Goal: Information Seeking & Learning: Learn about a topic

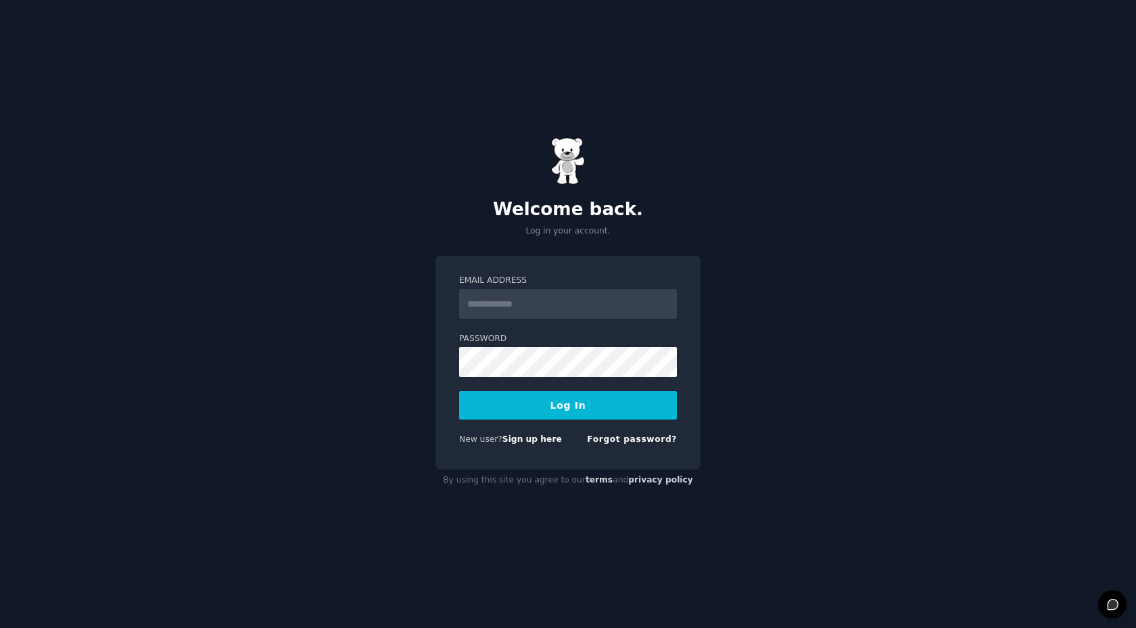
click at [535, 299] on input "Email Address" at bounding box center [568, 304] width 218 height 30
click at [752, 320] on div "Welcome back. Log in your account. Email Address Password Log In New user? Sign…" at bounding box center [568, 314] width 1136 height 628
click at [630, 313] on input "Email Address" at bounding box center [568, 304] width 218 height 30
click at [720, 309] on div "Welcome back. Log in your account. Email Address Password Log In New user? Sign…" at bounding box center [568, 314] width 1136 height 628
click at [534, 436] on link "Sign up here" at bounding box center [533, 438] width 60 height 9
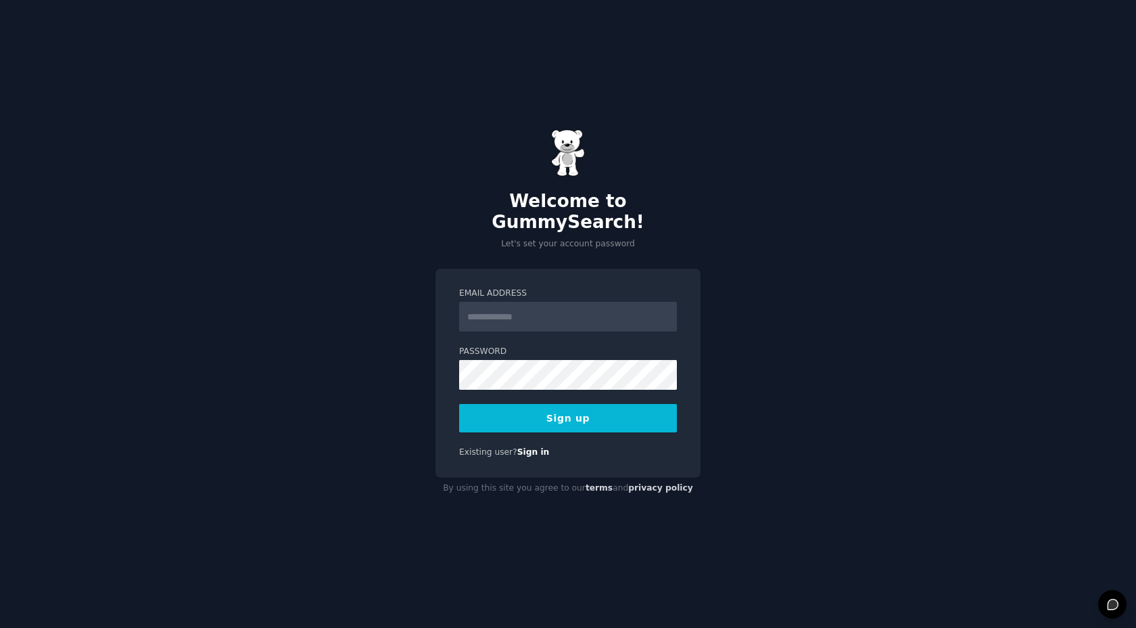
click at [605, 303] on input "Email Address" at bounding box center [568, 317] width 218 height 30
type input "**********"
click at [645, 419] on button "Sign up" at bounding box center [568, 418] width 218 height 28
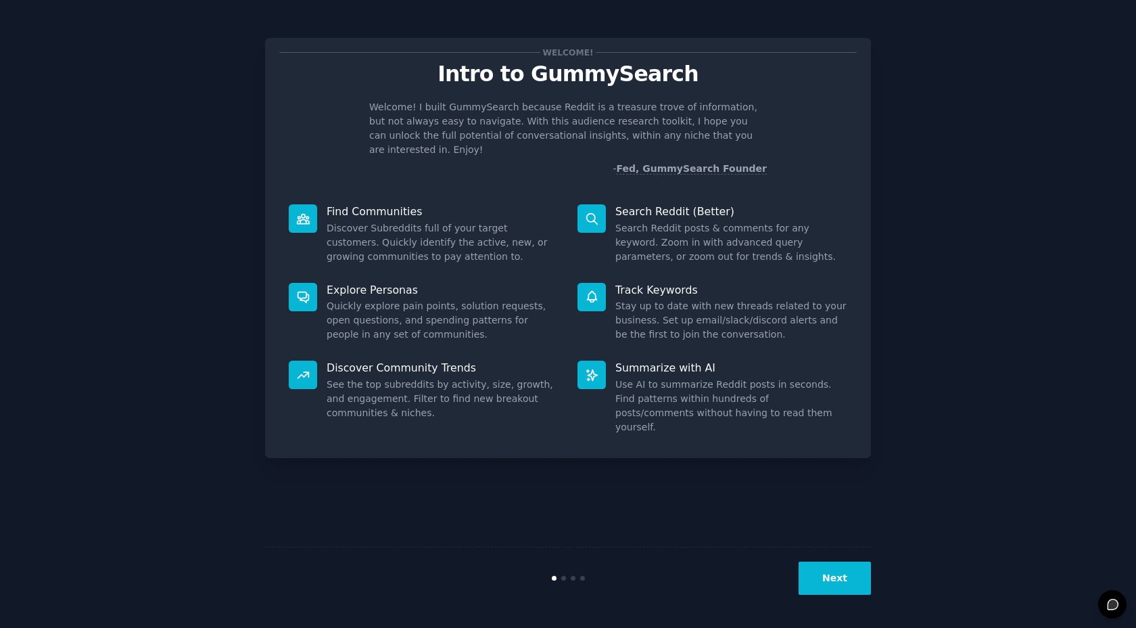
click at [833, 586] on button "Next" at bounding box center [835, 577] width 72 height 33
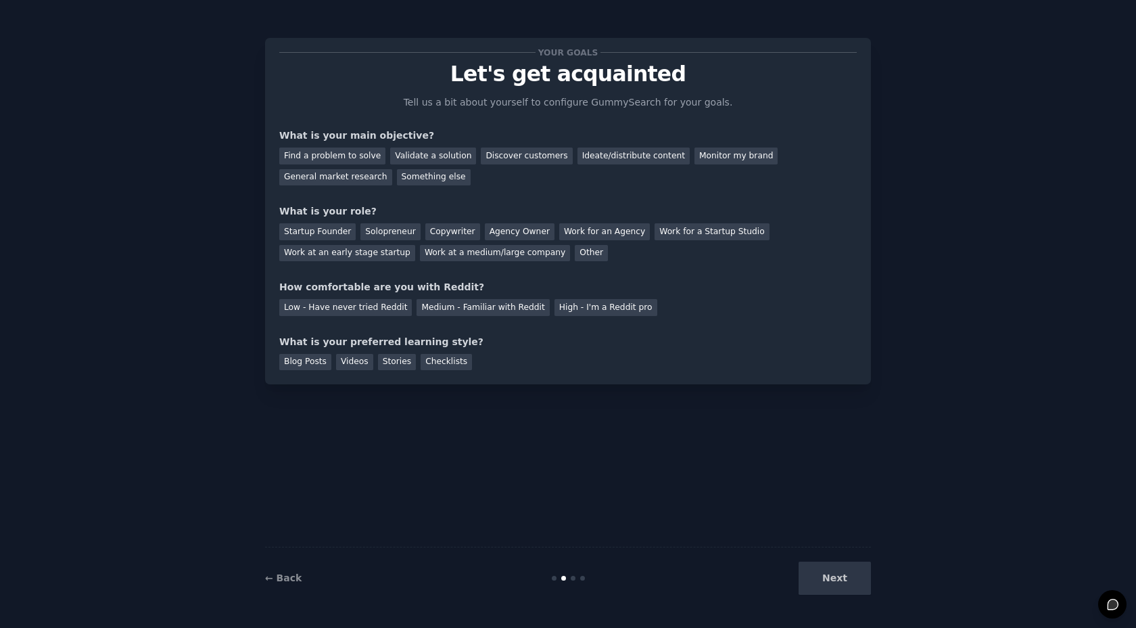
click at [833, 585] on div "Next" at bounding box center [770, 577] width 202 height 33
click at [833, 584] on div "Next" at bounding box center [770, 577] width 202 height 33
click at [520, 158] on div "Discover customers" at bounding box center [526, 155] width 91 height 17
click at [511, 227] on div "Agency Owner" at bounding box center [520, 231] width 70 height 17
click at [372, 308] on div "Low - Have never tried Reddit" at bounding box center [345, 307] width 133 height 17
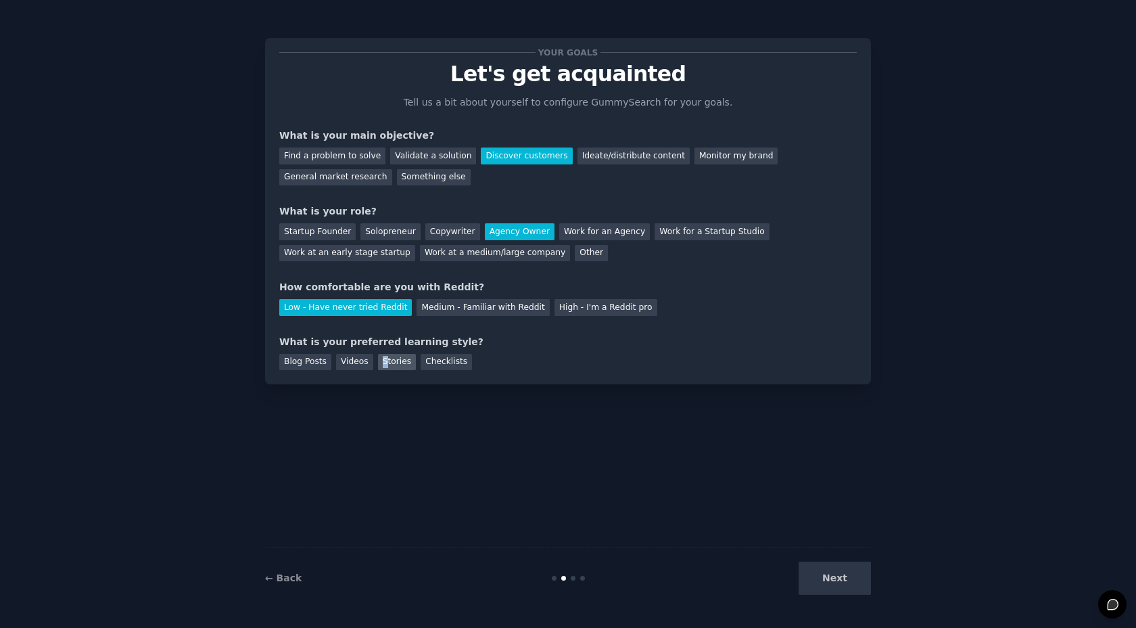
click at [383, 356] on div "Stories" at bounding box center [397, 362] width 38 height 17
click at [835, 574] on button "Next" at bounding box center [835, 577] width 72 height 33
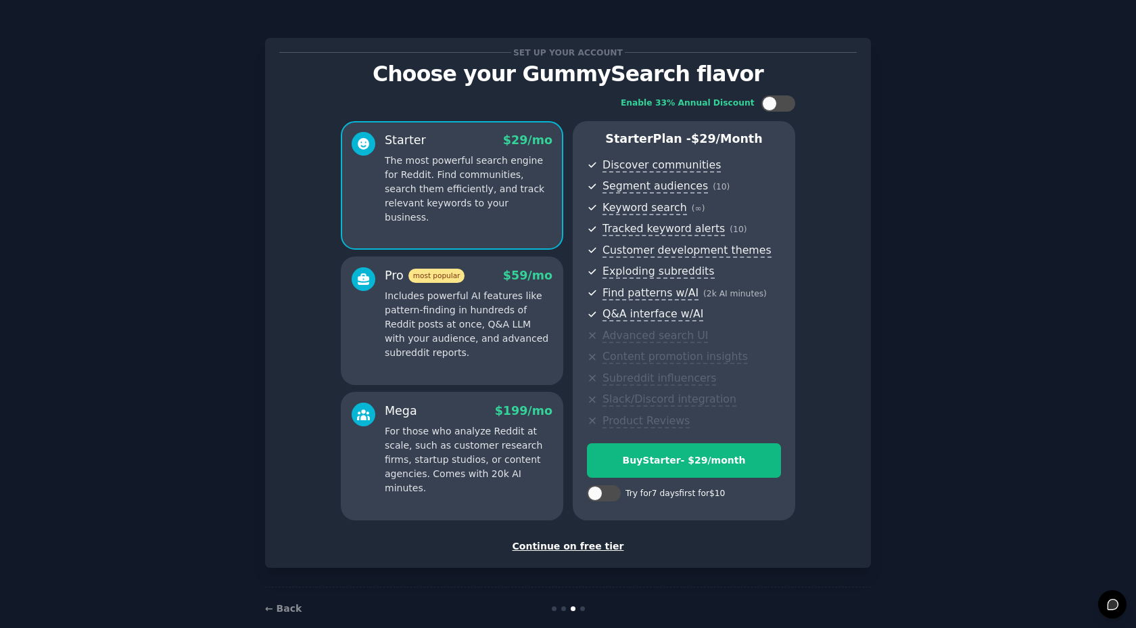
click at [592, 548] on div "Continue on free tier" at bounding box center [568, 546] width 578 height 14
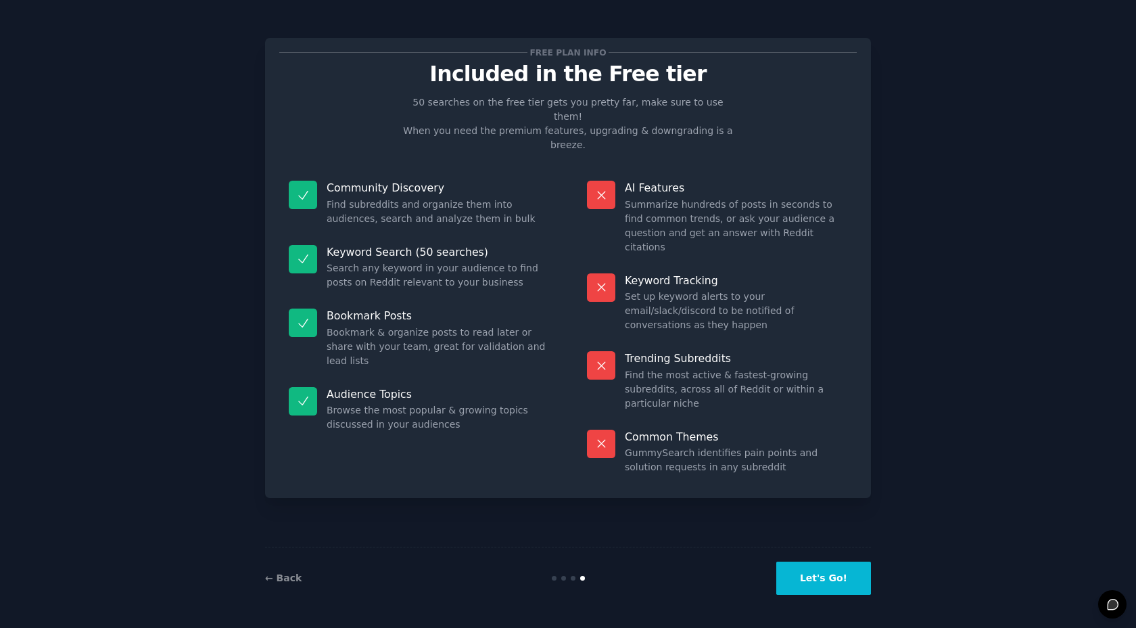
click at [845, 572] on button "Let's Go!" at bounding box center [823, 577] width 95 height 33
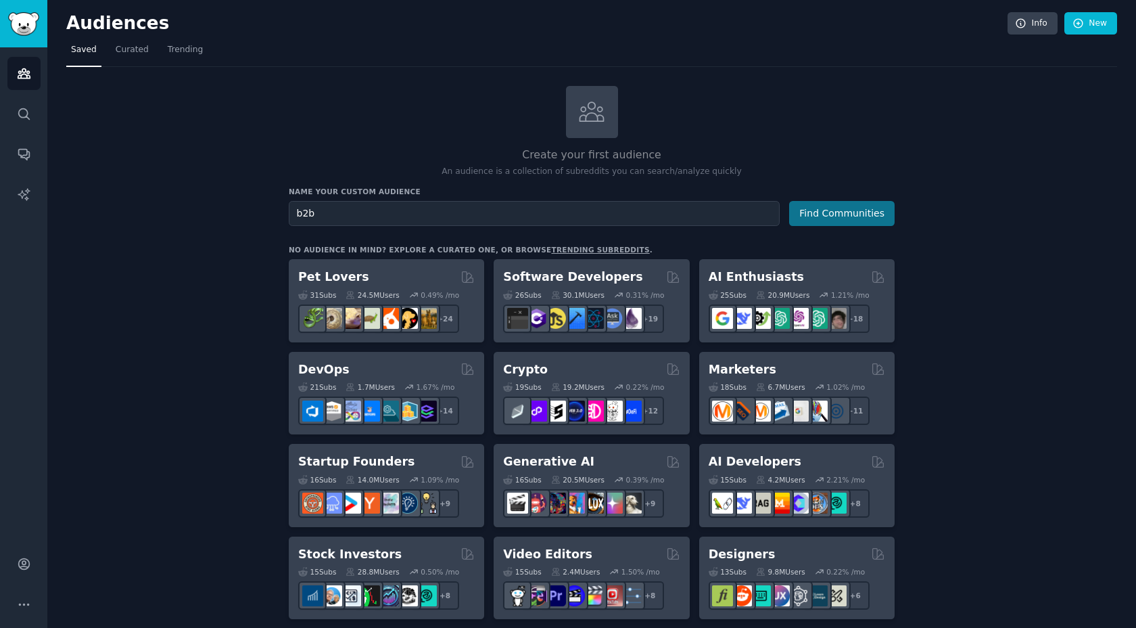
type input "b2b"
click at [812, 208] on button "Find Communities" at bounding box center [842, 213] width 106 height 25
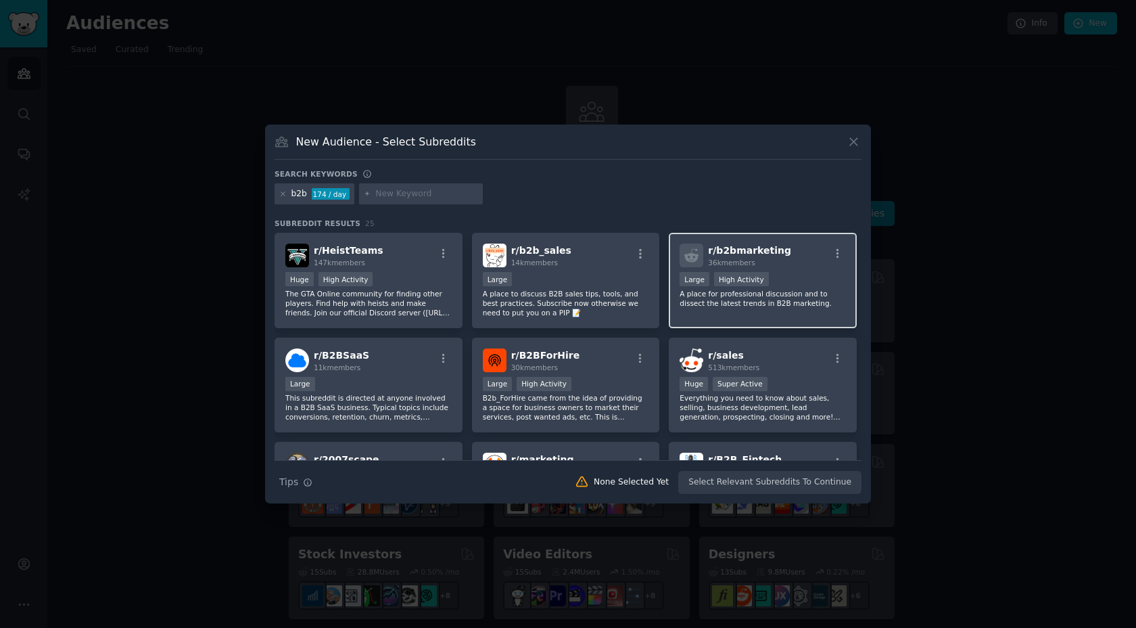
click at [726, 253] on span "r/ b2bmarketing" at bounding box center [749, 250] width 83 height 11
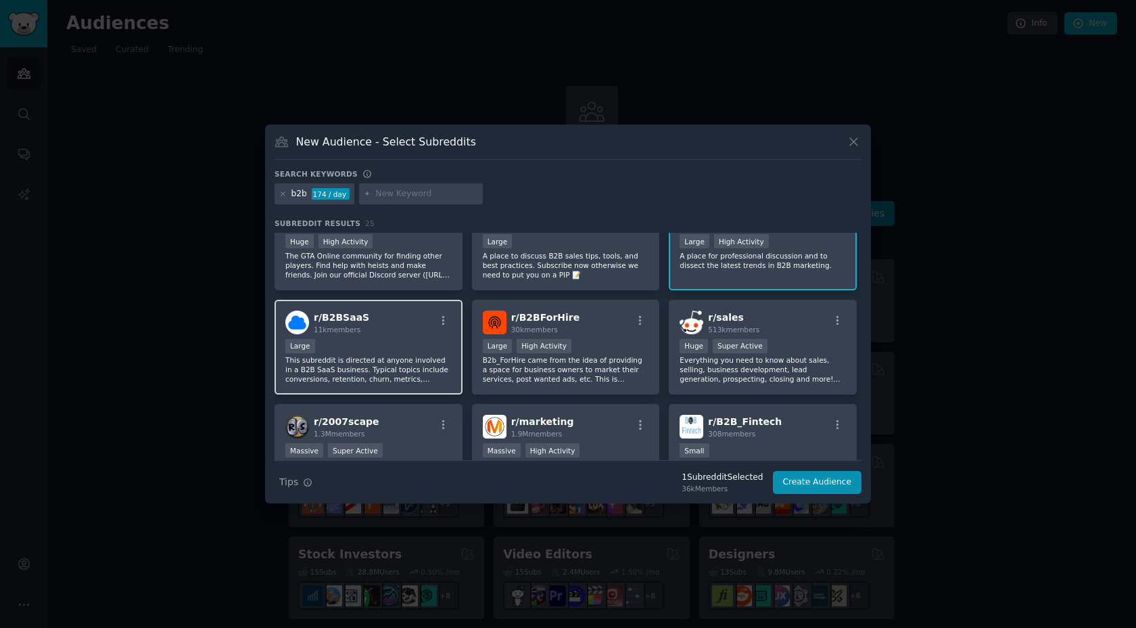
scroll to position [55, 0]
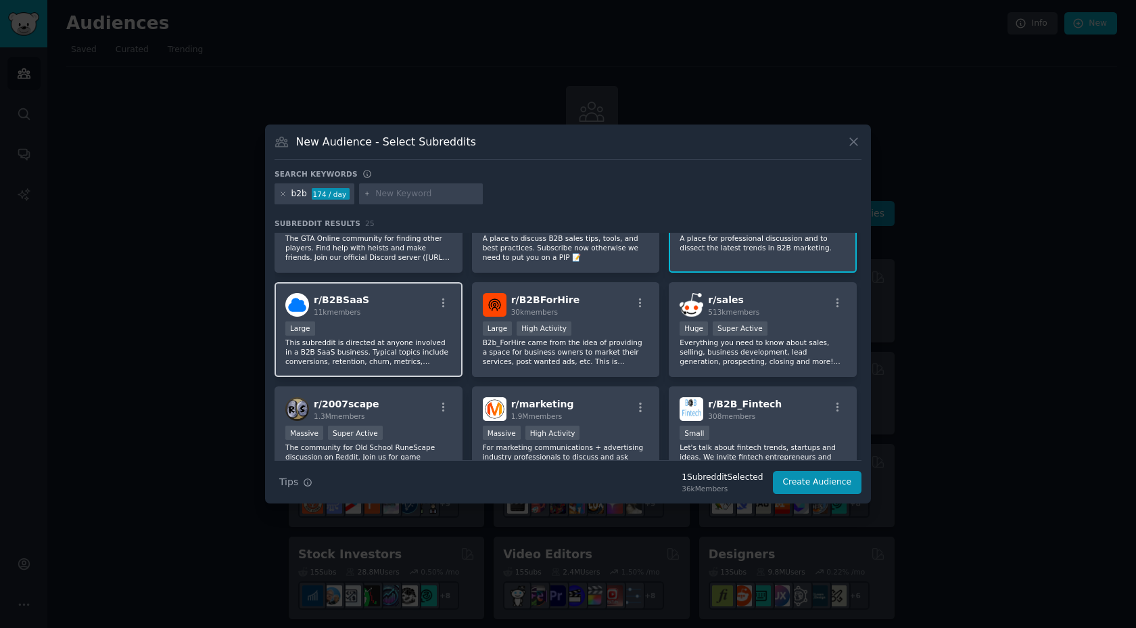
click at [390, 314] on div "r/ B2BSaaS 11k members" at bounding box center [368, 305] width 166 height 24
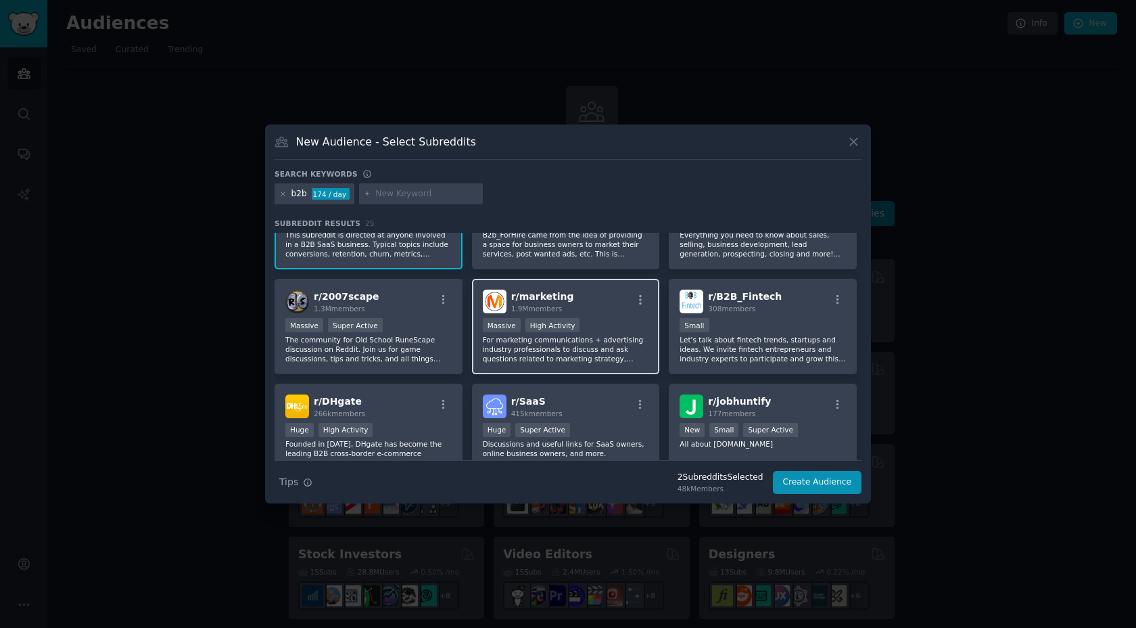
scroll to position [177, 0]
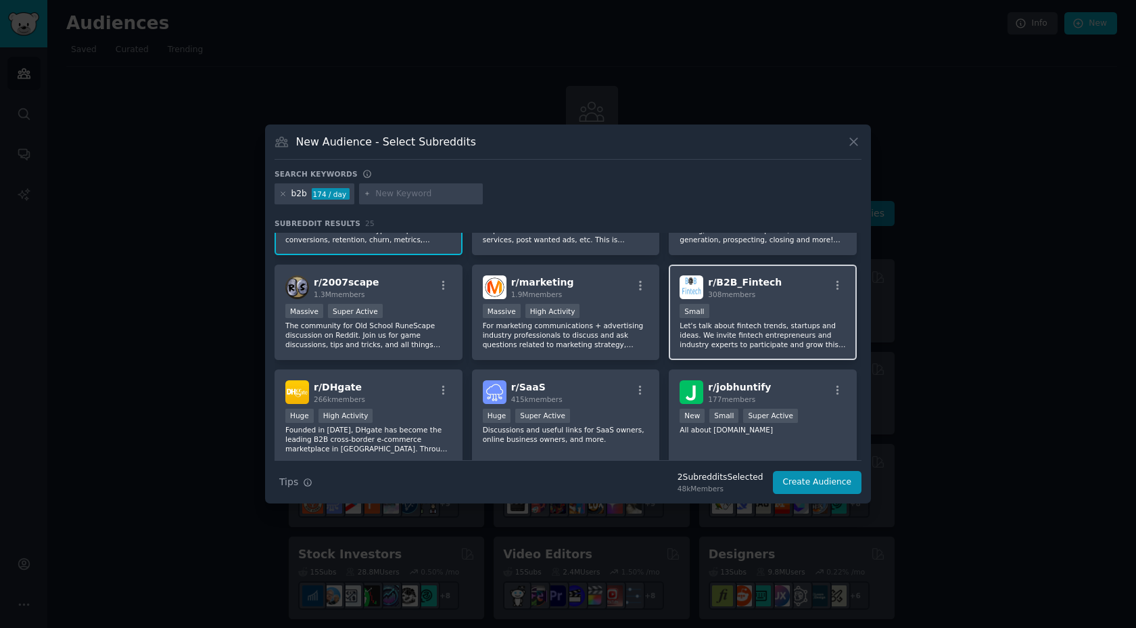
click at [730, 301] on div "r/ B2B_Fintech 308 members Small Let's talk about fintech trends, startups and …" at bounding box center [763, 311] width 188 height 95
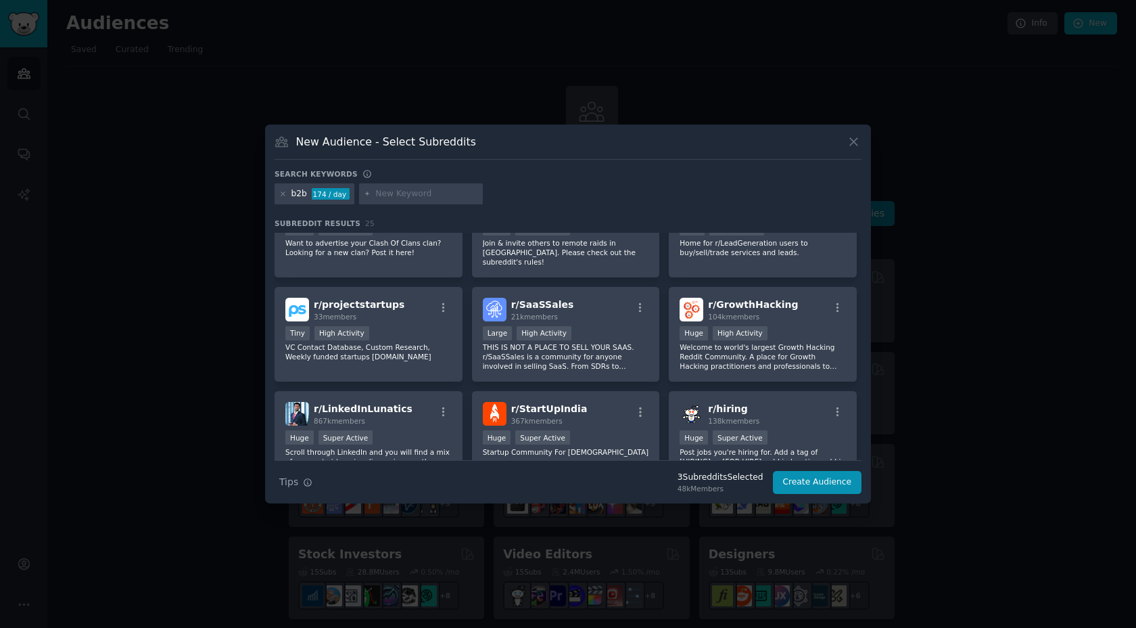
scroll to position [476, 0]
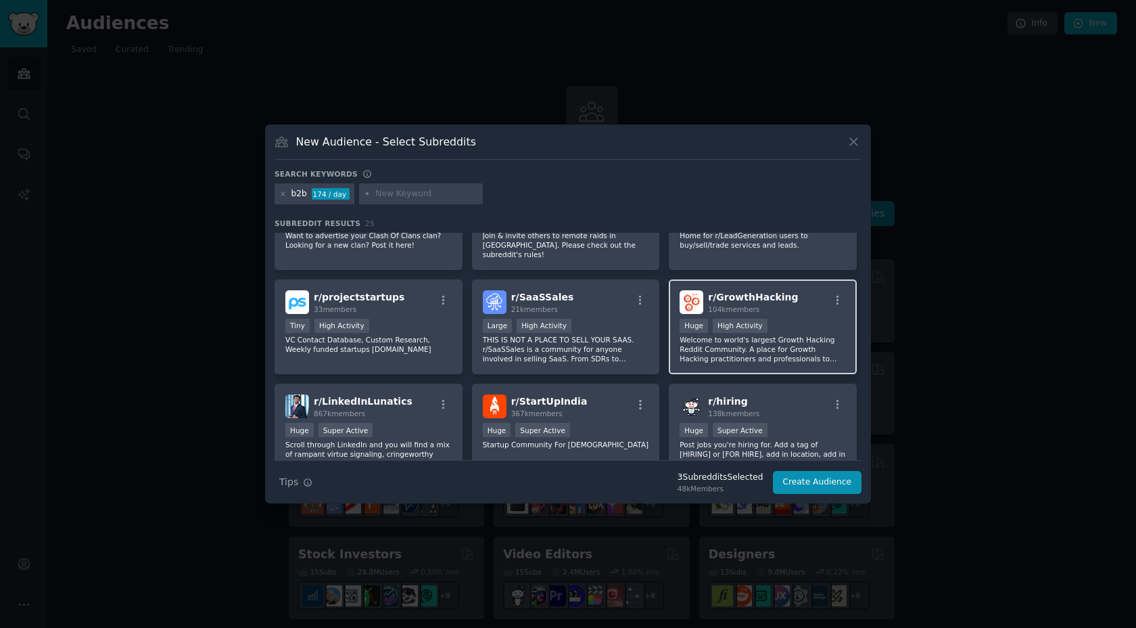
click at [708, 306] on span "104k members" at bounding box center [733, 309] width 51 height 8
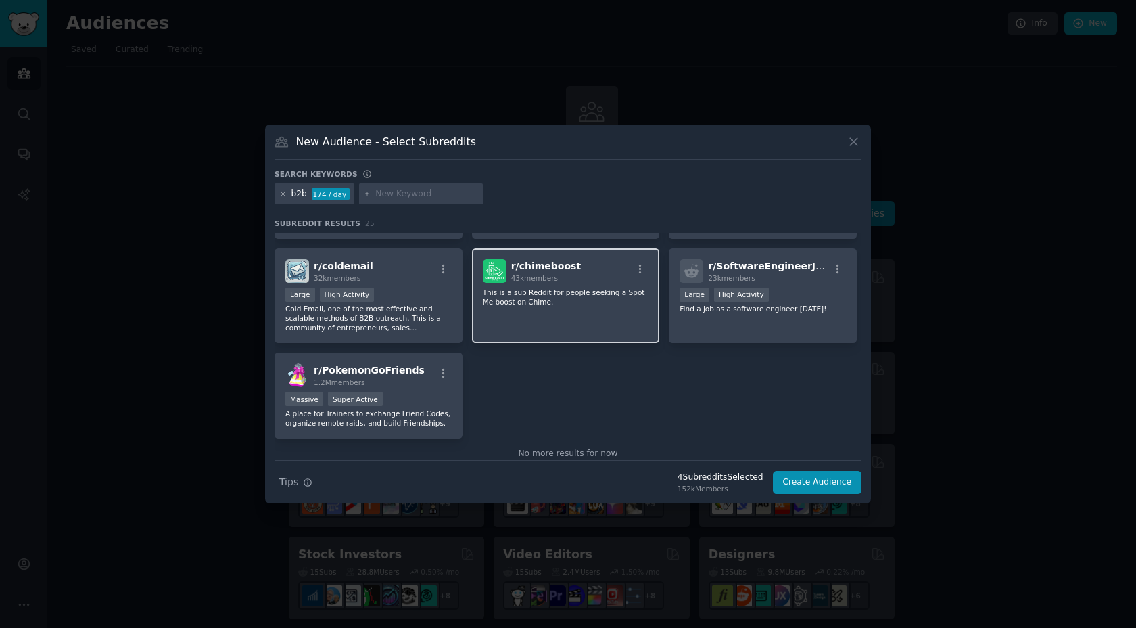
scroll to position [718, 0]
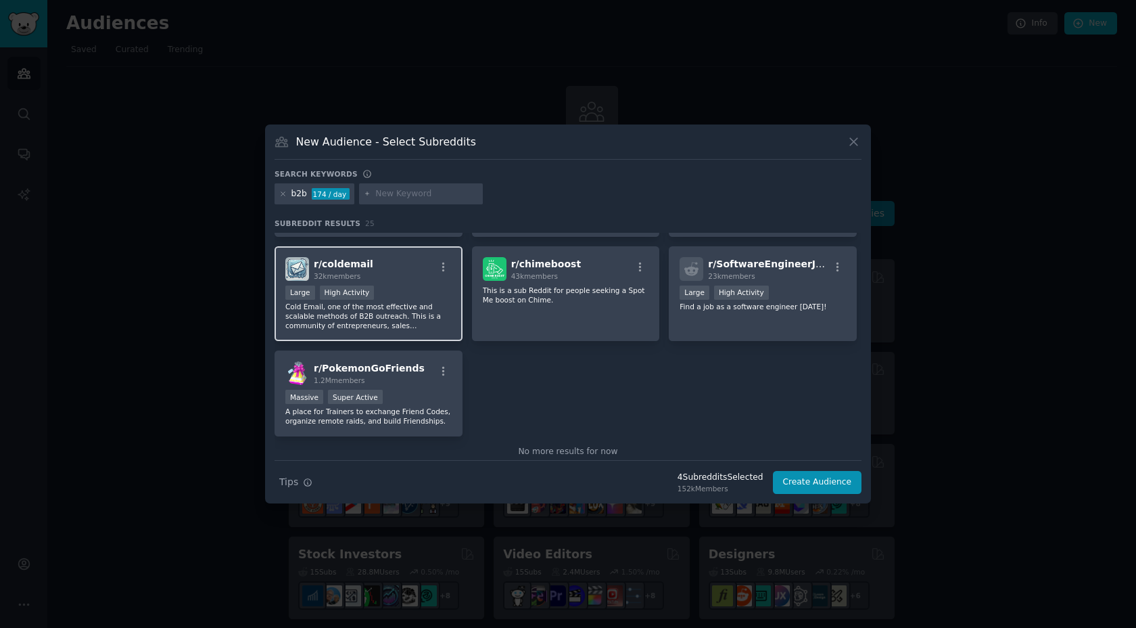
click at [390, 291] on div "Large High Activity" at bounding box center [368, 293] width 166 height 17
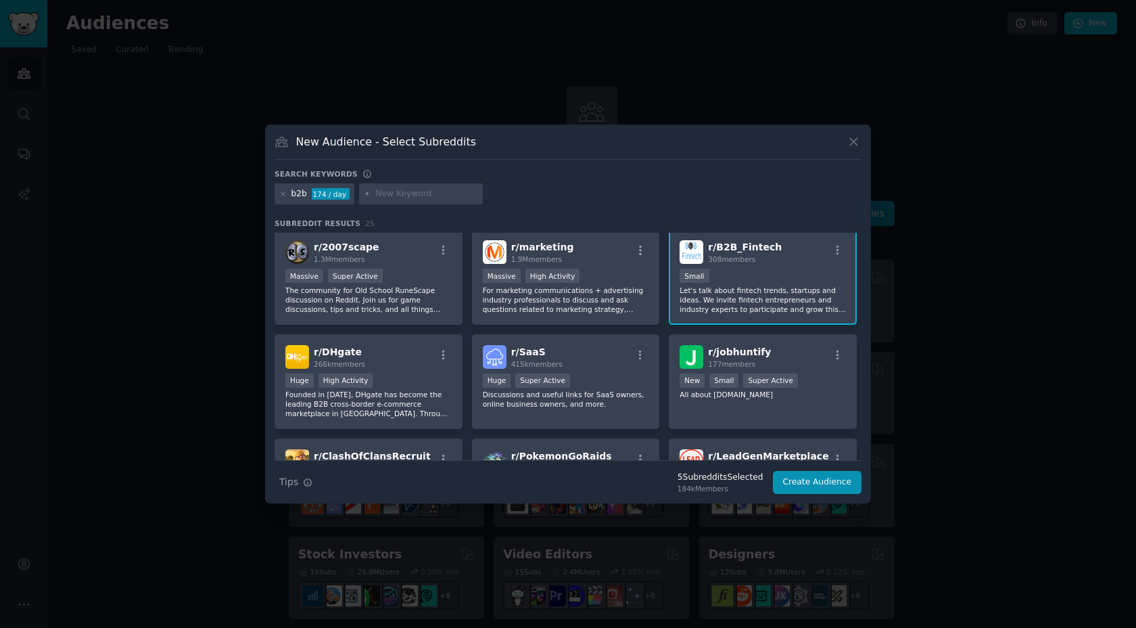
scroll to position [0, 0]
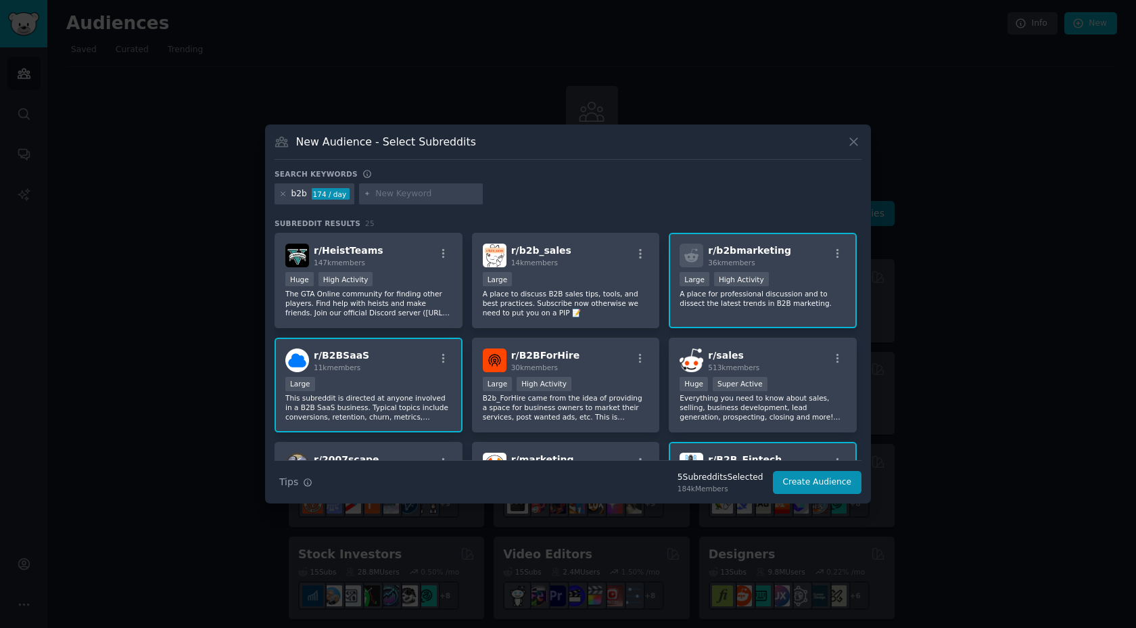
click at [390, 194] on input "text" at bounding box center [426, 194] width 103 height 12
type input "saleste"
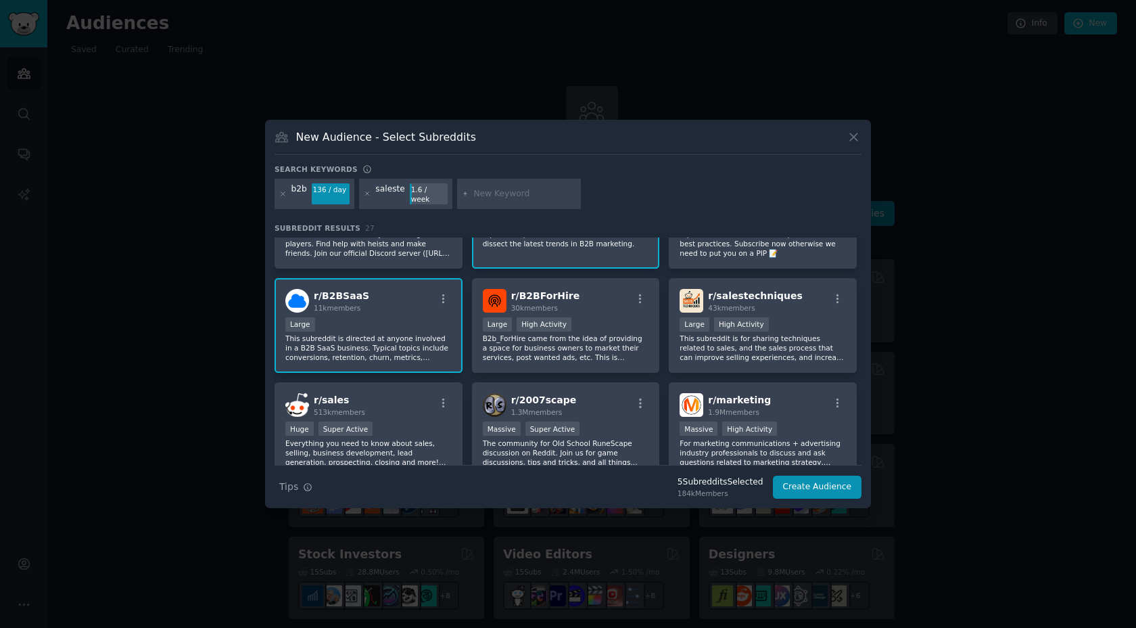
scroll to position [83, 0]
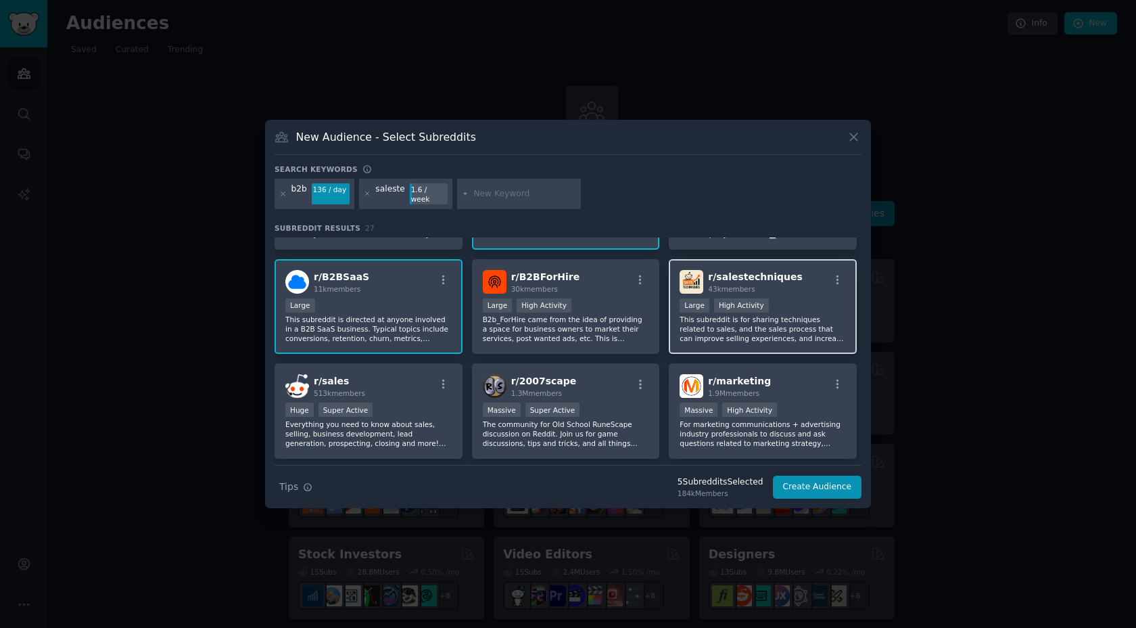
click at [731, 285] on span "43k members" at bounding box center [731, 289] width 47 height 8
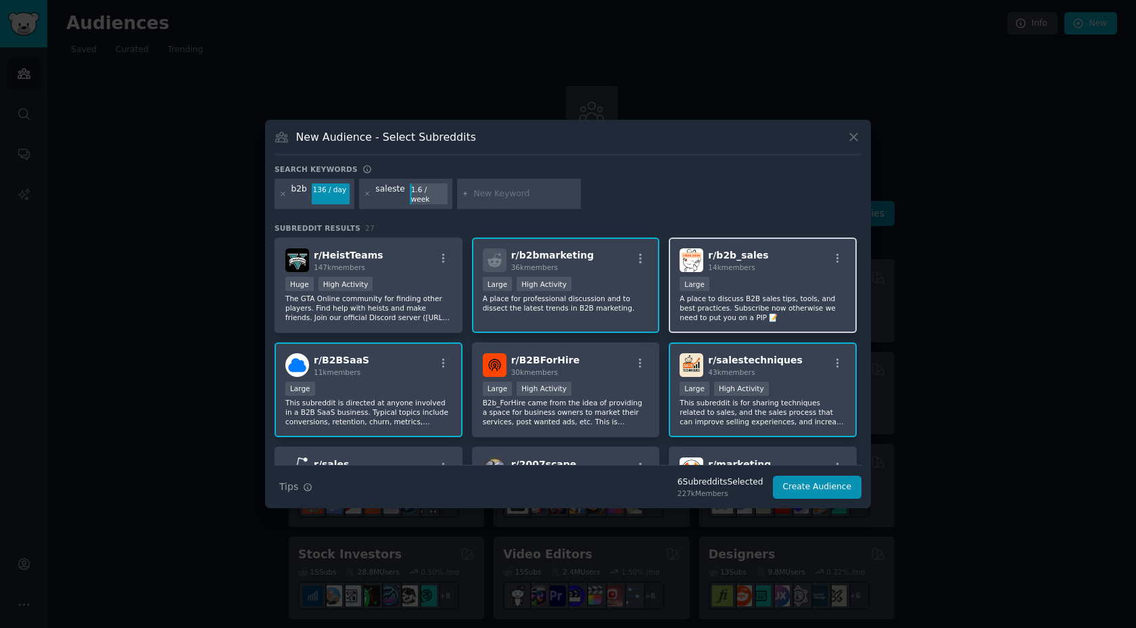
click at [738, 263] on span "14k members" at bounding box center [731, 267] width 47 height 8
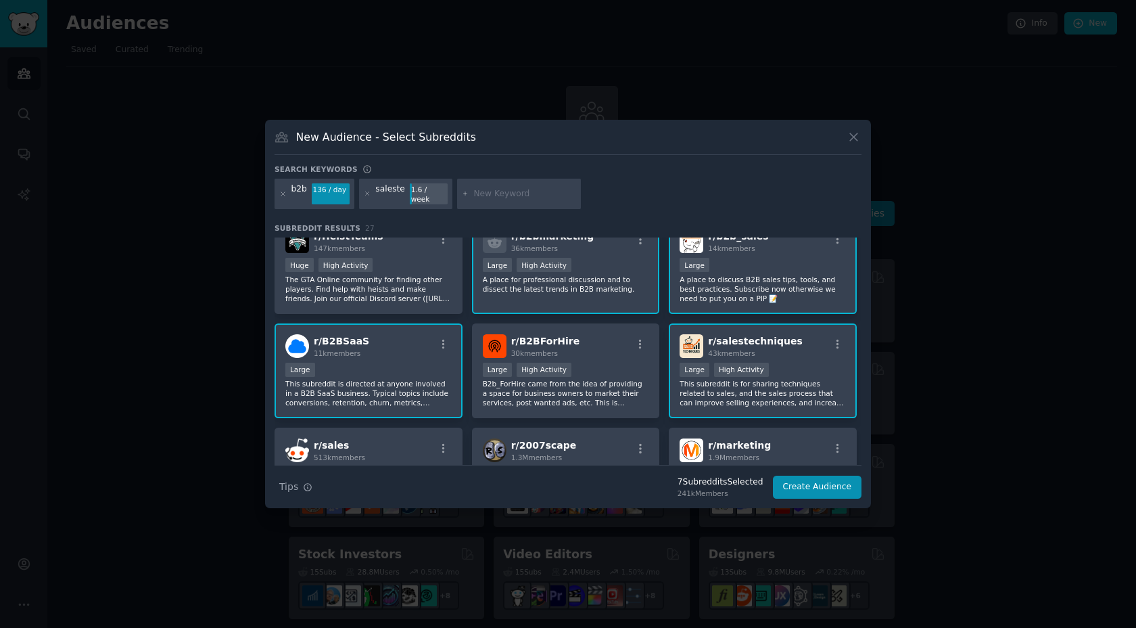
click at [741, 258] on div "10,000 - 100,000 members Large" at bounding box center [763, 266] width 166 height 17
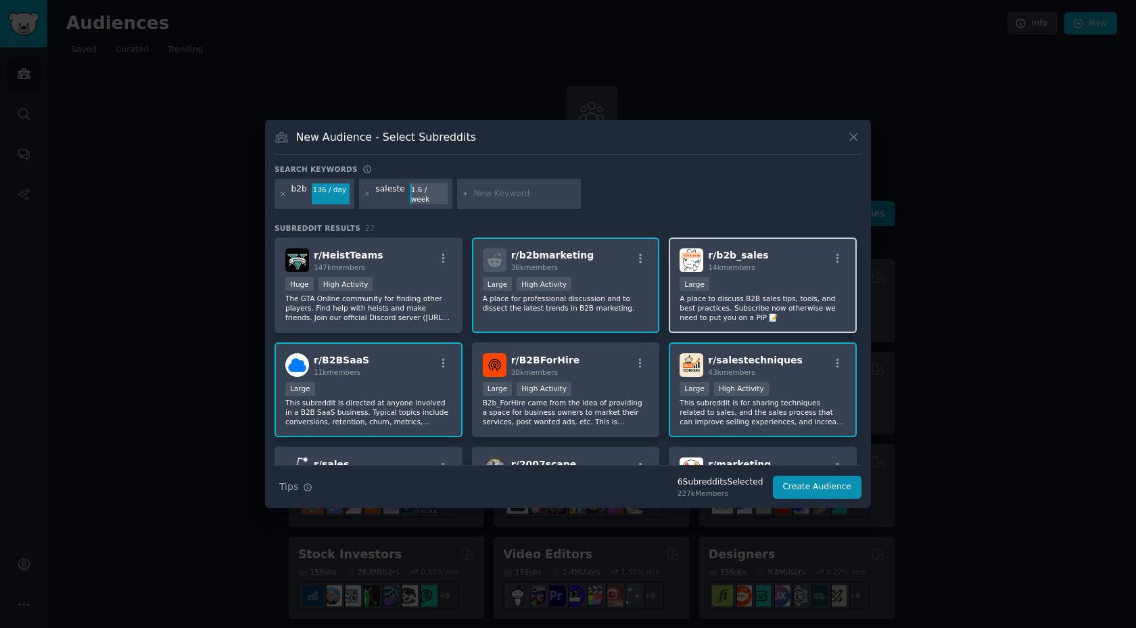
click at [725, 266] on div "14k members" at bounding box center [738, 266] width 60 height 9
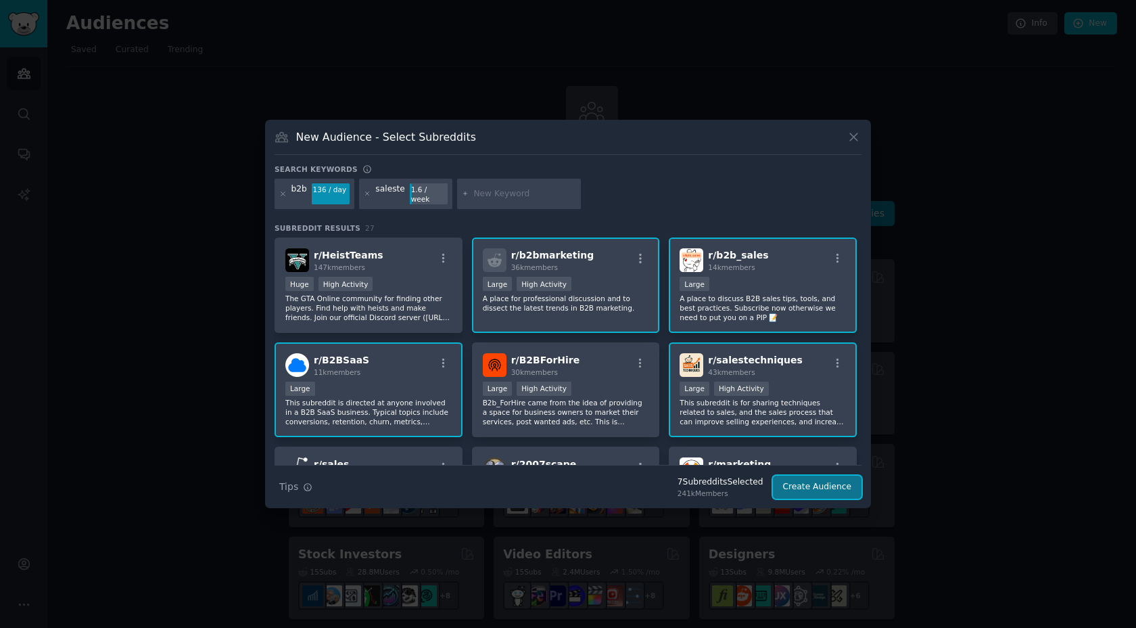
click at [818, 486] on button "Create Audience" at bounding box center [817, 486] width 89 height 23
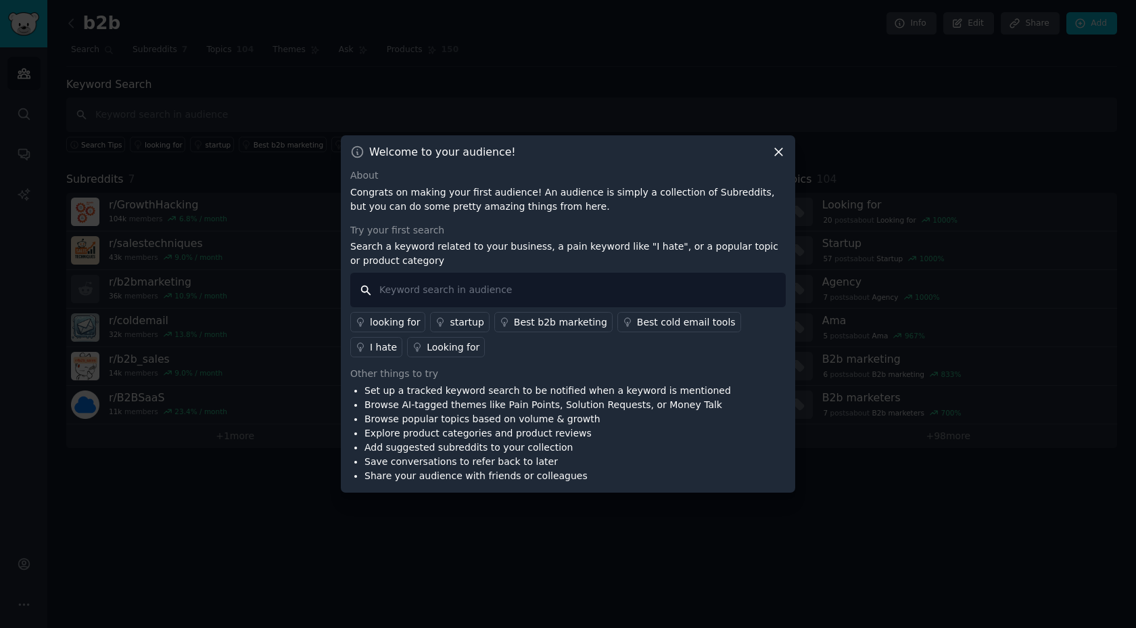
click at [504, 288] on input "text" at bounding box center [568, 290] width 436 height 34
type input "leads"
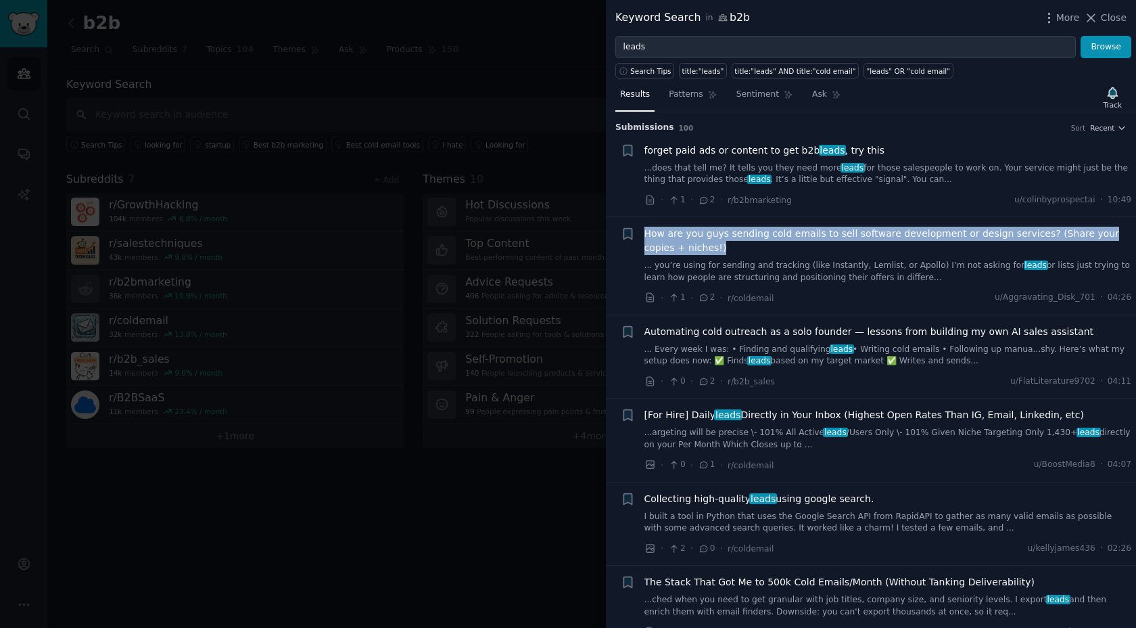
click at [797, 236] on span "How are you guys sending cold emails to sell software development or design ser…" at bounding box center [889, 241] width 488 height 28
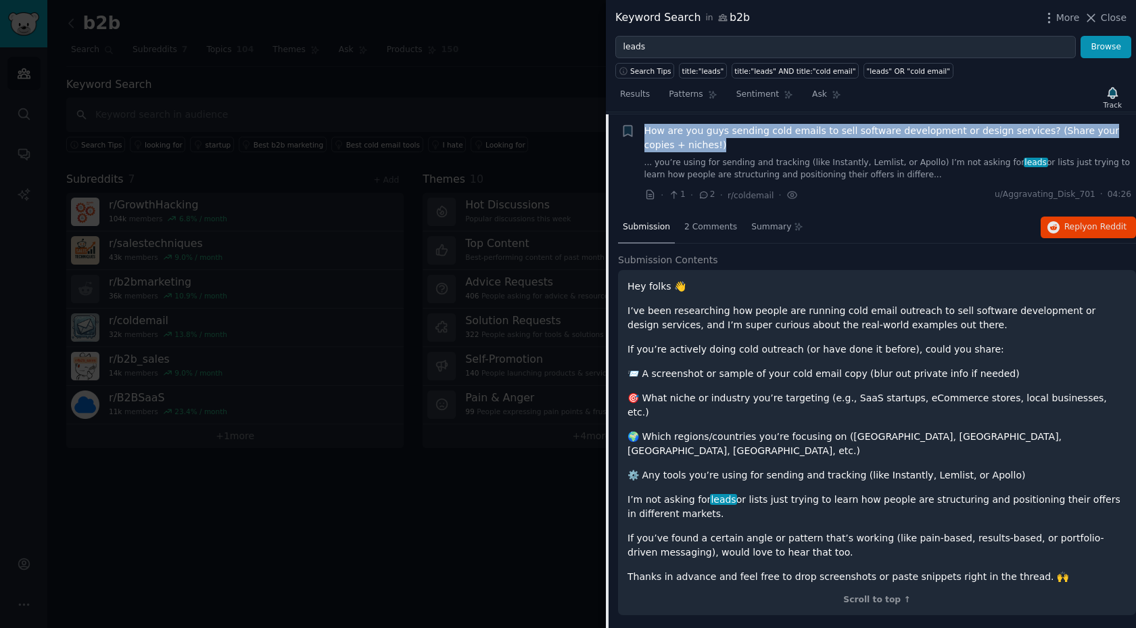
scroll to position [105, 0]
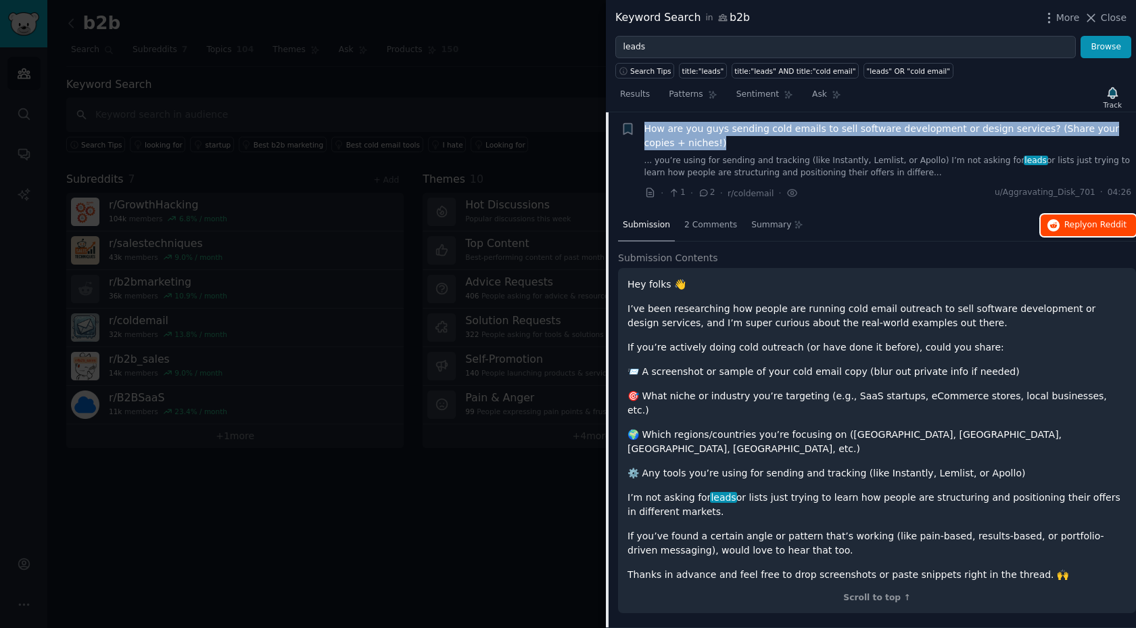
click at [1079, 229] on span "Reply on Reddit" at bounding box center [1096, 225] width 62 height 12
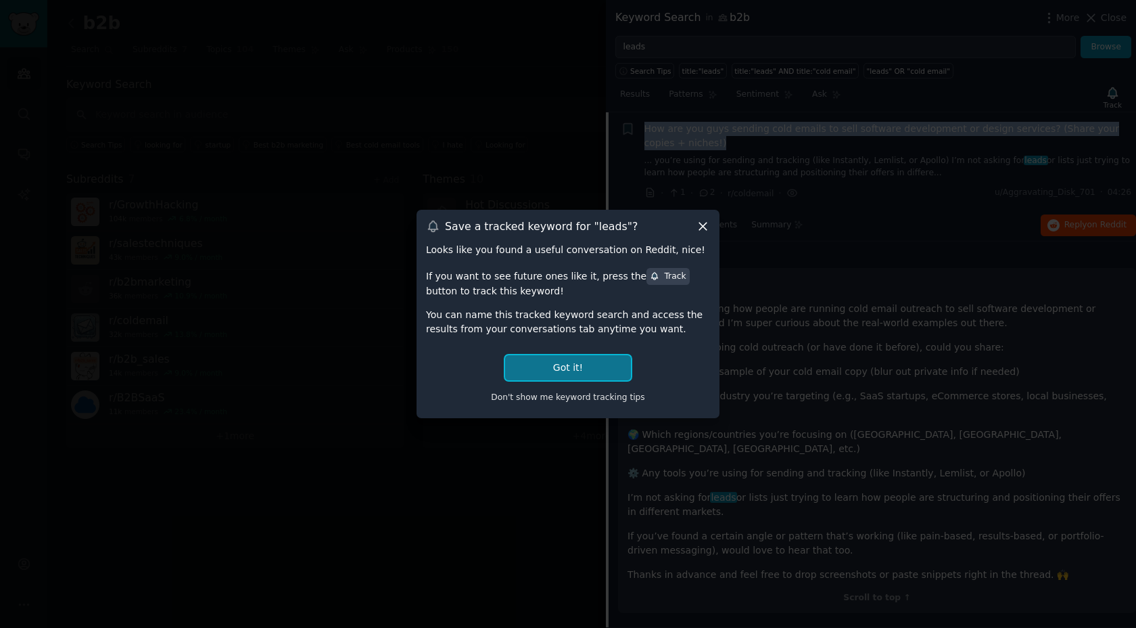
click at [572, 363] on button "Got it!" at bounding box center [568, 367] width 126 height 25
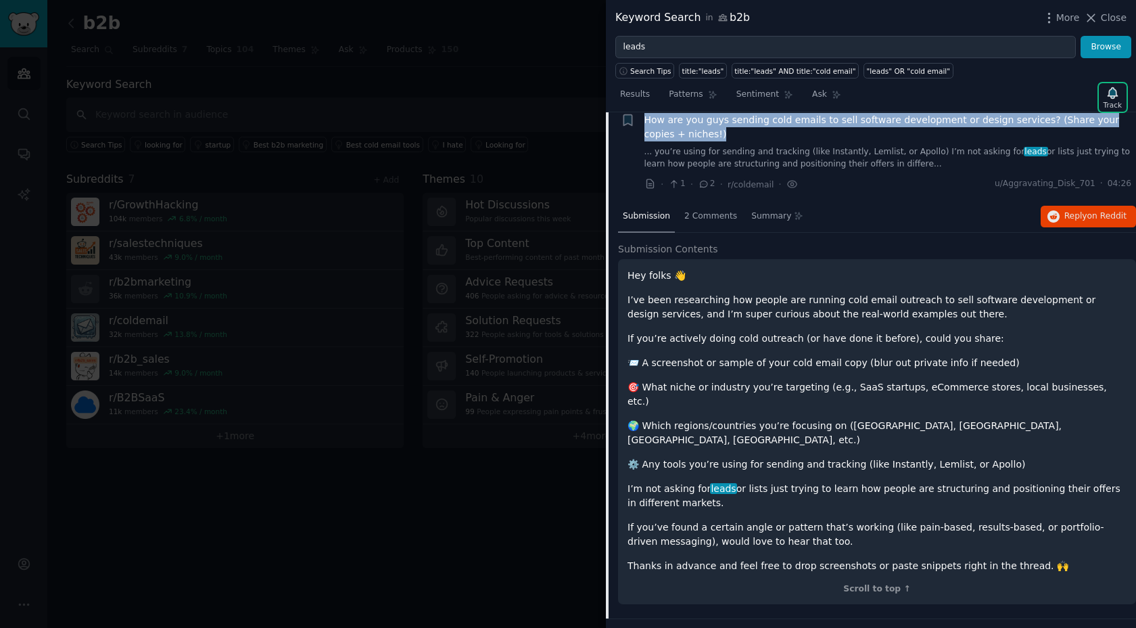
scroll to position [108, 0]
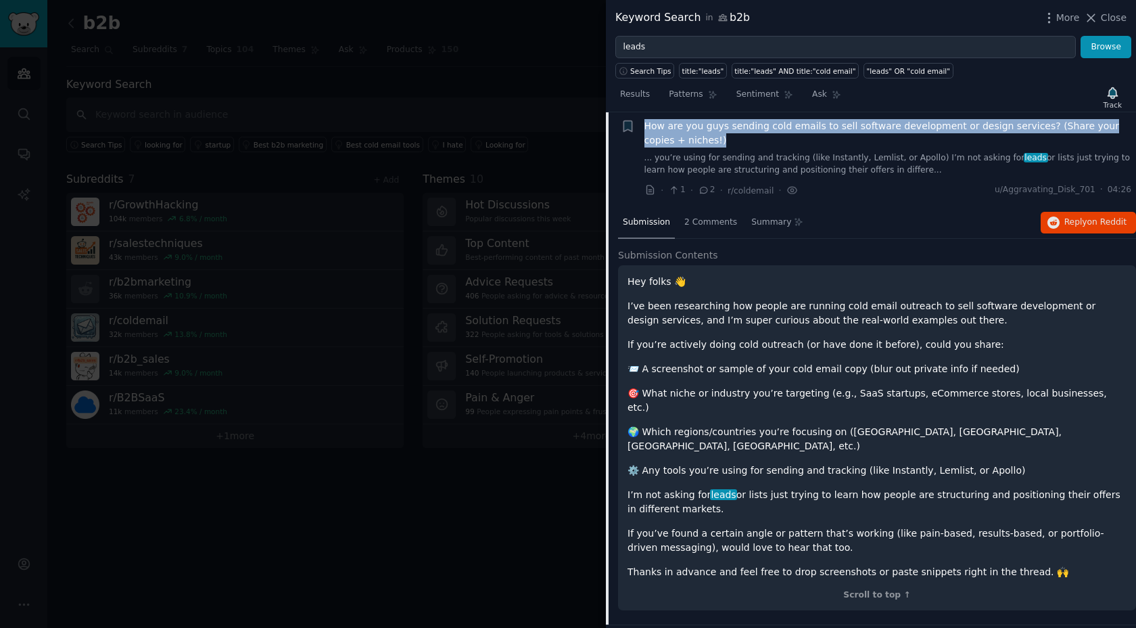
click at [921, 133] on span "How are you guys sending cold emails to sell software development or design ser…" at bounding box center [889, 133] width 488 height 28
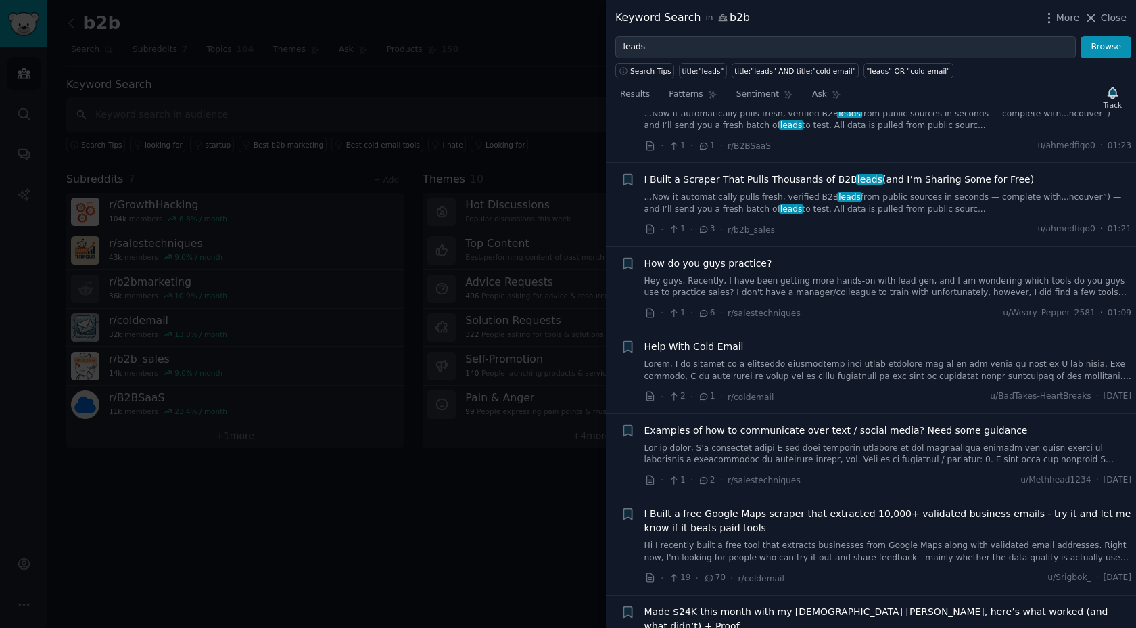
scroll to position [570, 0]
click at [846, 363] on link at bounding box center [889, 370] width 488 height 24
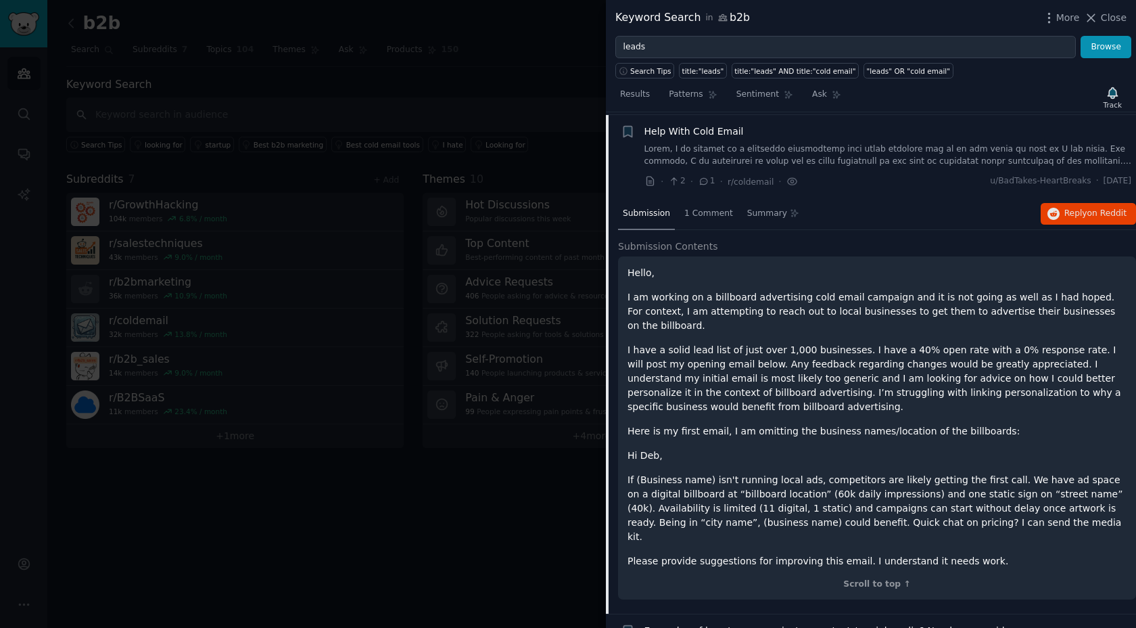
scroll to position [787, 0]
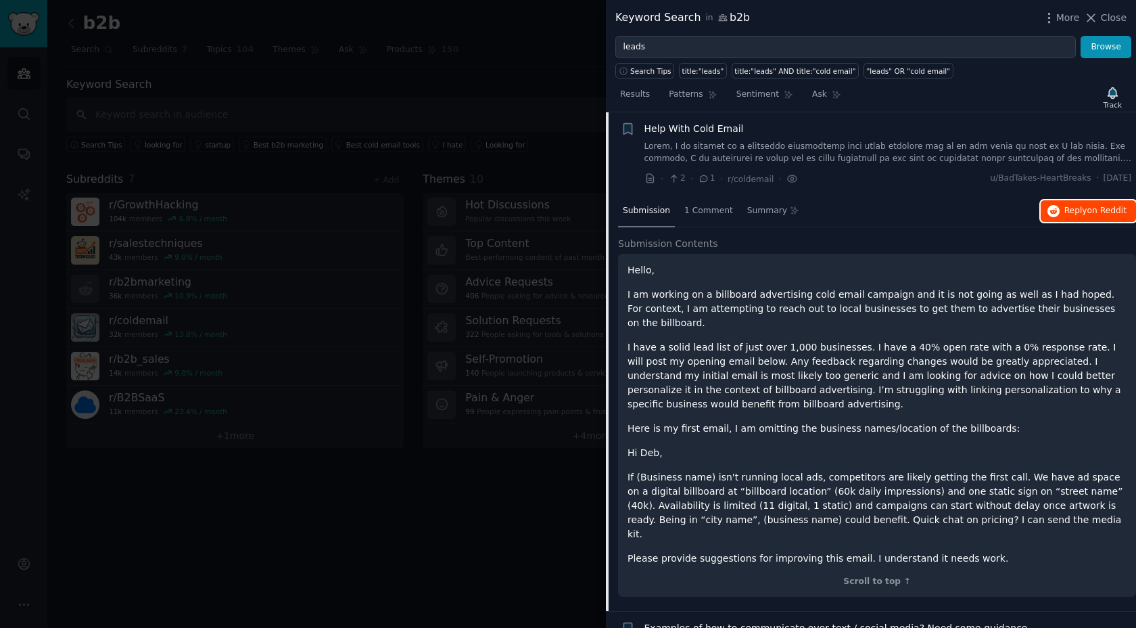
click at [1054, 216] on icon "button" at bounding box center [1054, 211] width 12 height 12
click at [828, 151] on link at bounding box center [889, 153] width 488 height 24
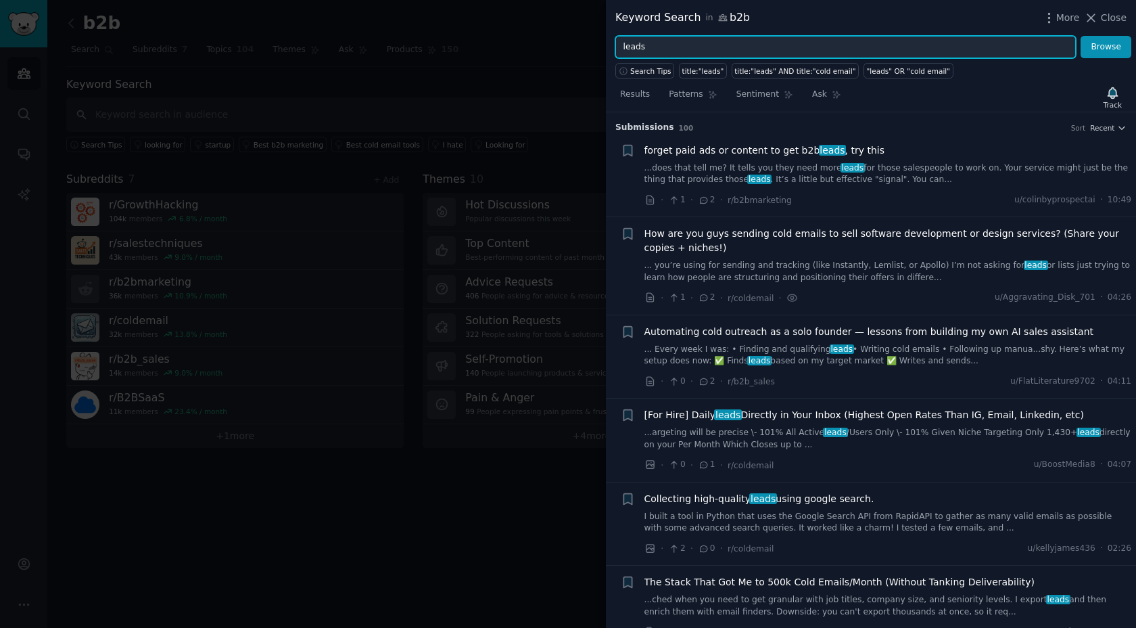
click at [655, 41] on input "leads" at bounding box center [845, 47] width 461 height 23
type input "get clients"
click at [1081, 36] on button "Browse" at bounding box center [1106, 47] width 51 height 23
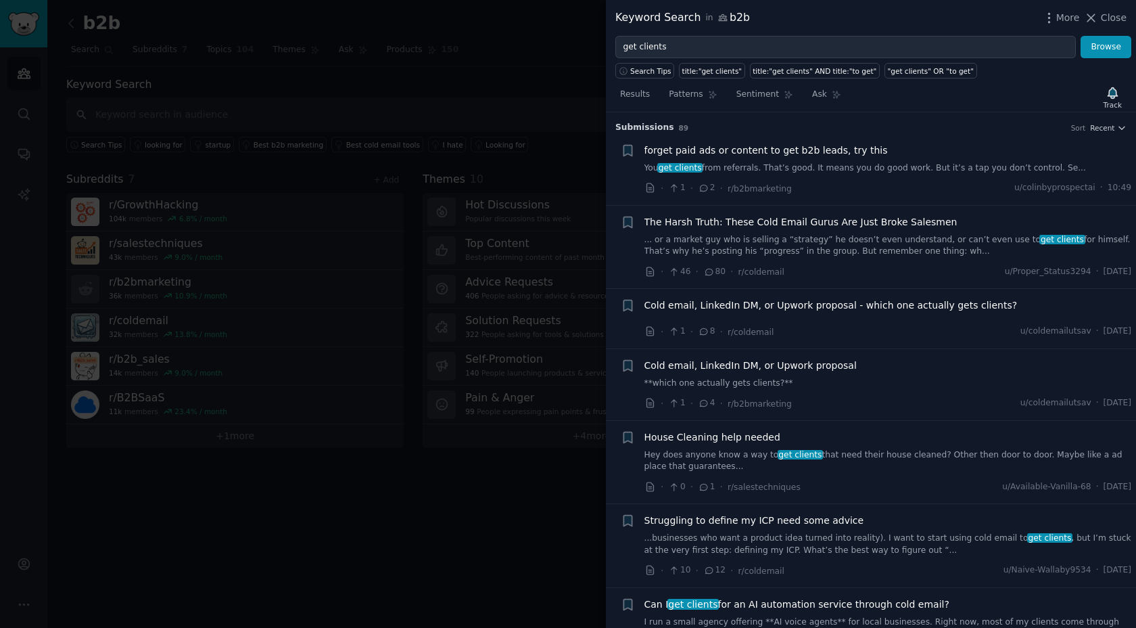
click at [524, 106] on div at bounding box center [568, 314] width 1136 height 628
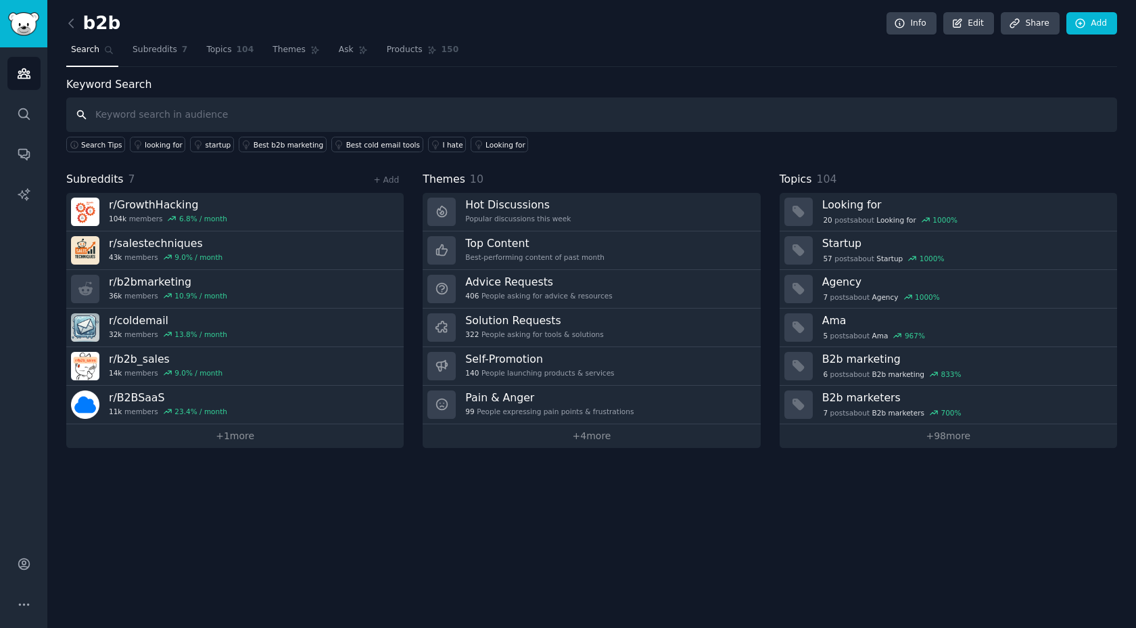
click at [265, 115] on input "text" at bounding box center [591, 114] width 1051 height 34
click at [971, 26] on link "Edit" at bounding box center [968, 23] width 51 height 23
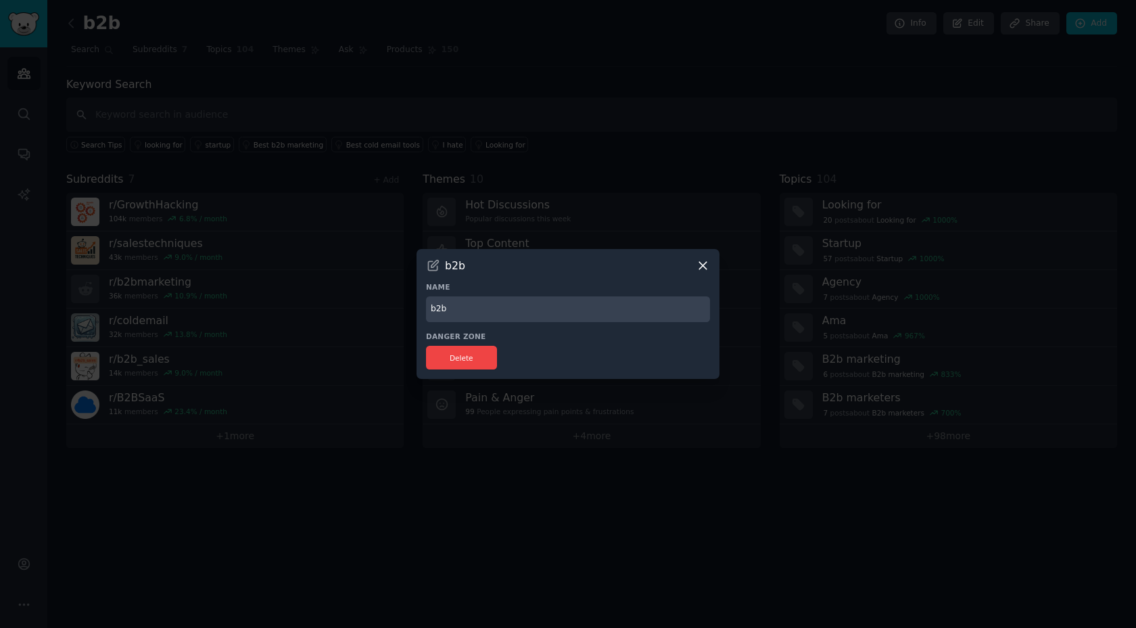
click at [707, 265] on icon at bounding box center [703, 265] width 14 height 14
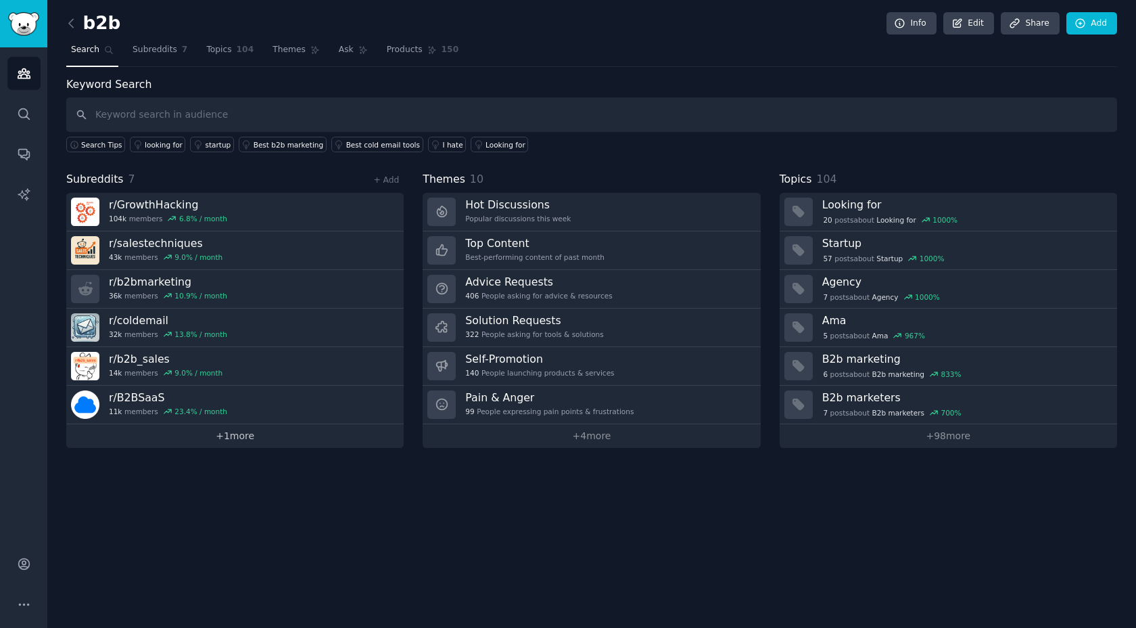
click at [240, 433] on link "+ 1 more" at bounding box center [234, 436] width 337 height 24
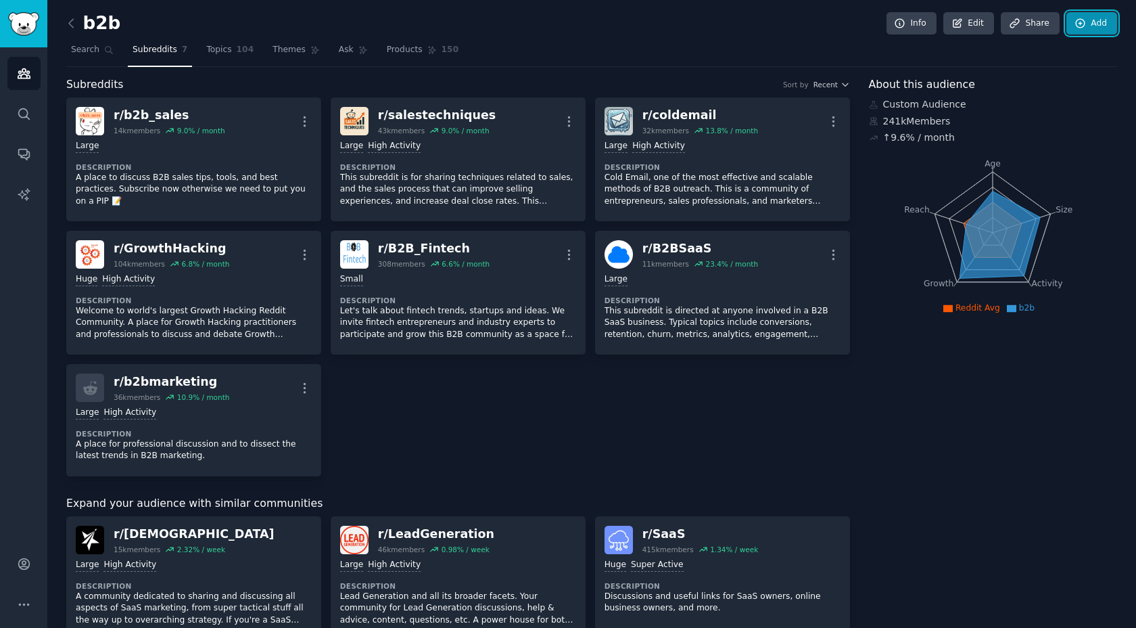
click at [1067, 27] on link "Add" at bounding box center [1092, 23] width 51 height 23
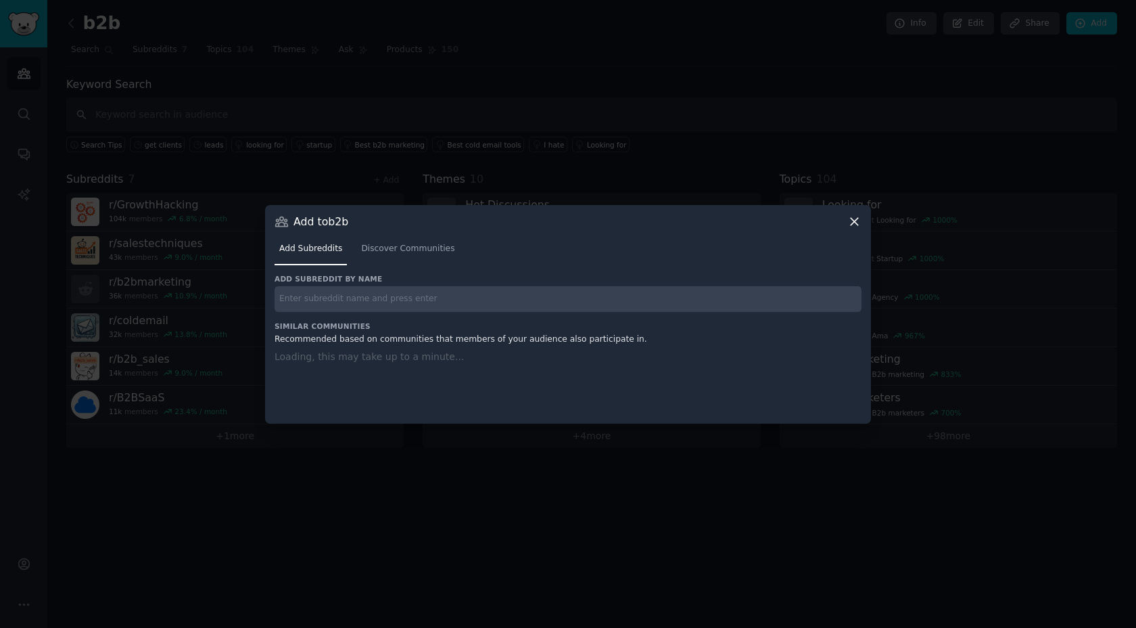
click at [394, 301] on input "text" at bounding box center [568, 299] width 587 height 26
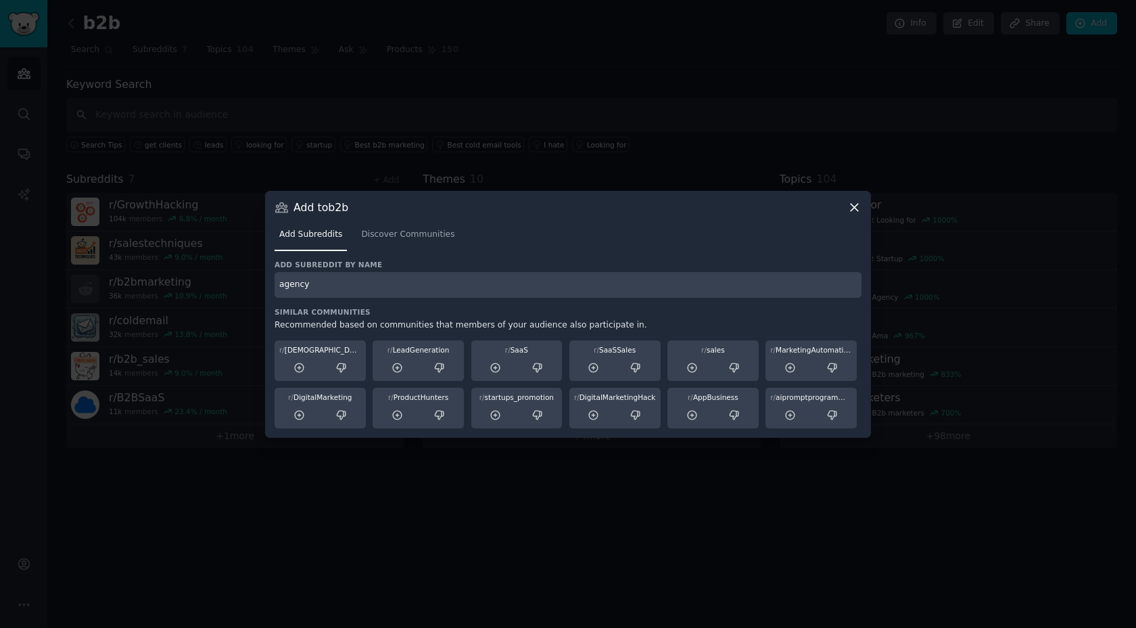
type input "agency"
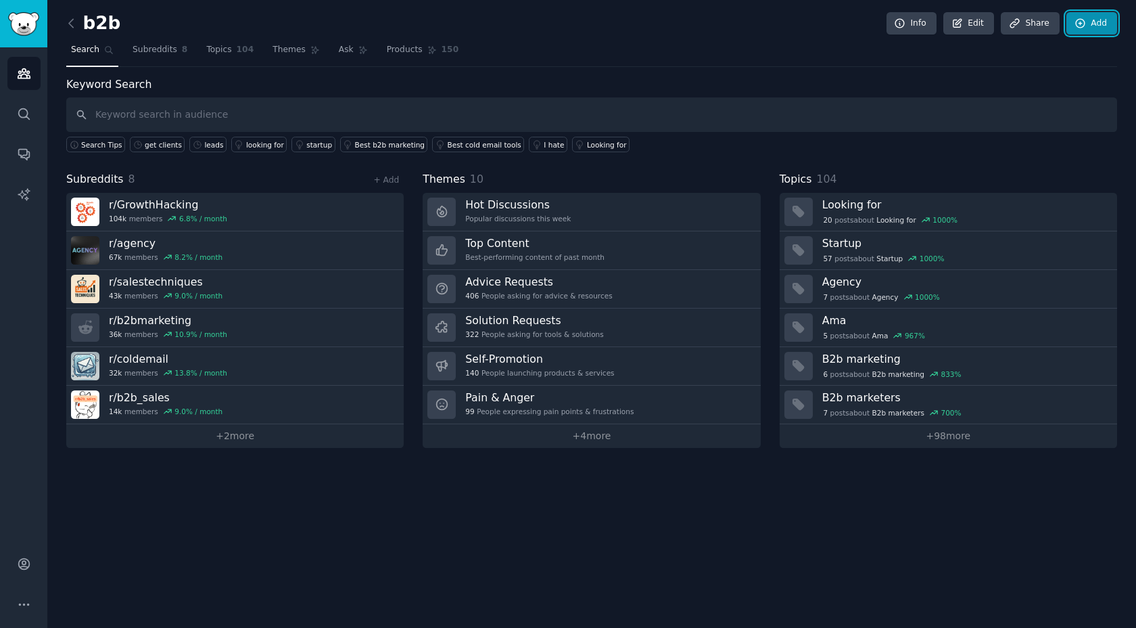
click at [1091, 24] on link "Add" at bounding box center [1092, 23] width 51 height 23
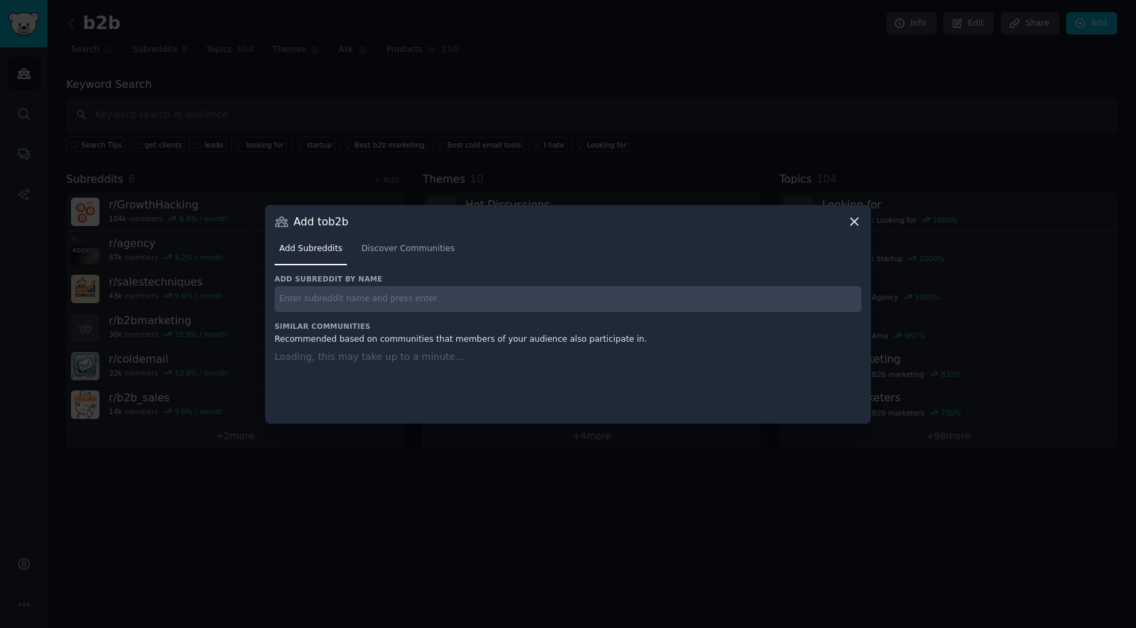
click at [500, 308] on input "text" at bounding box center [568, 299] width 587 height 26
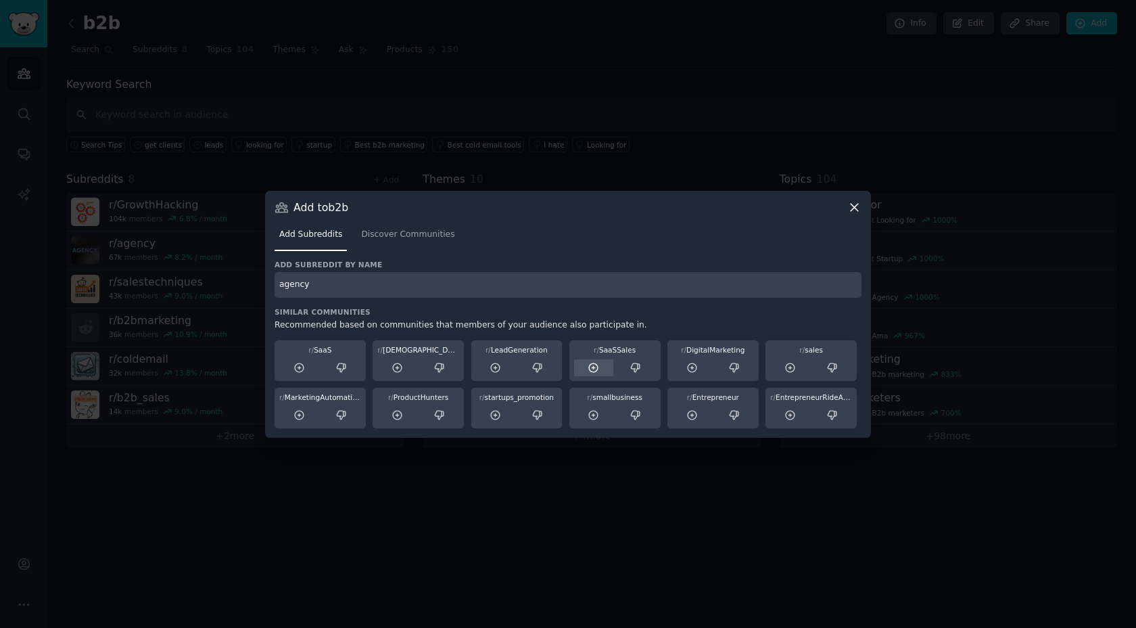
click at [588, 368] on icon at bounding box center [594, 368] width 12 height 12
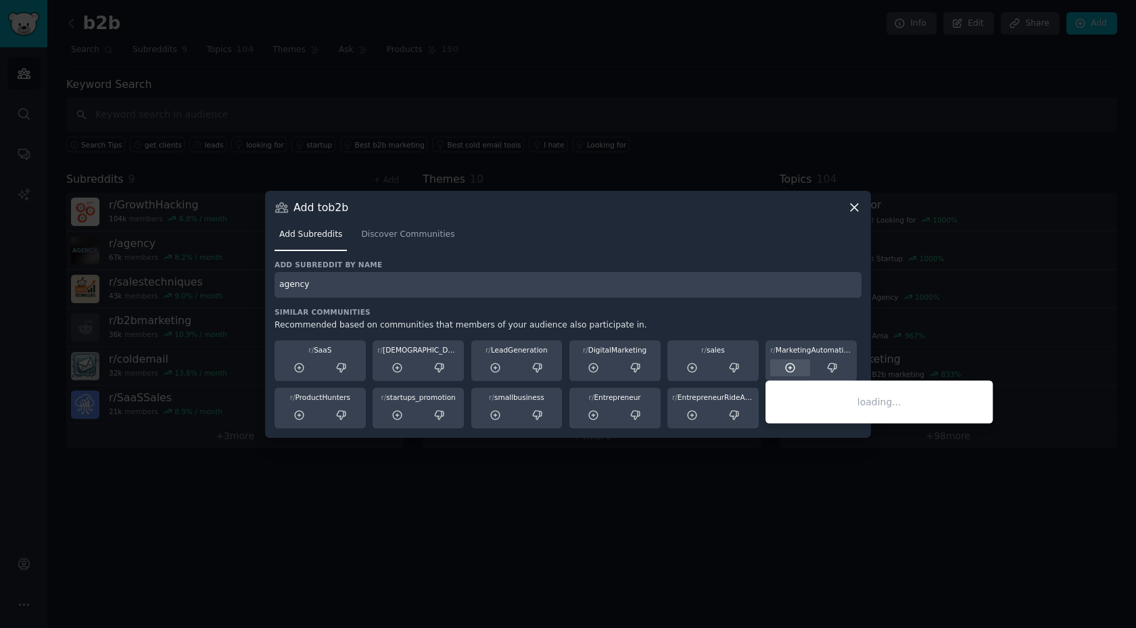
click at [783, 371] on div at bounding box center [790, 367] width 40 height 17
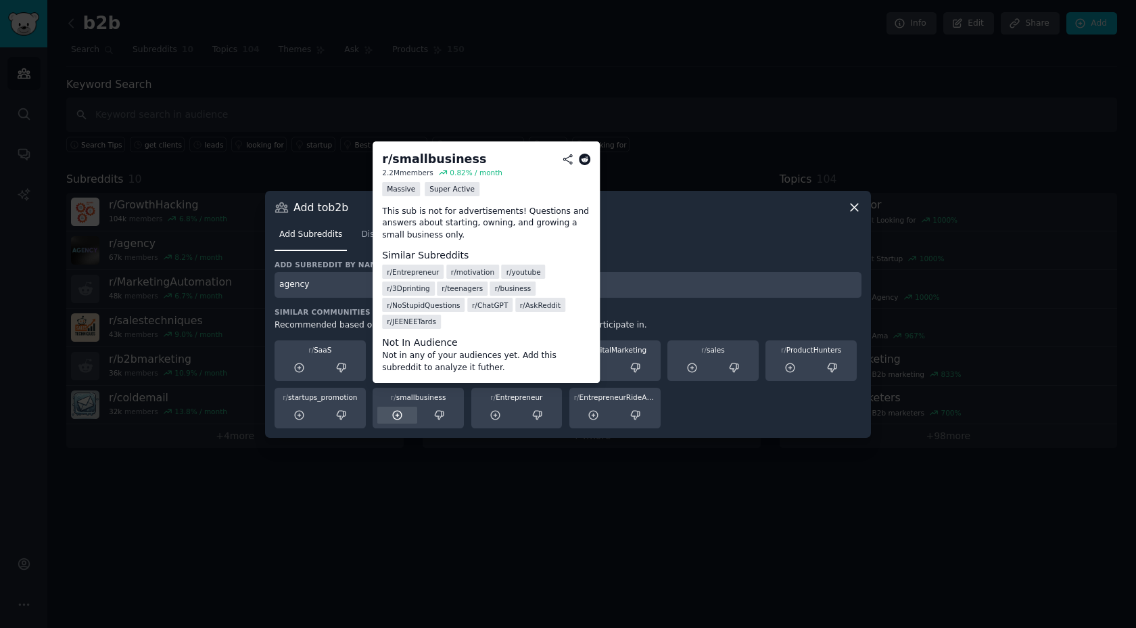
click at [394, 417] on icon at bounding box center [398, 415] width 12 height 12
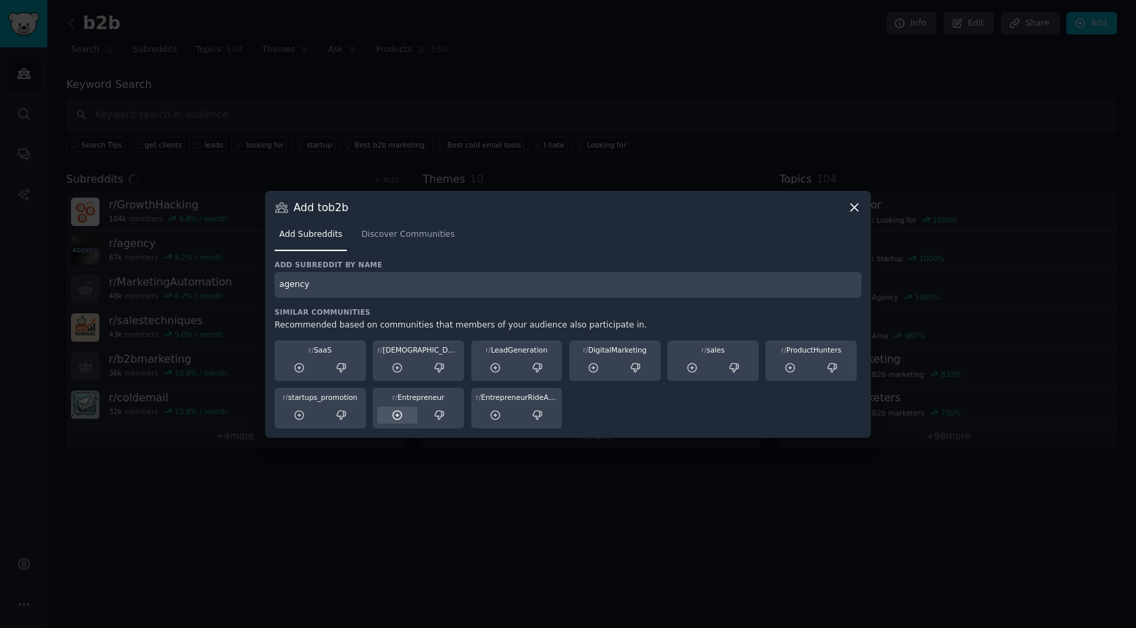
click at [394, 414] on icon at bounding box center [398, 415] width 12 height 12
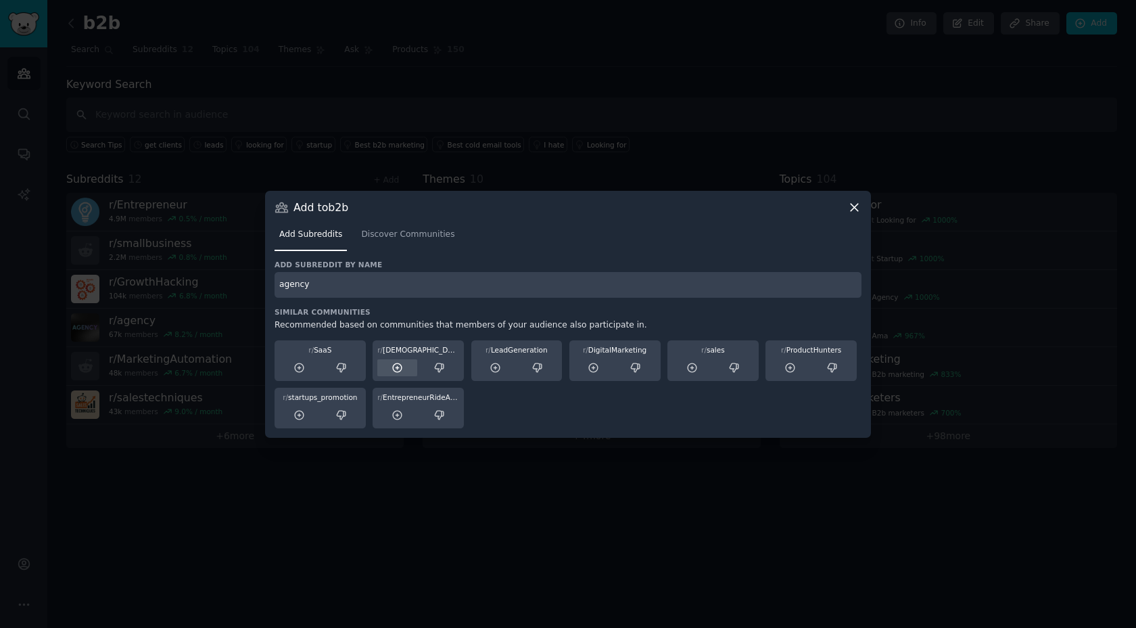
click at [387, 367] on div at bounding box center [397, 367] width 40 height 17
click at [373, 288] on input "agency" at bounding box center [568, 285] width 587 height 26
type input "l"
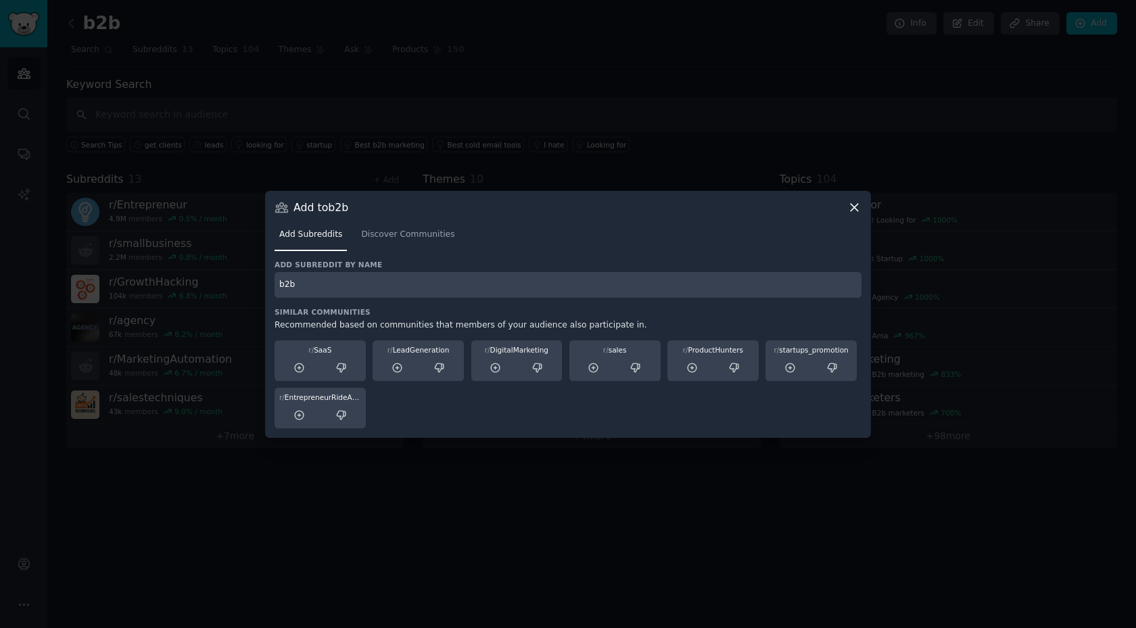
click at [427, 286] on input "b2b" at bounding box center [568, 285] width 587 height 26
type input "b2b"
click at [427, 235] on span "Discover Communities" at bounding box center [407, 235] width 93 height 12
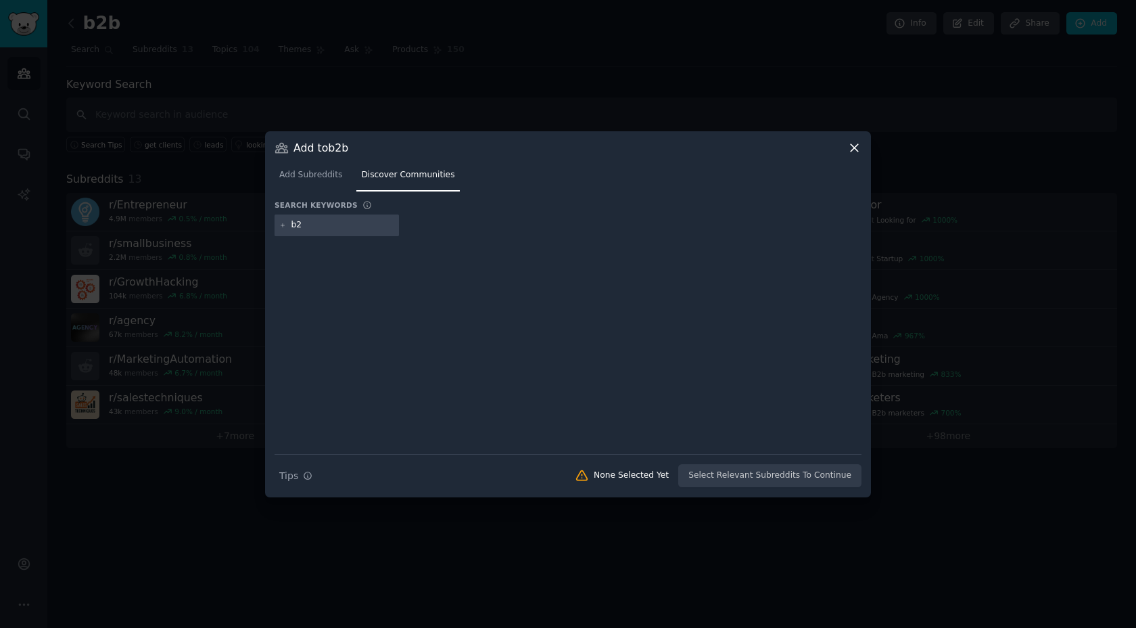
type input "b2b"
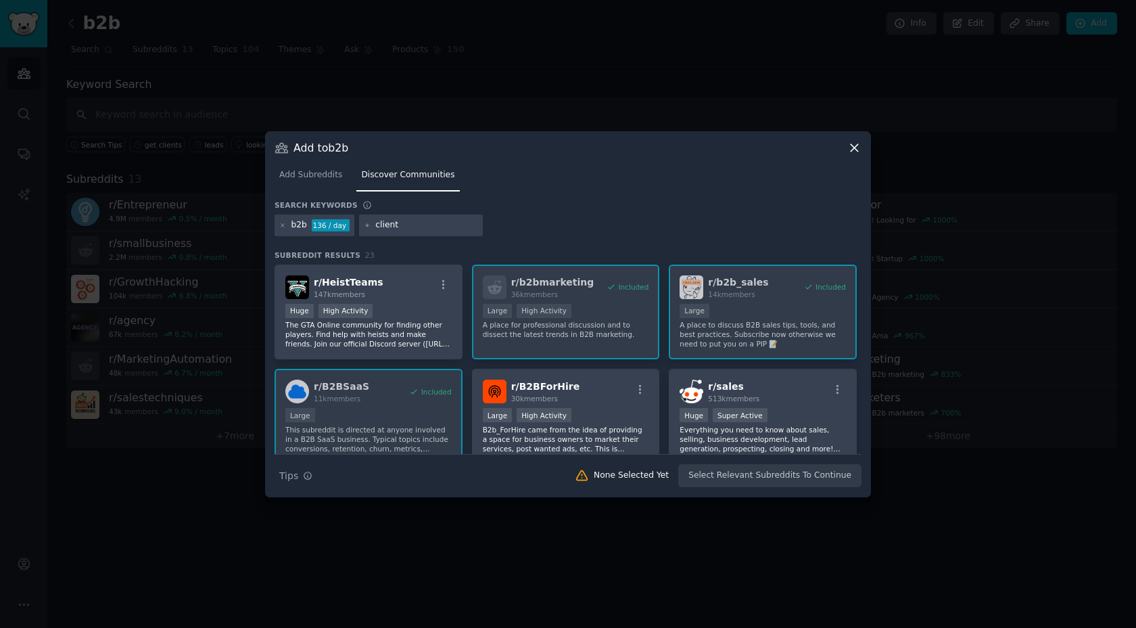
type input "clients"
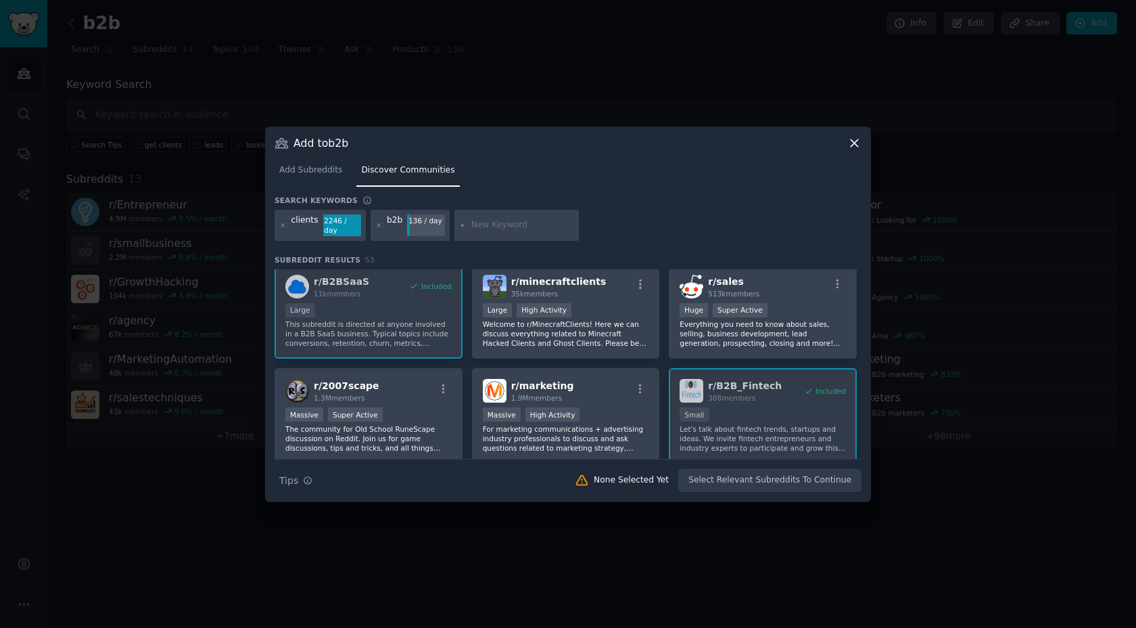
scroll to position [299, 0]
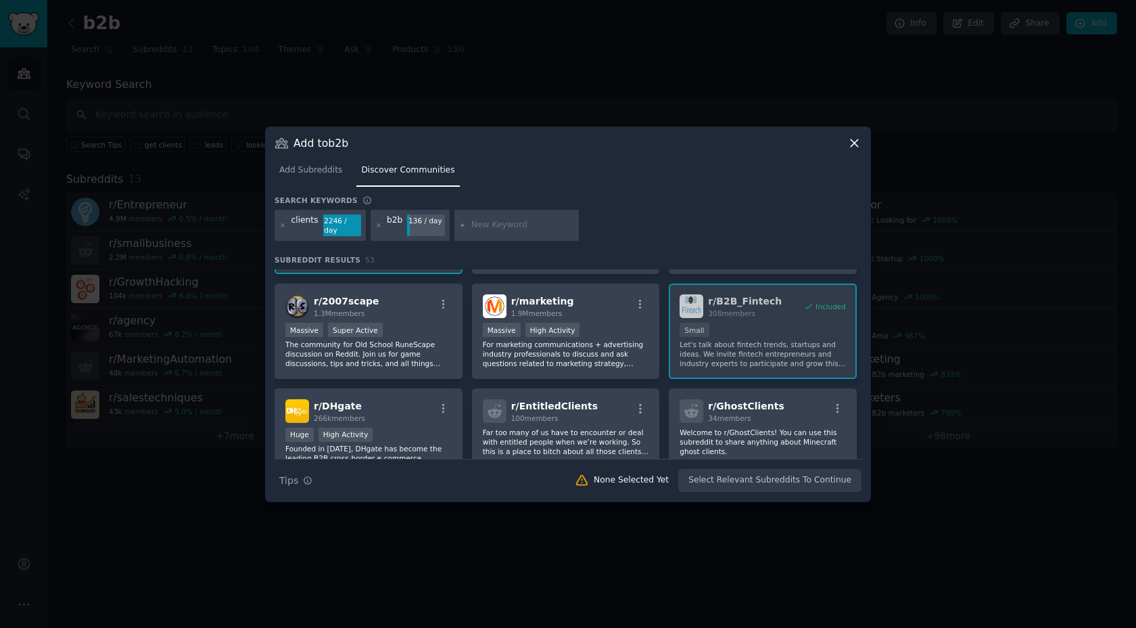
click at [847, 142] on icon at bounding box center [854, 143] width 14 height 14
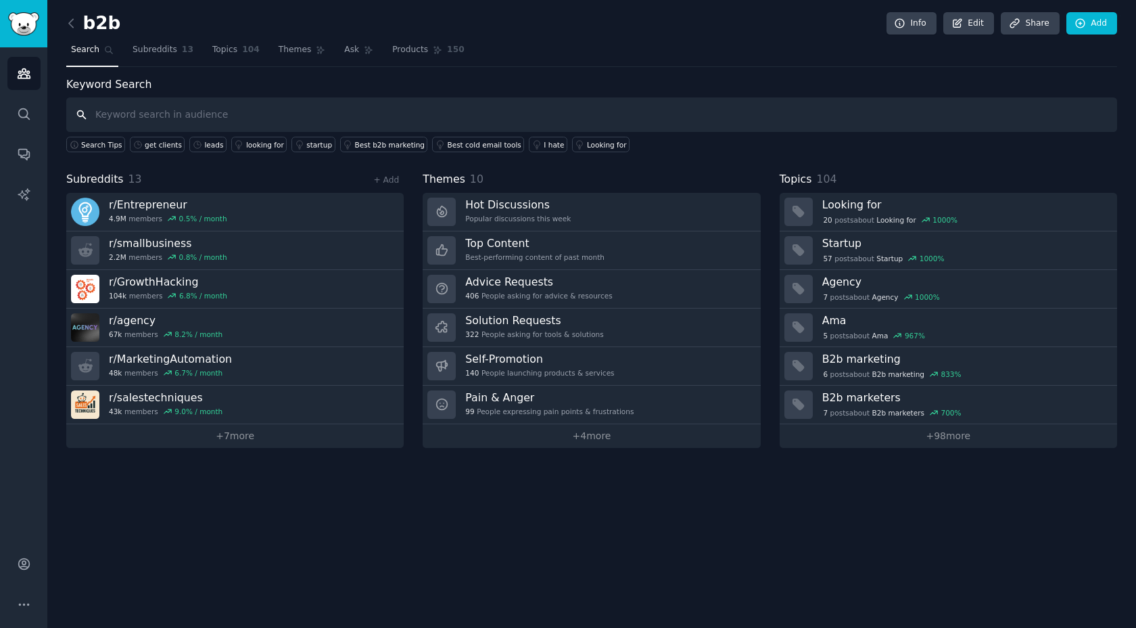
click at [271, 114] on input "text" at bounding box center [591, 114] width 1051 height 34
type input "looking for clients"
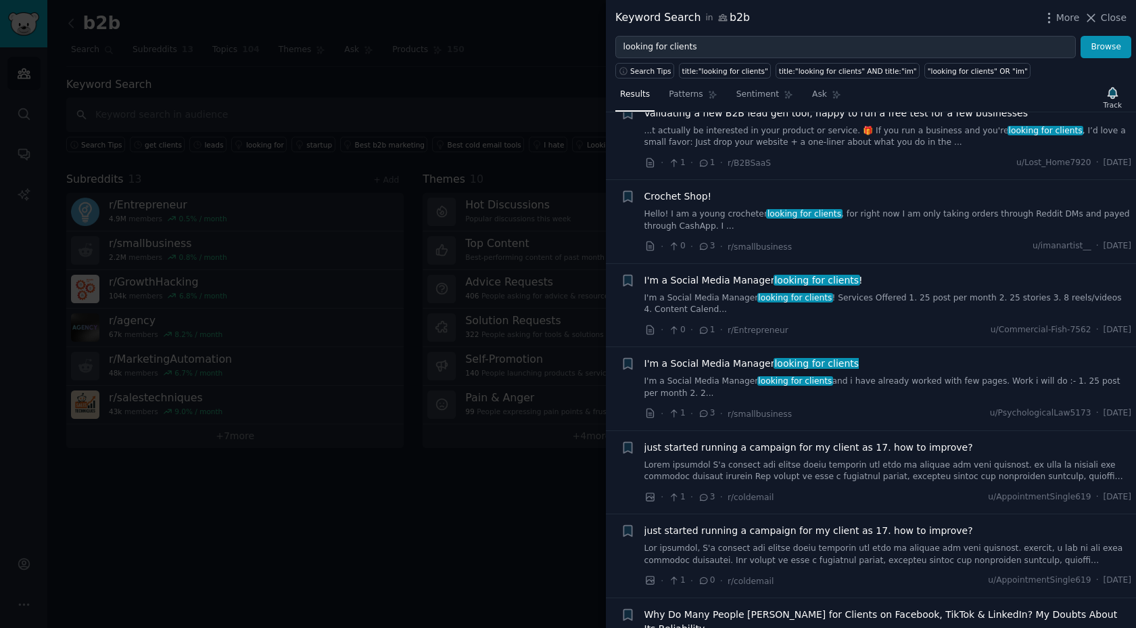
scroll to position [38, 0]
click at [625, 220] on div "+" at bounding box center [628, 221] width 14 height 64
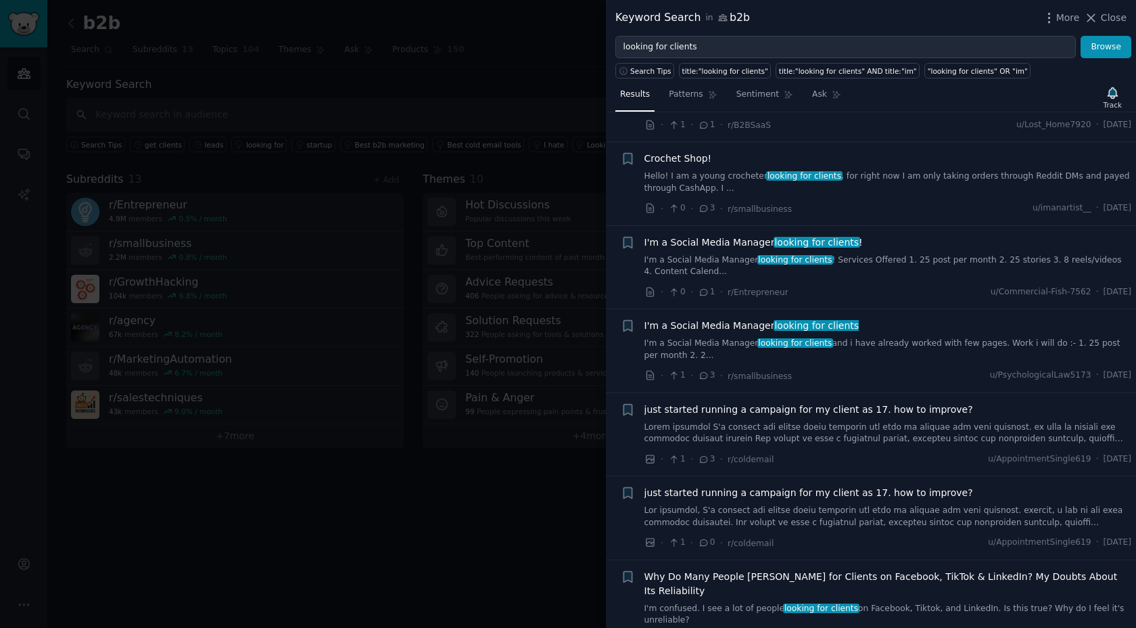
scroll to position [76, 0]
click at [623, 273] on div "+" at bounding box center [628, 267] width 14 height 64
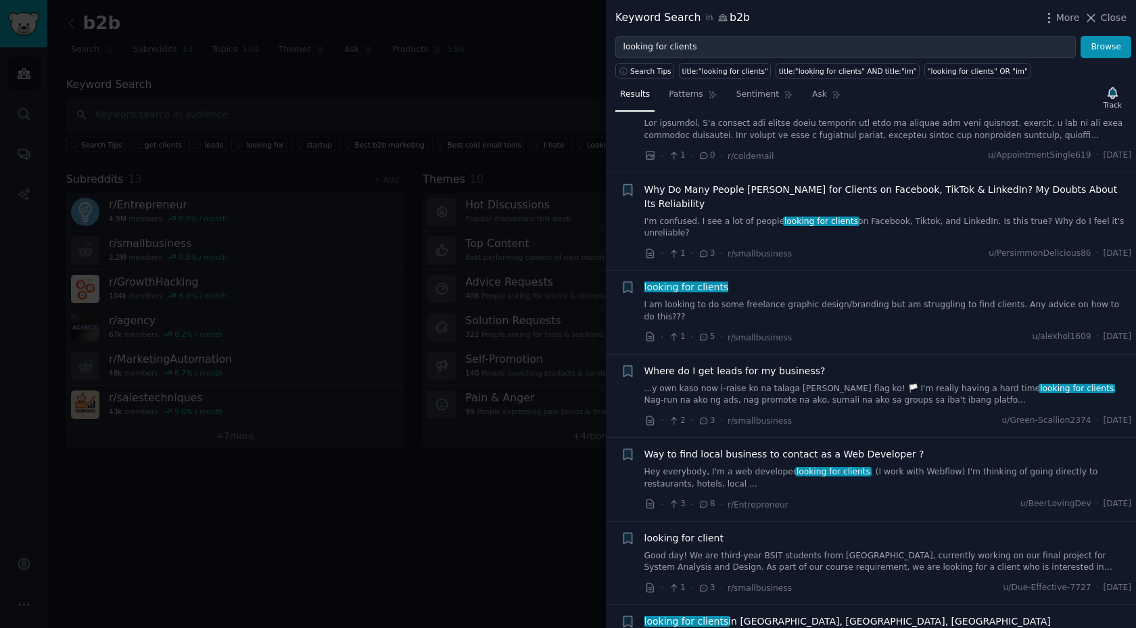
scroll to position [463, 0]
click at [628, 300] on div "Bookmark this conversation +" at bounding box center [628, 311] width 14 height 64
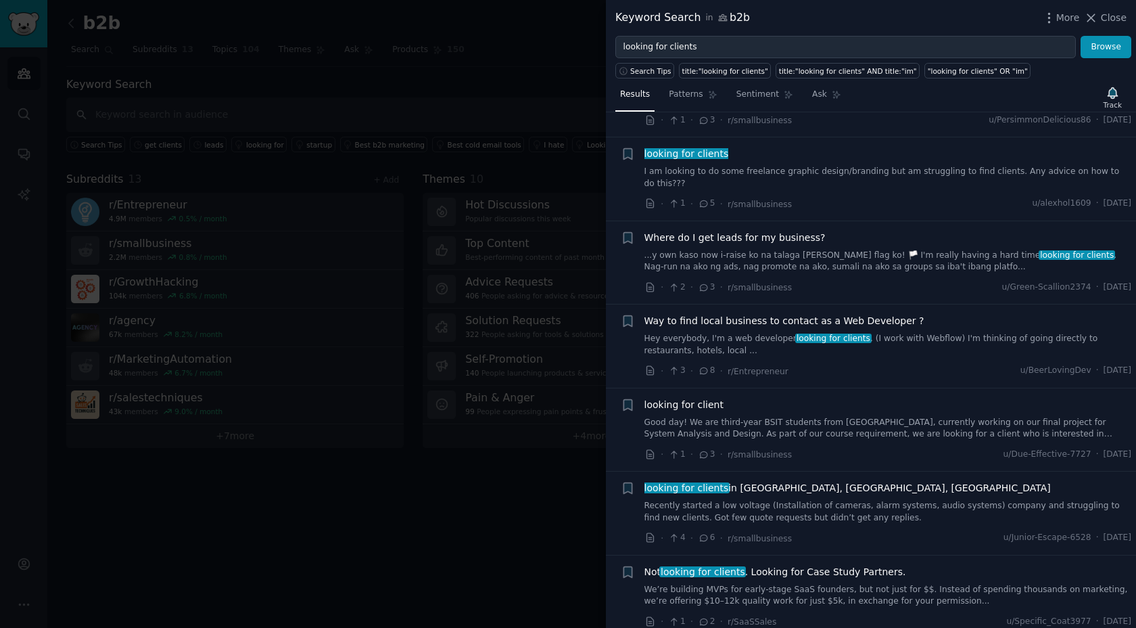
scroll to position [0, 0]
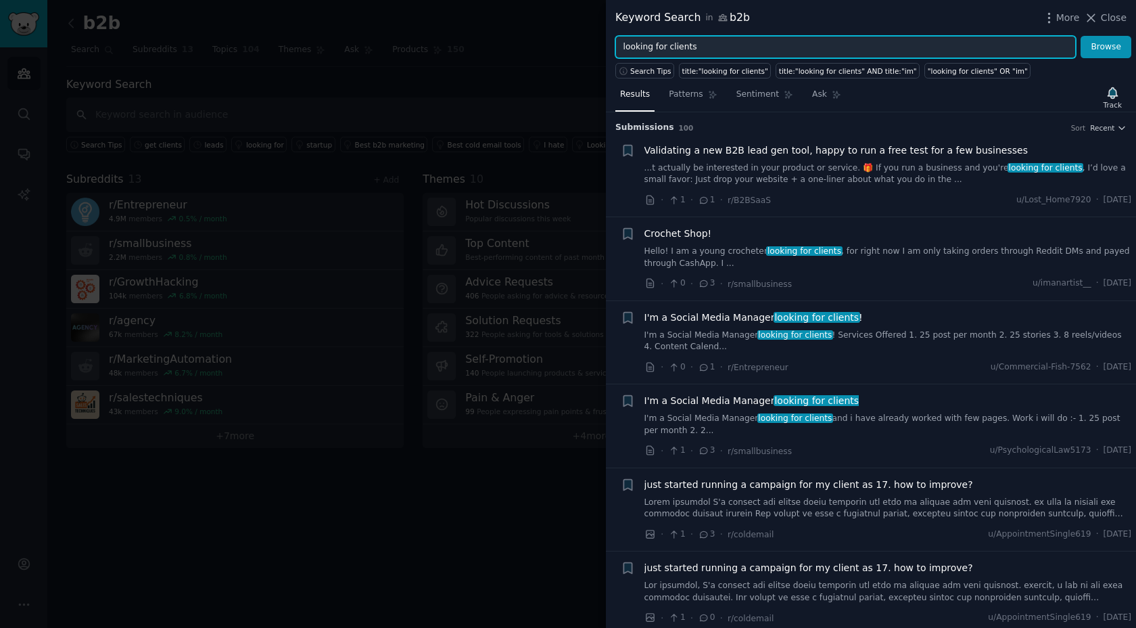
drag, startPoint x: 701, startPoint y: 48, endPoint x: 669, endPoint y: 48, distance: 32.5
click at [669, 48] on input "looking for clients" at bounding box center [845, 47] width 461 height 23
click at [1081, 36] on button "Browse" at bounding box center [1106, 47] width 51 height 23
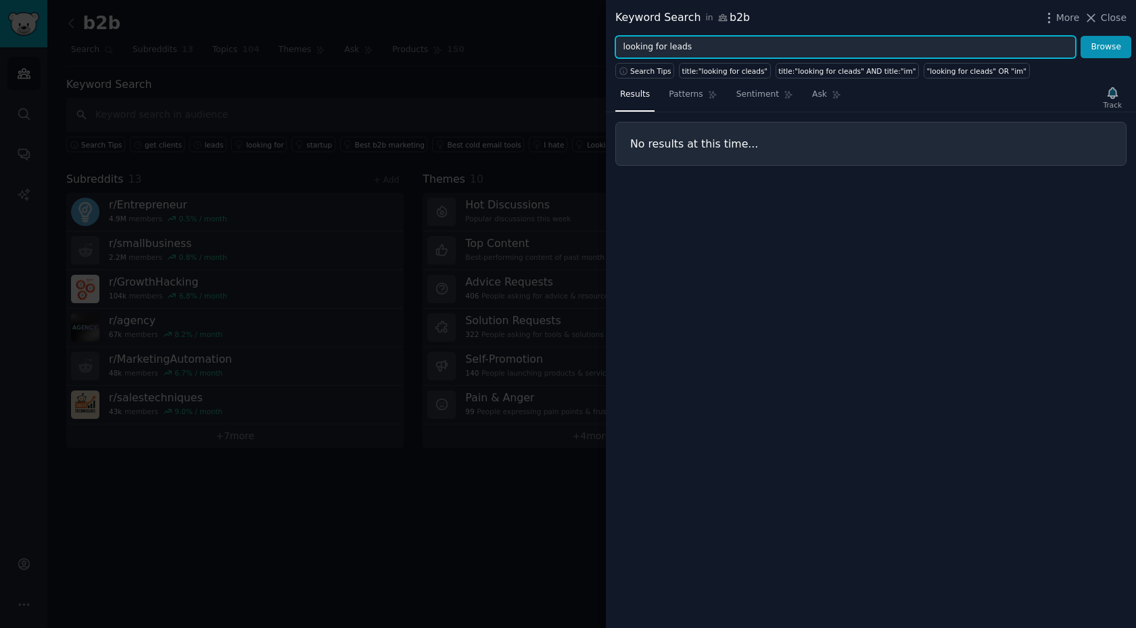
click at [1081, 36] on button "Browse" at bounding box center [1106, 47] width 51 height 23
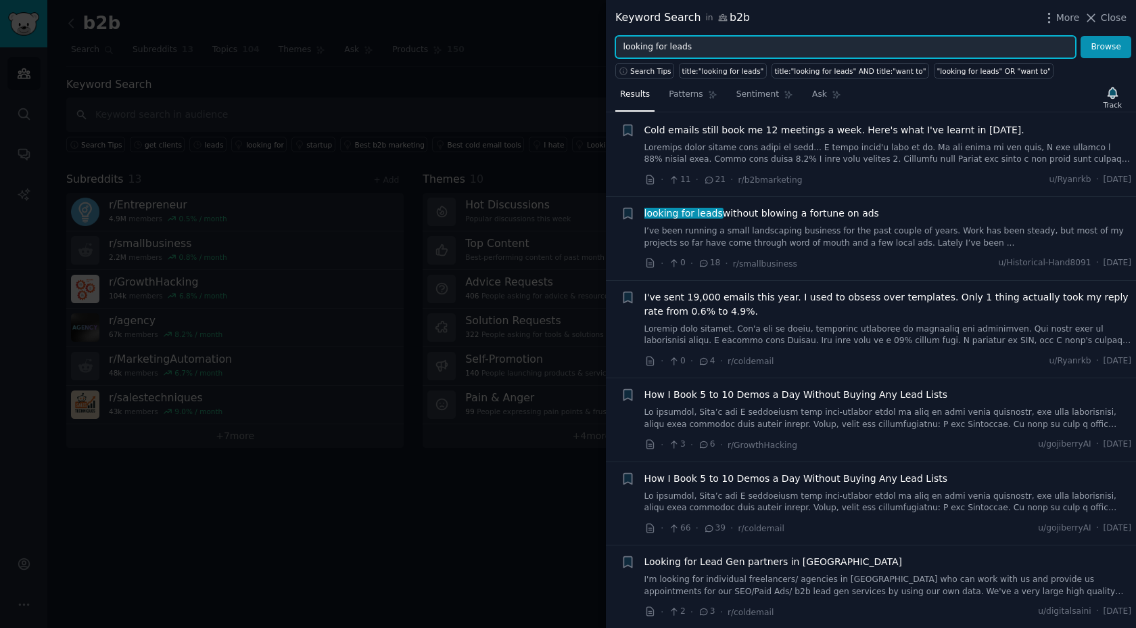
scroll to position [34, 0]
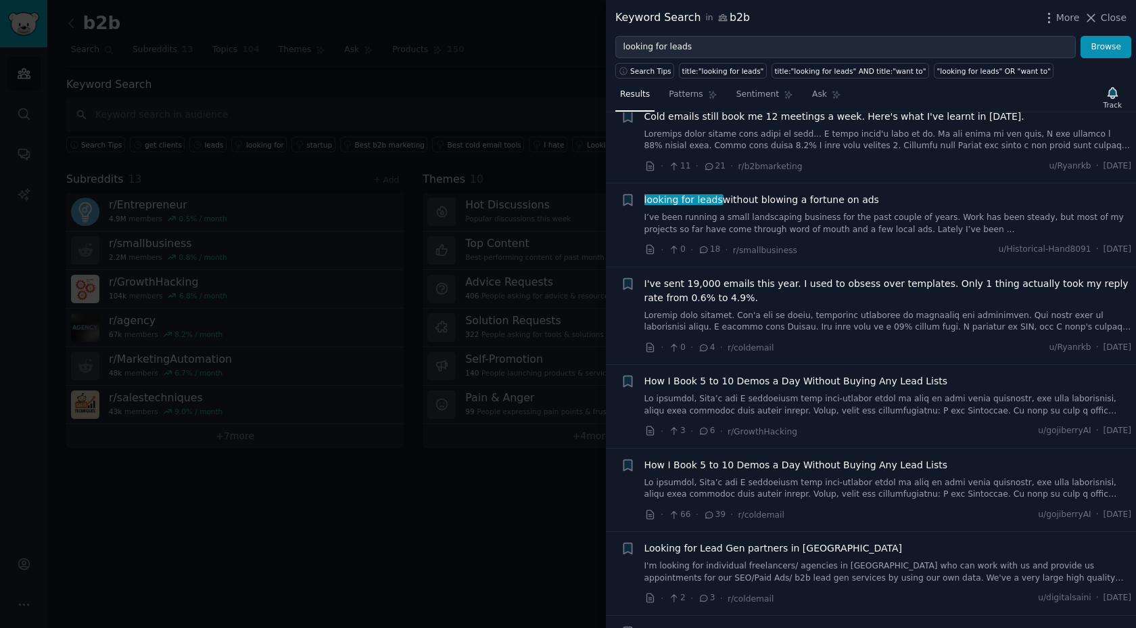
click at [632, 229] on div "+" at bounding box center [628, 225] width 14 height 64
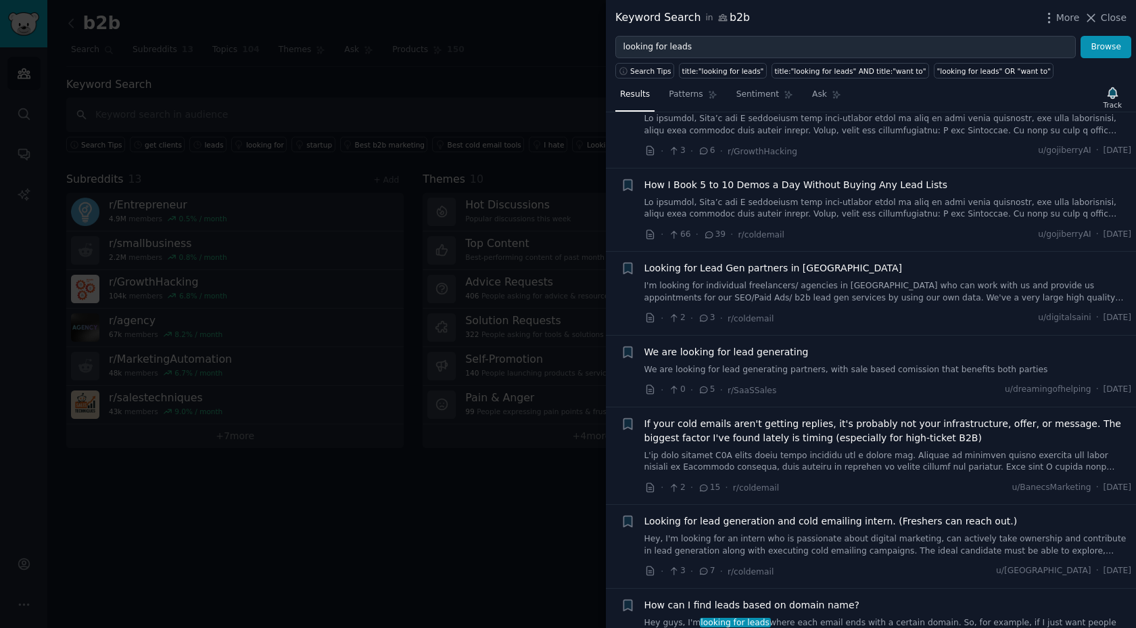
scroll to position [318, 0]
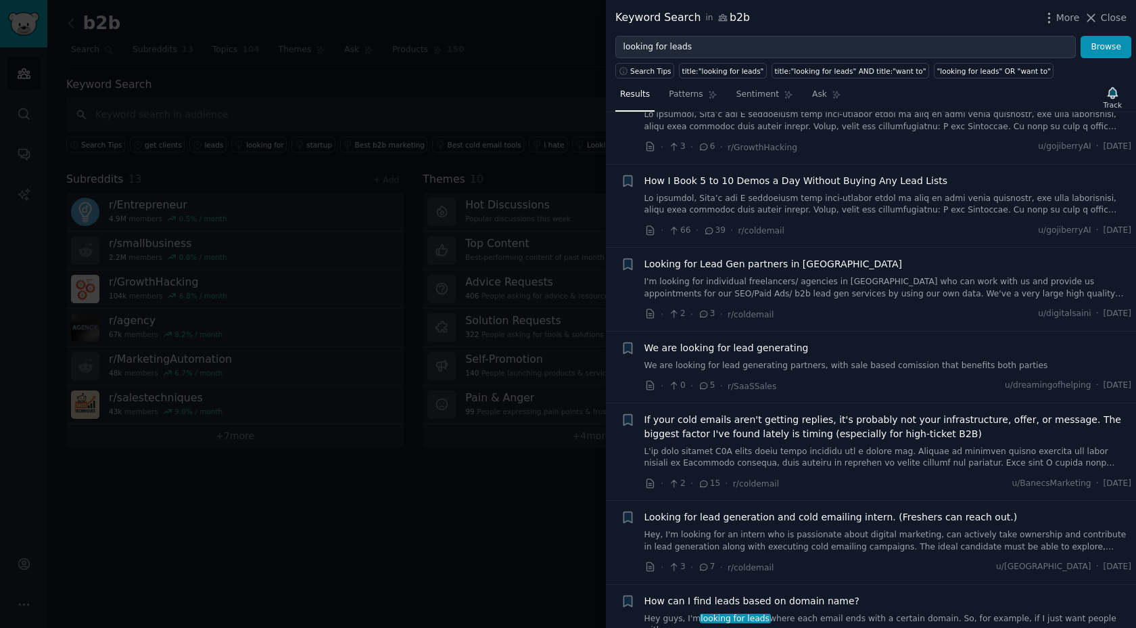
click at [626, 294] on div "+" at bounding box center [628, 289] width 14 height 64
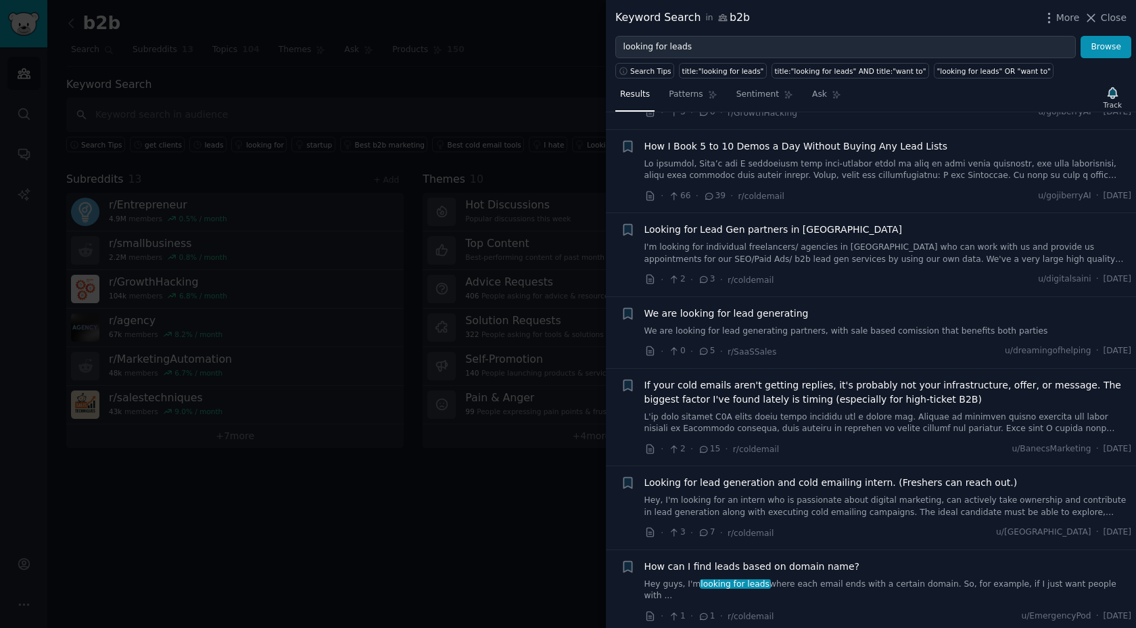
scroll to position [0, 0]
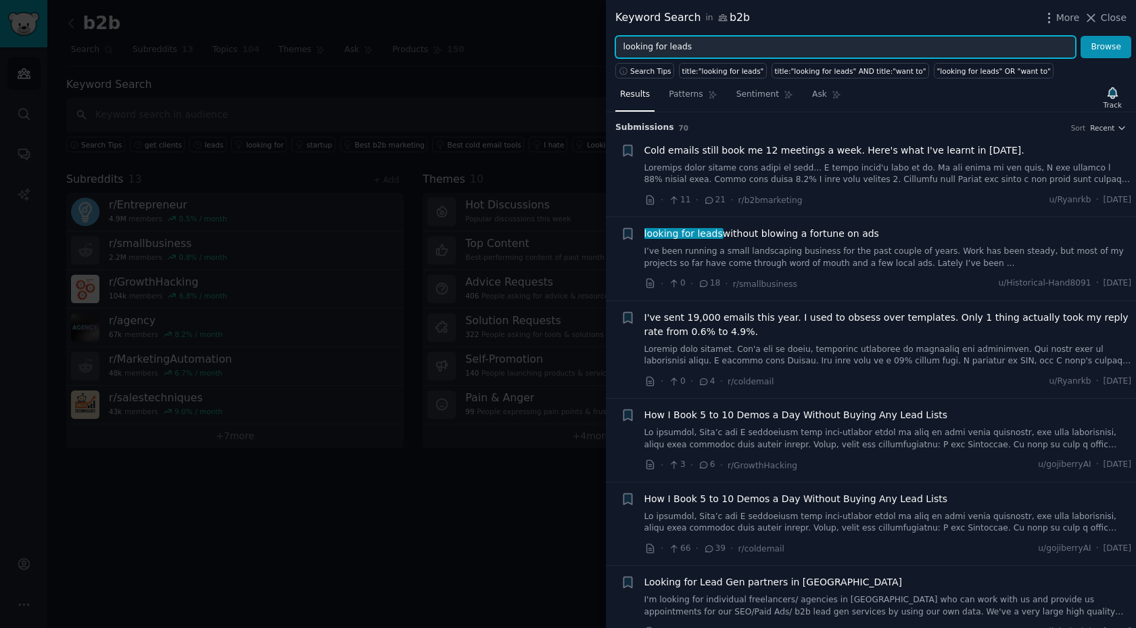
click at [704, 45] on input "looking for leads" at bounding box center [845, 47] width 461 height 23
drag, startPoint x: 706, startPoint y: 44, endPoint x: 601, endPoint y: 44, distance: 104.8
click at [601, 44] on div "Keyword Search in b2b More Close looking for leads Browse Search Tips title:"lo…" at bounding box center [568, 314] width 1136 height 628
type input "h"
click at [1081, 36] on button "Browse" at bounding box center [1106, 47] width 51 height 23
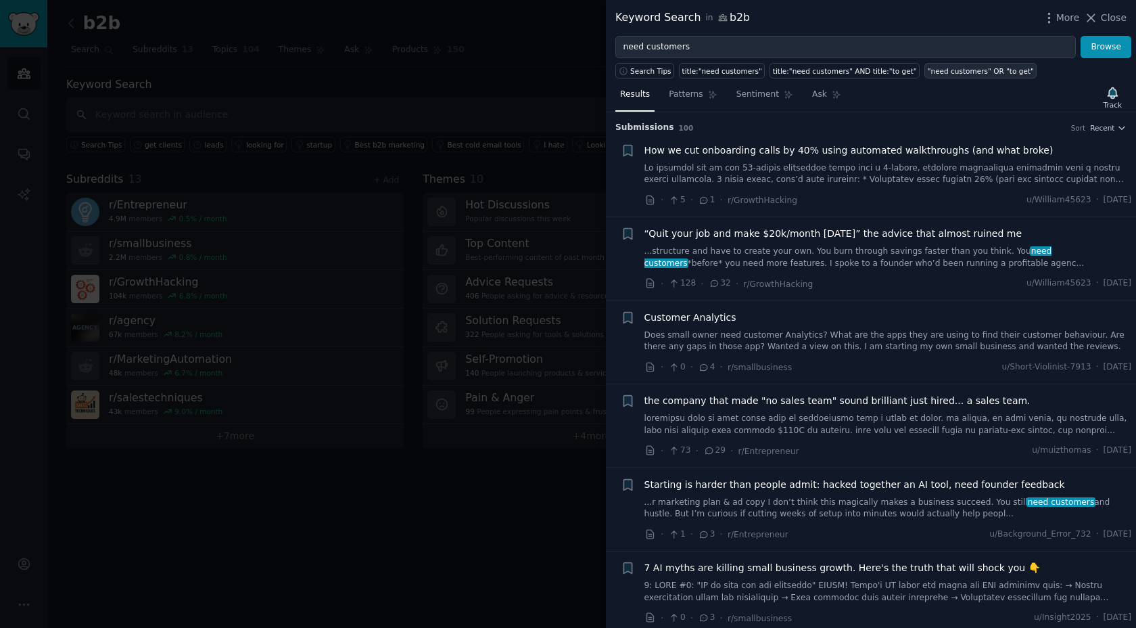
click at [999, 68] on div ""need customers" OR "to get"" at bounding box center [981, 70] width 106 height 9
type input ""need customers" OR "to get""
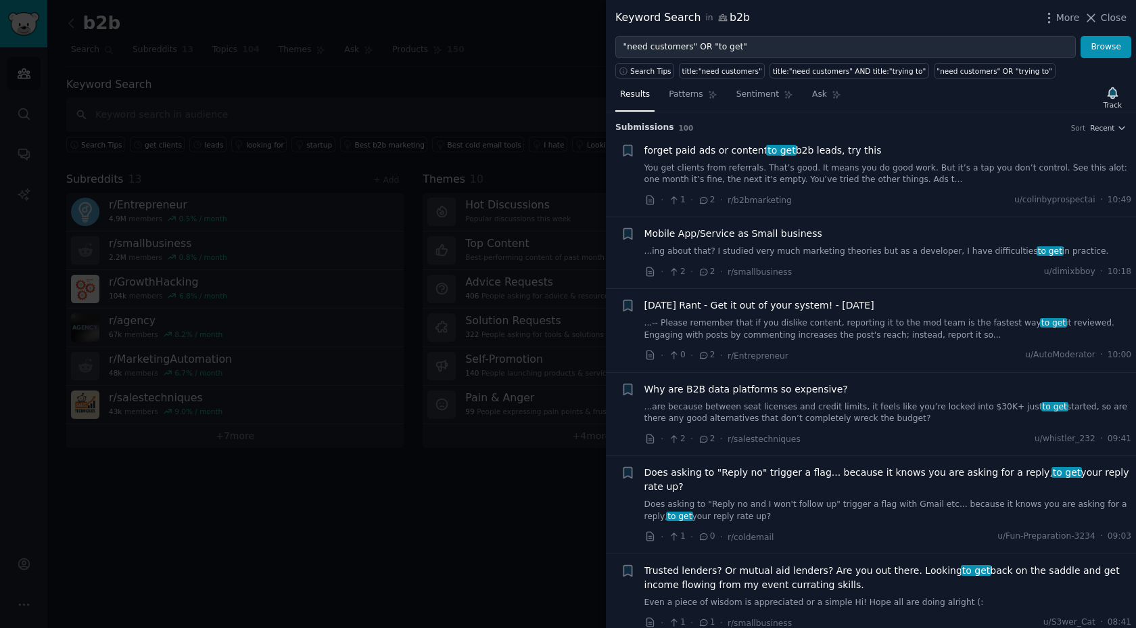
click at [623, 263] on div "+" at bounding box center [628, 253] width 14 height 52
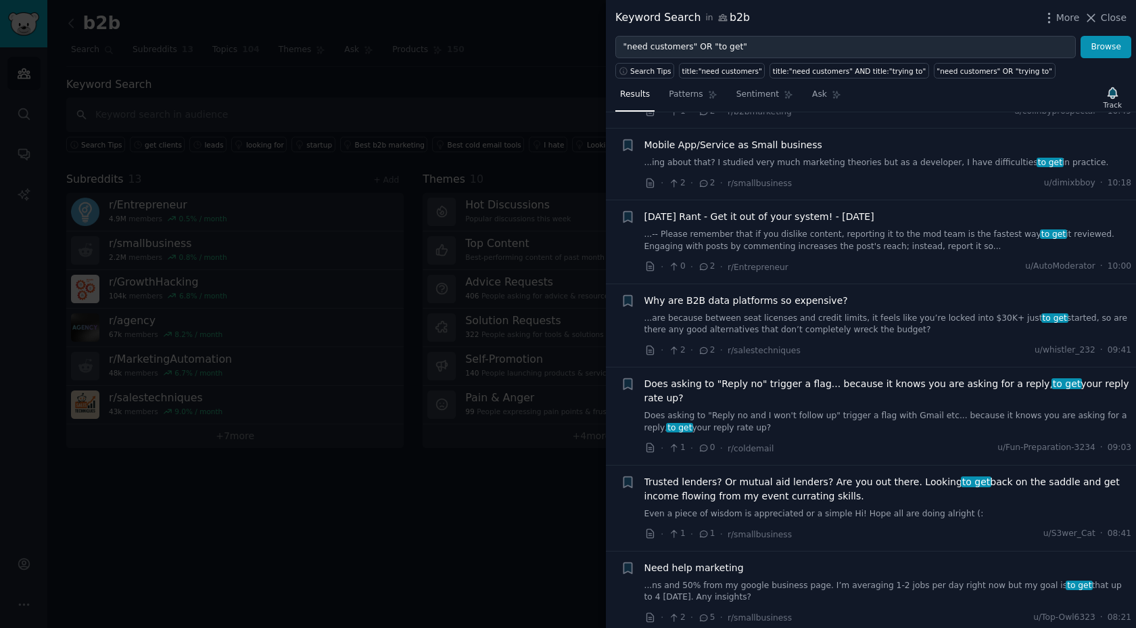
scroll to position [91, 0]
click at [626, 318] on div "Bookmark this conversation +" at bounding box center [628, 323] width 14 height 64
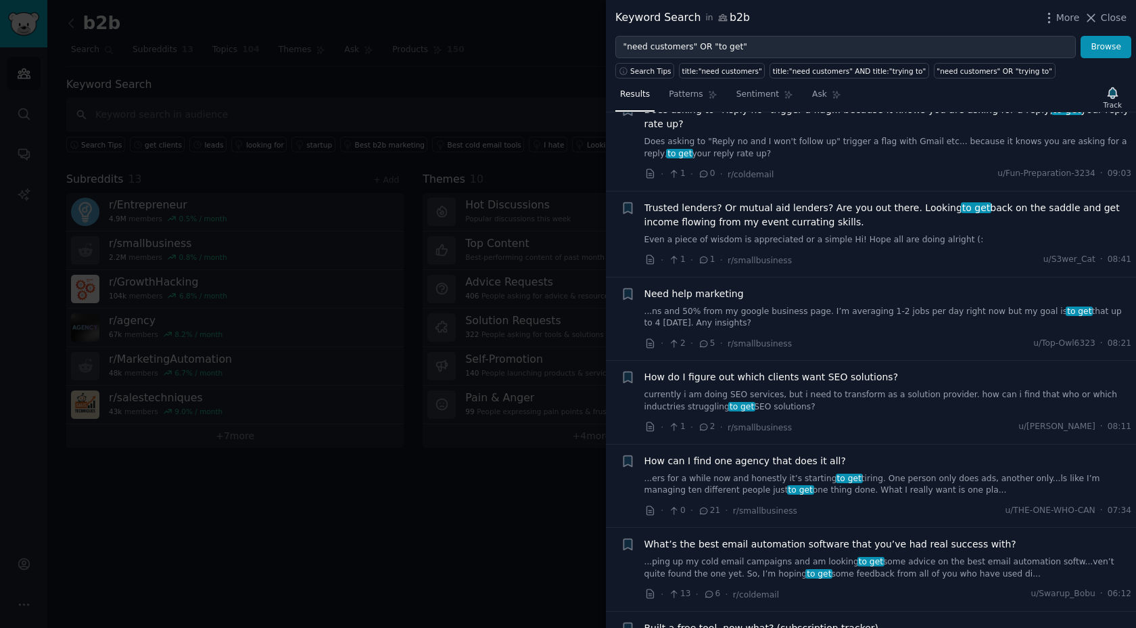
scroll to position [365, 0]
click at [620, 320] on li "+ Need help marketing ...ns and 50% from my google business page. I’m averaging…" at bounding box center [871, 316] width 530 height 83
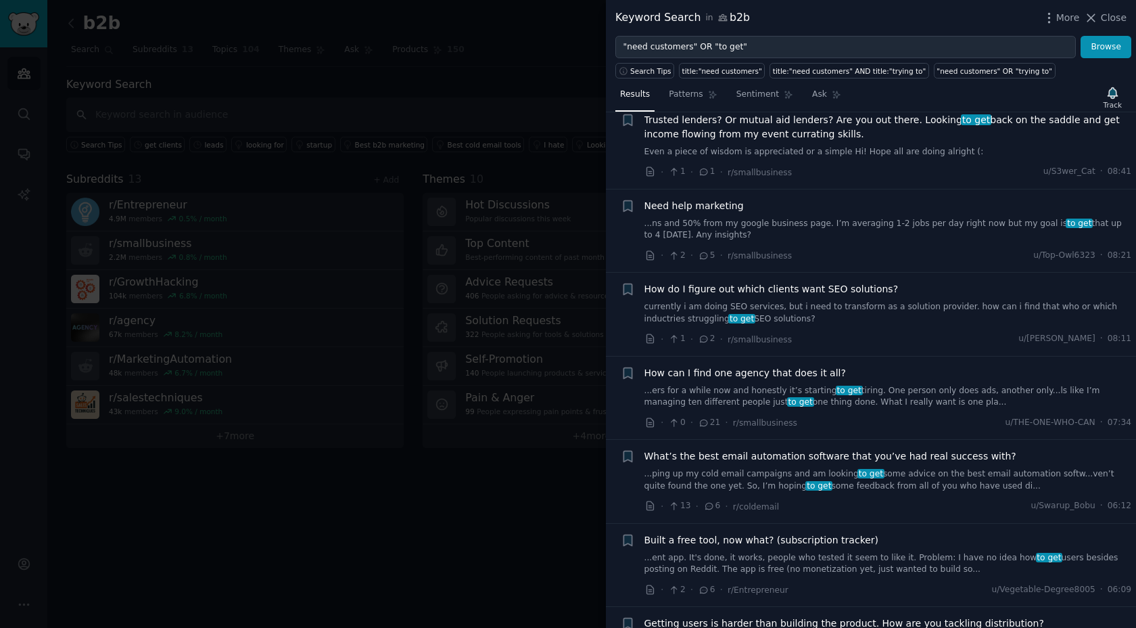
scroll to position [453, 0]
click at [624, 303] on div "+" at bounding box center [628, 311] width 14 height 64
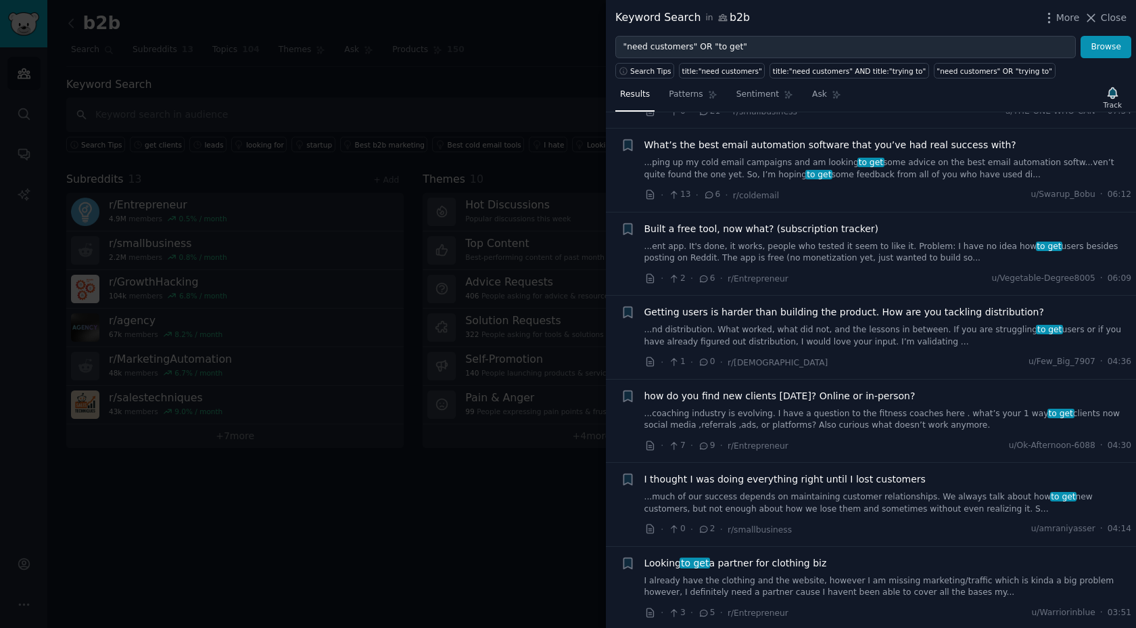
scroll to position [772, 0]
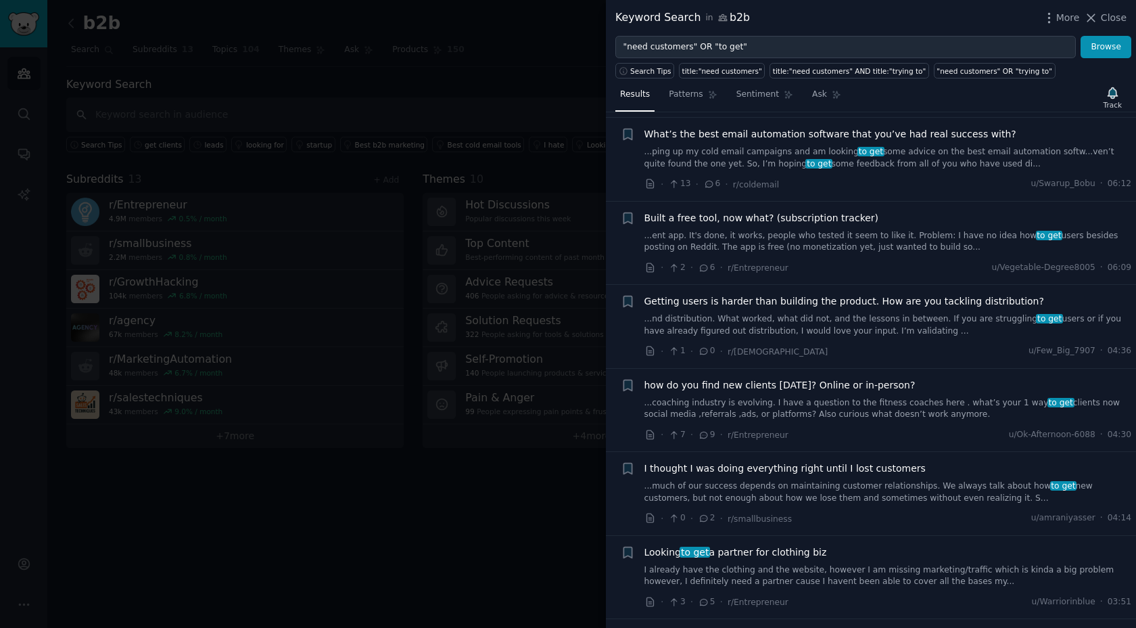
click at [630, 337] on div "Reddit text submission Bookmark this conversation +" at bounding box center [628, 326] width 14 height 64
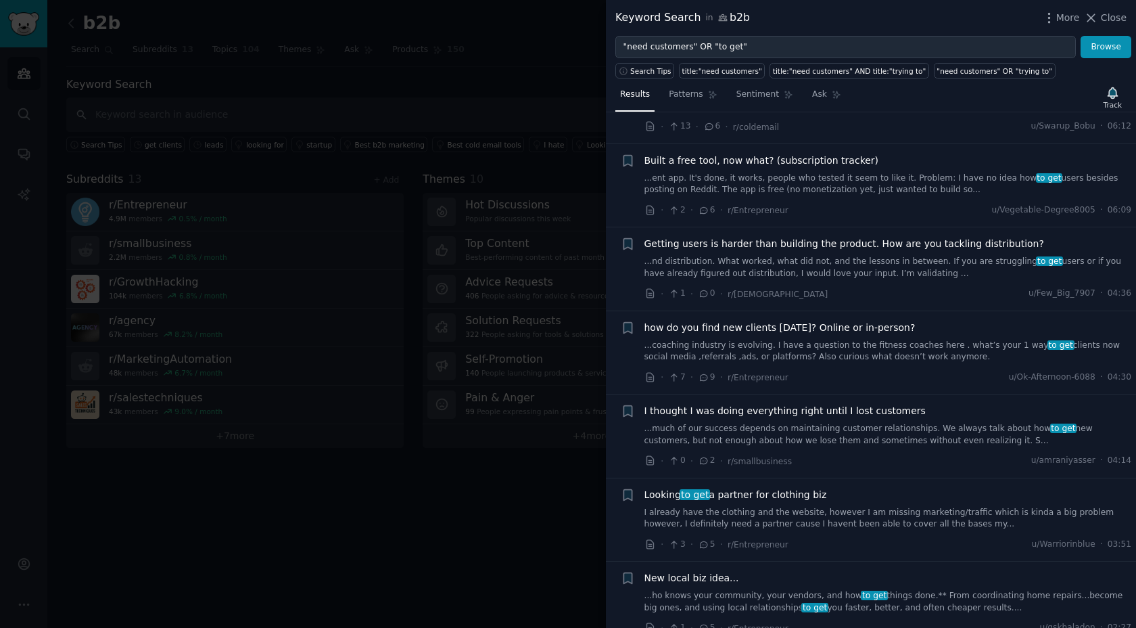
scroll to position [831, 0]
click at [628, 344] on div "+" at bounding box center [628, 351] width 14 height 64
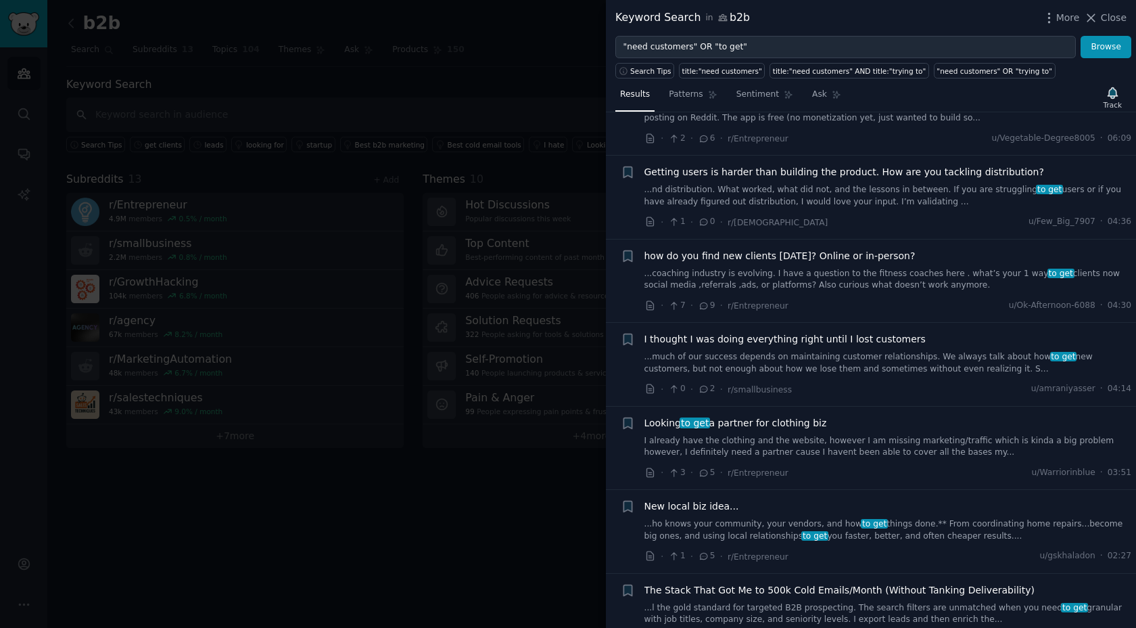
scroll to position [908, 0]
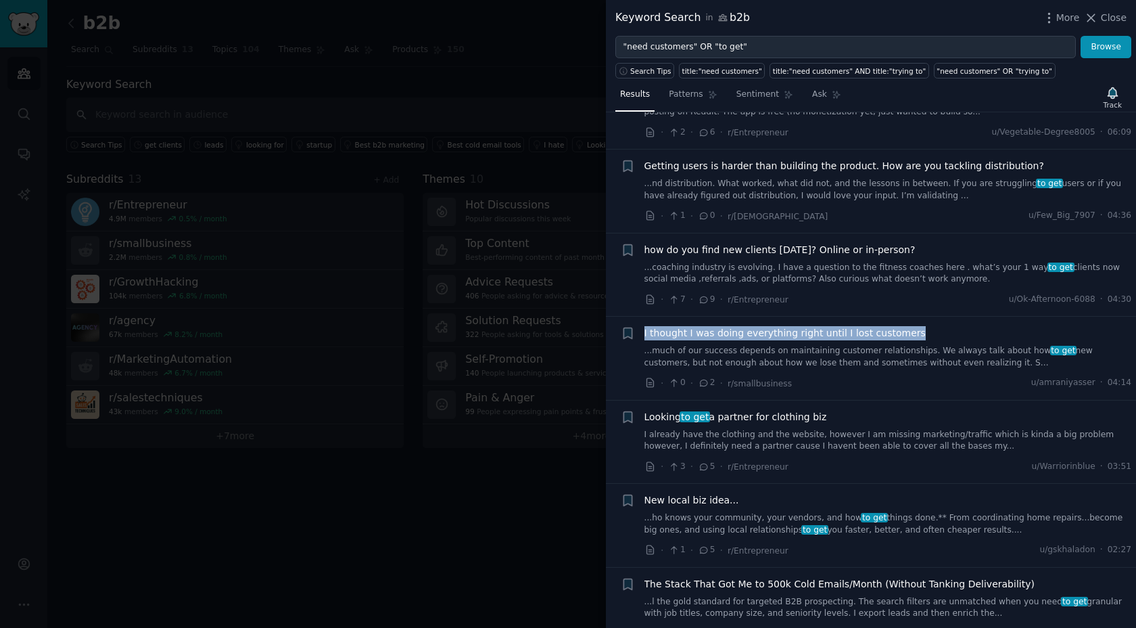
click at [868, 348] on link "...much of our success depends on maintaining customer relationships. We always…" at bounding box center [889, 357] width 488 height 24
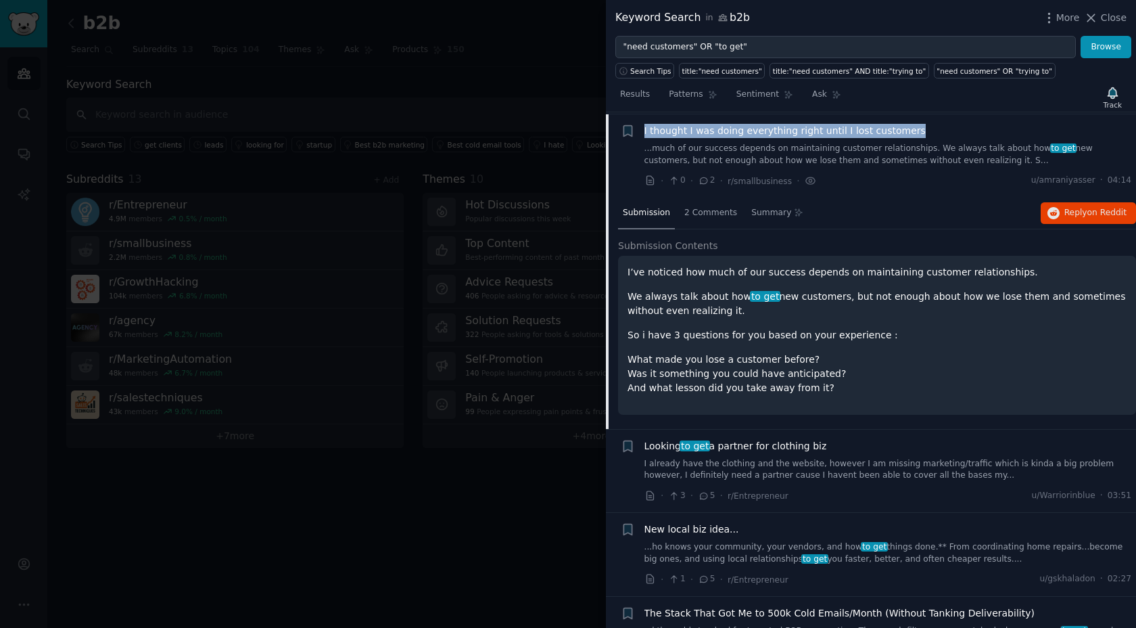
scroll to position [1112, 0]
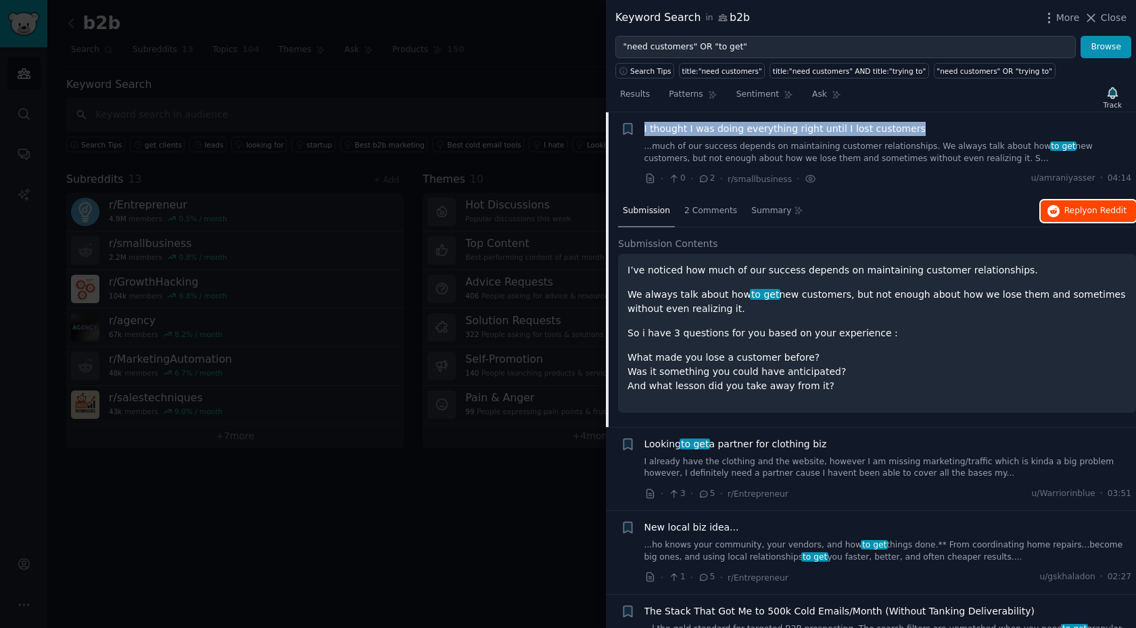
click at [1068, 218] on button "Reply on Reddit" at bounding box center [1088, 211] width 95 height 22
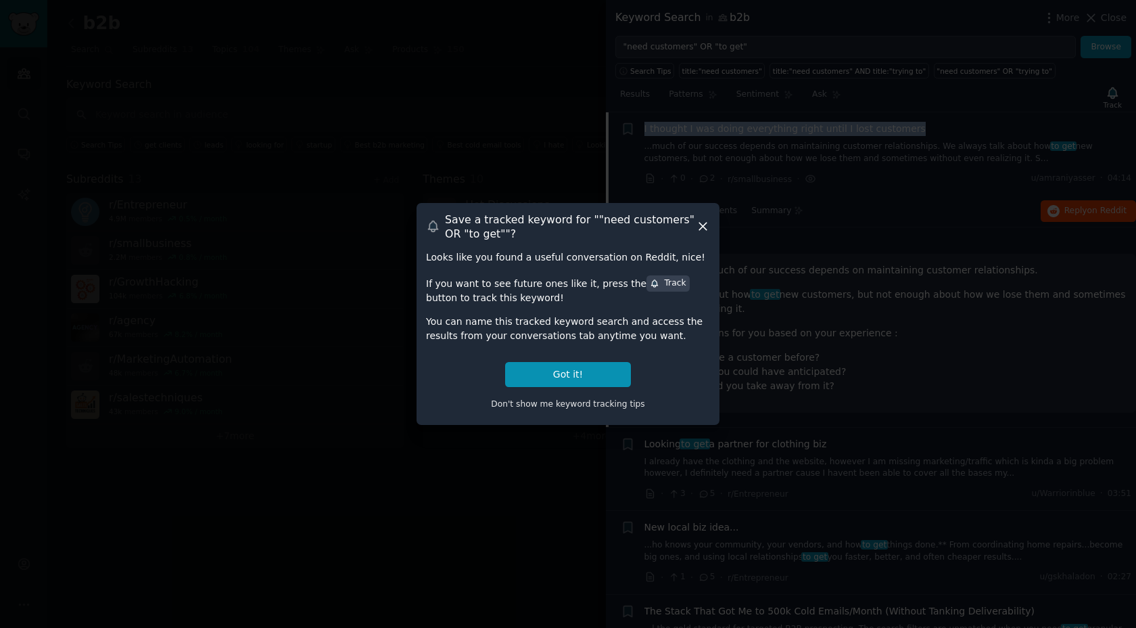
click at [702, 226] on icon at bounding box center [702, 226] width 7 height 7
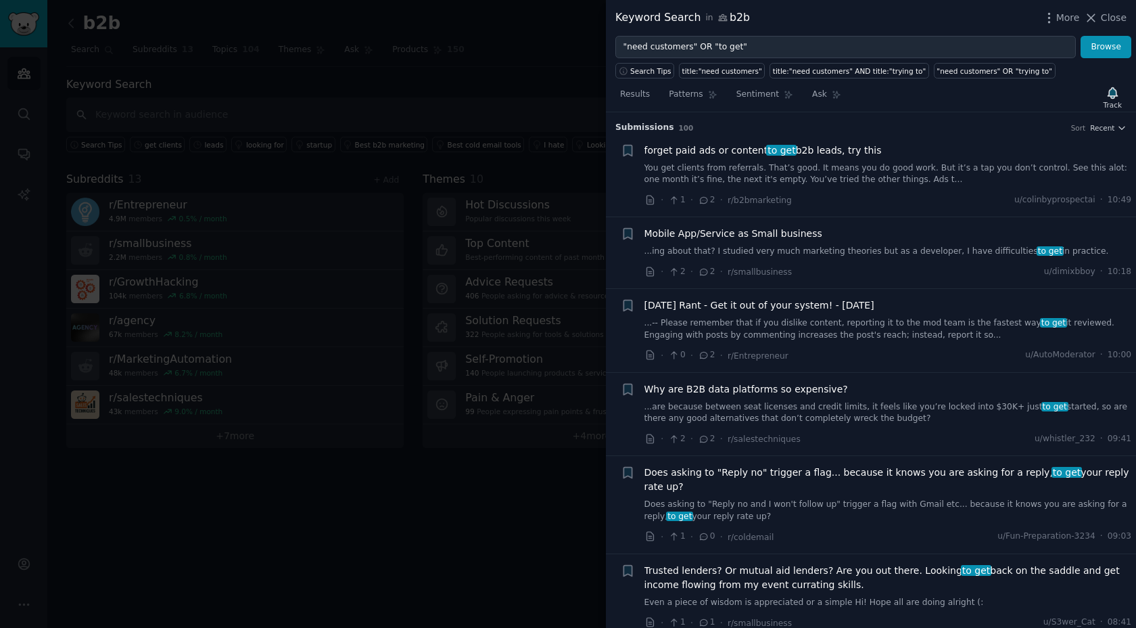
scroll to position [33, 0]
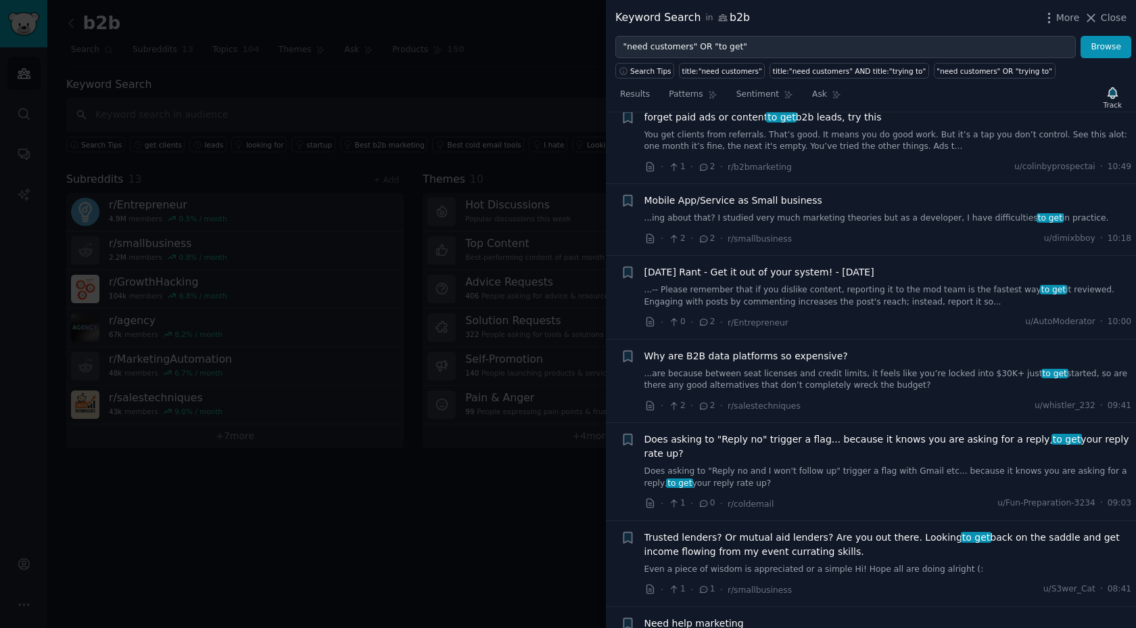
click at [880, 212] on link "...ing about that? I studied very much marketing theories but as a developer, I…" at bounding box center [889, 218] width 488 height 12
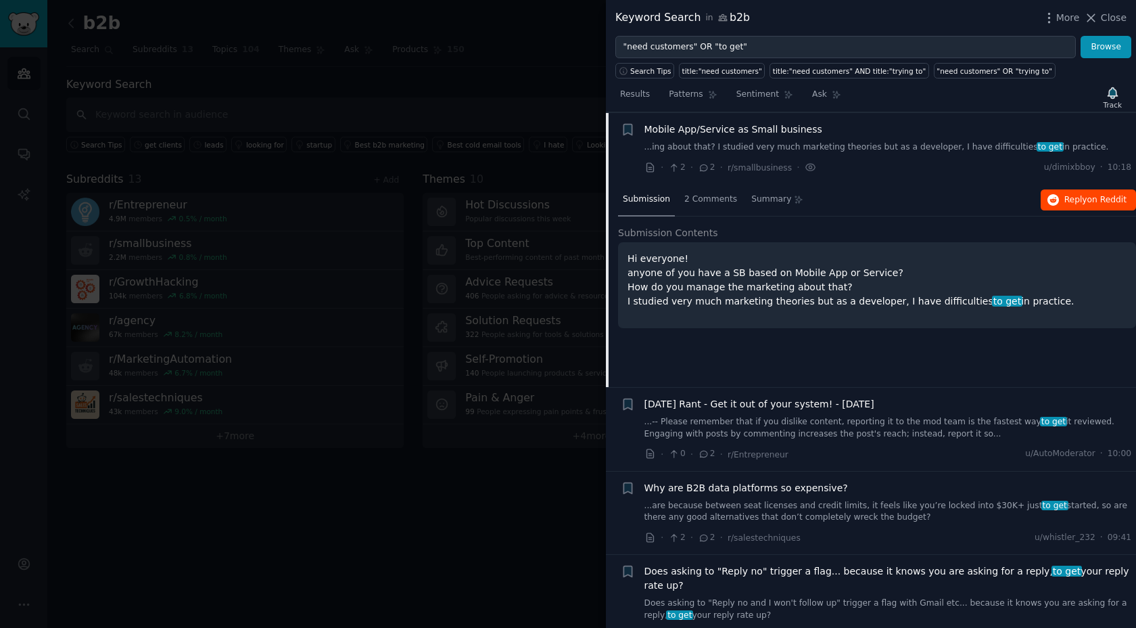
scroll to position [105, 0]
click at [1065, 193] on span "Reply on Reddit" at bounding box center [1096, 199] width 62 height 12
click at [792, 127] on span "Mobile App/Service as Small business" at bounding box center [734, 129] width 178 height 14
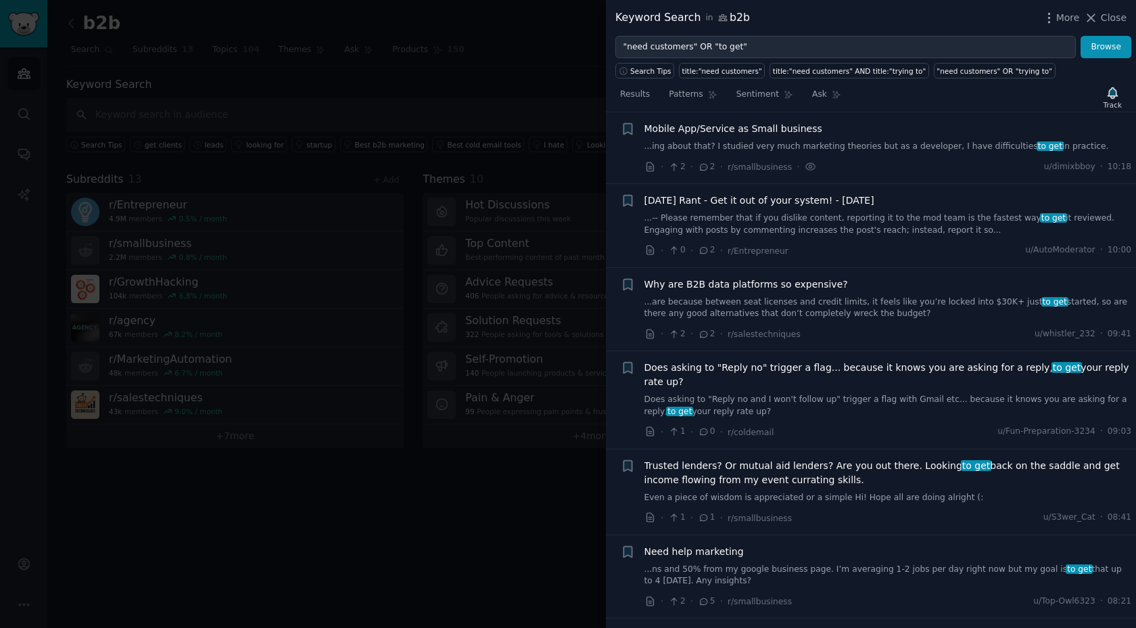
scroll to position [147, 0]
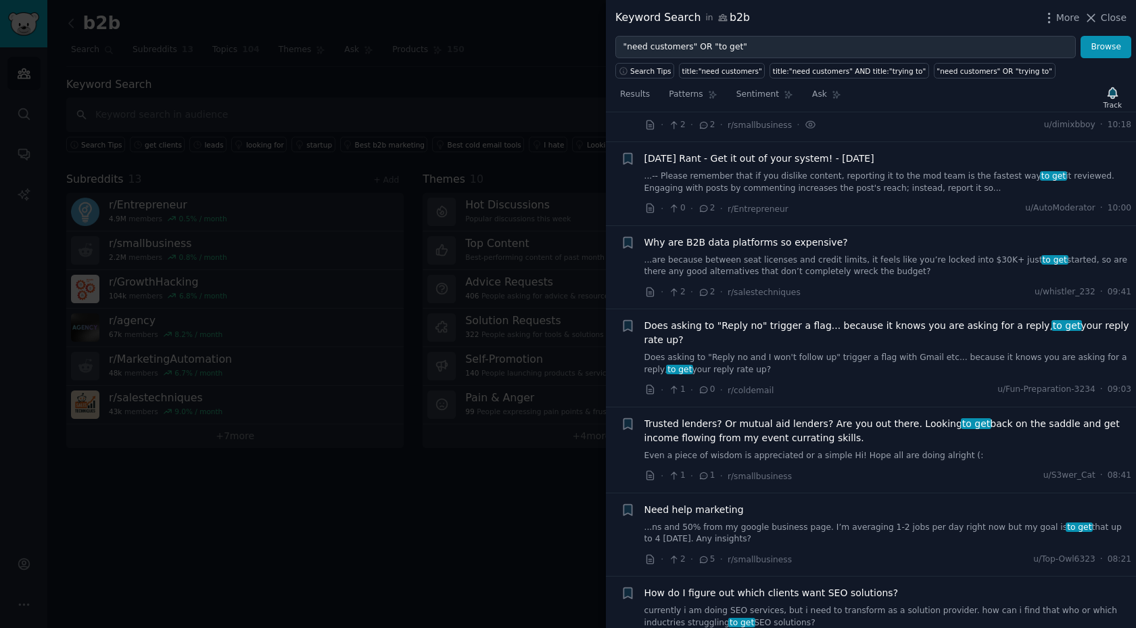
click at [811, 241] on span "Why are B2B data platforms so expensive?" at bounding box center [747, 242] width 204 height 14
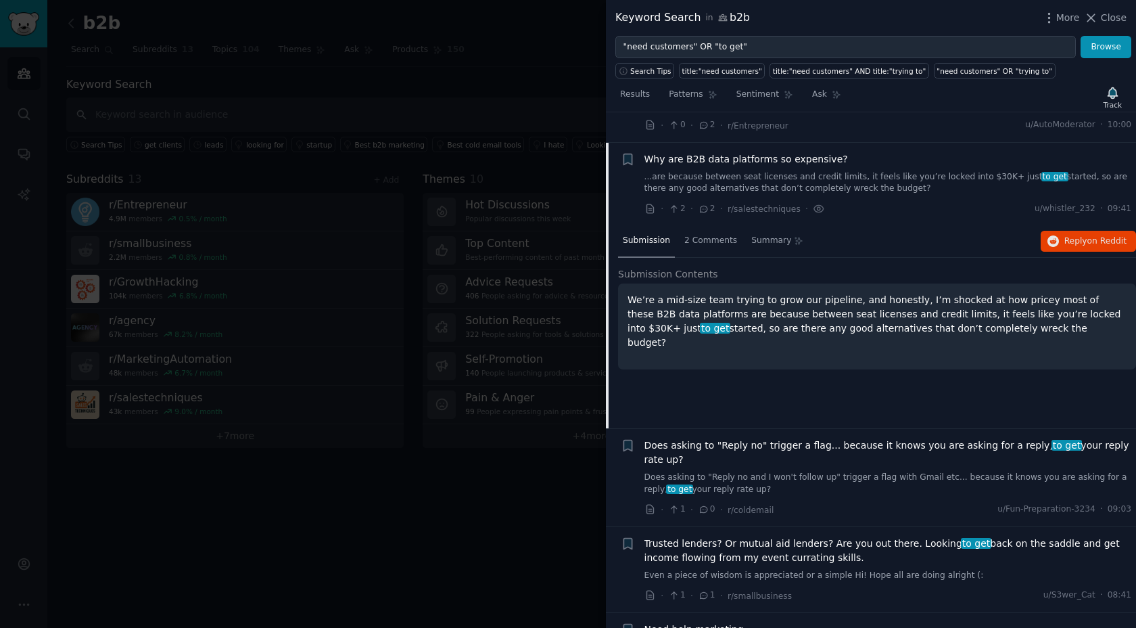
scroll to position [260, 0]
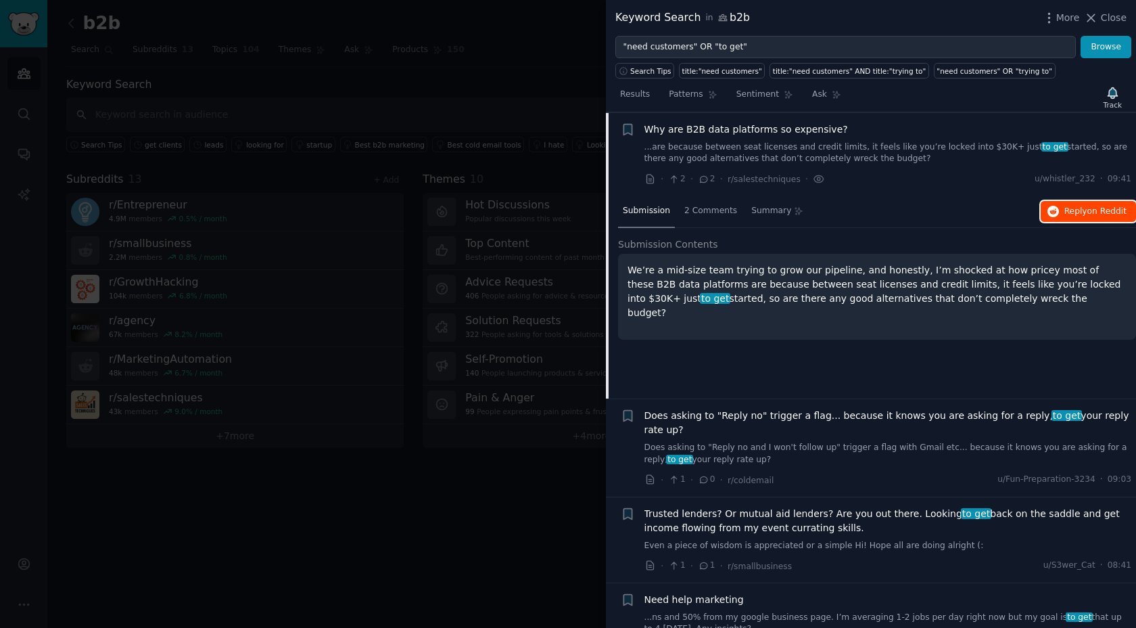
click at [1065, 208] on span "Reply on Reddit" at bounding box center [1096, 212] width 62 height 12
click at [764, 135] on span "Why are B2B data platforms so expensive?" at bounding box center [747, 129] width 204 height 14
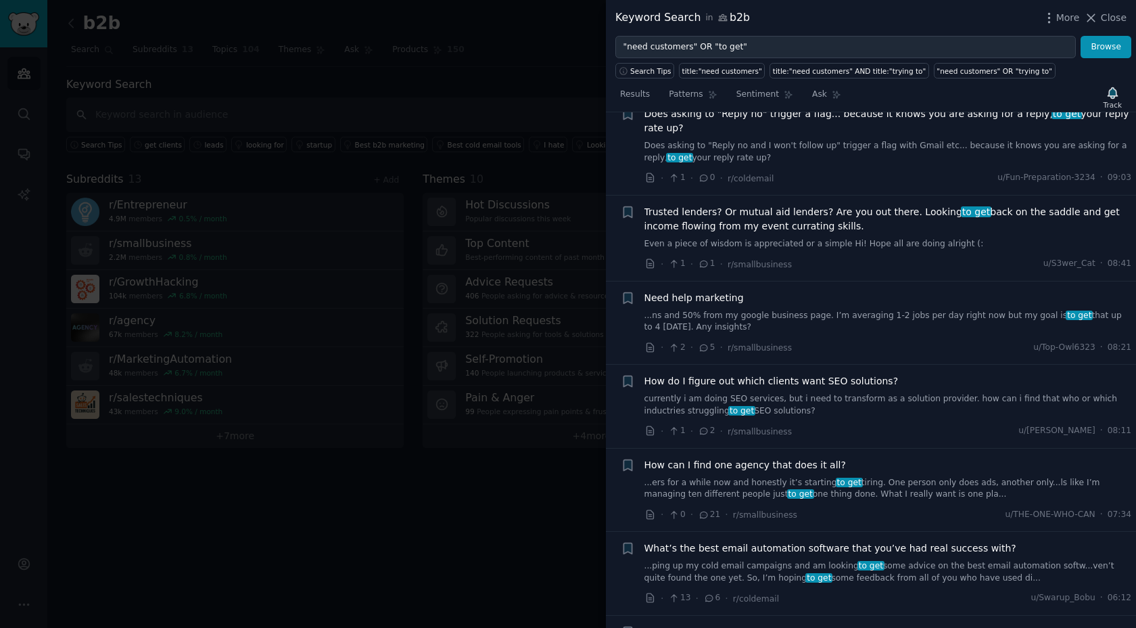
scroll to position [381, 0]
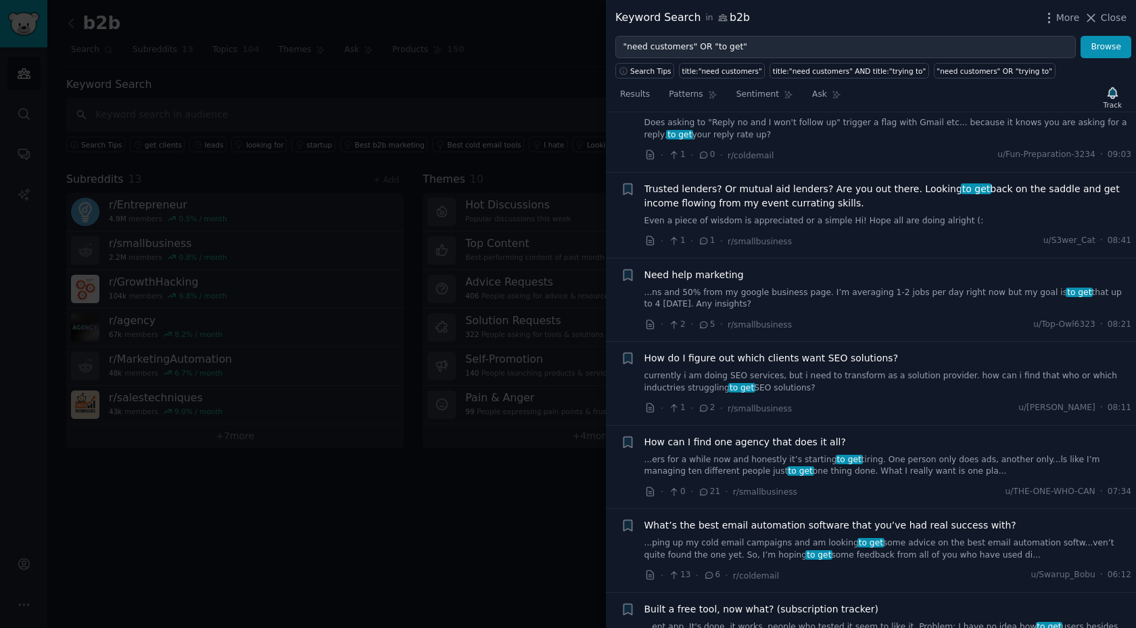
click at [728, 277] on span "Need help marketing" at bounding box center [694, 275] width 99 height 14
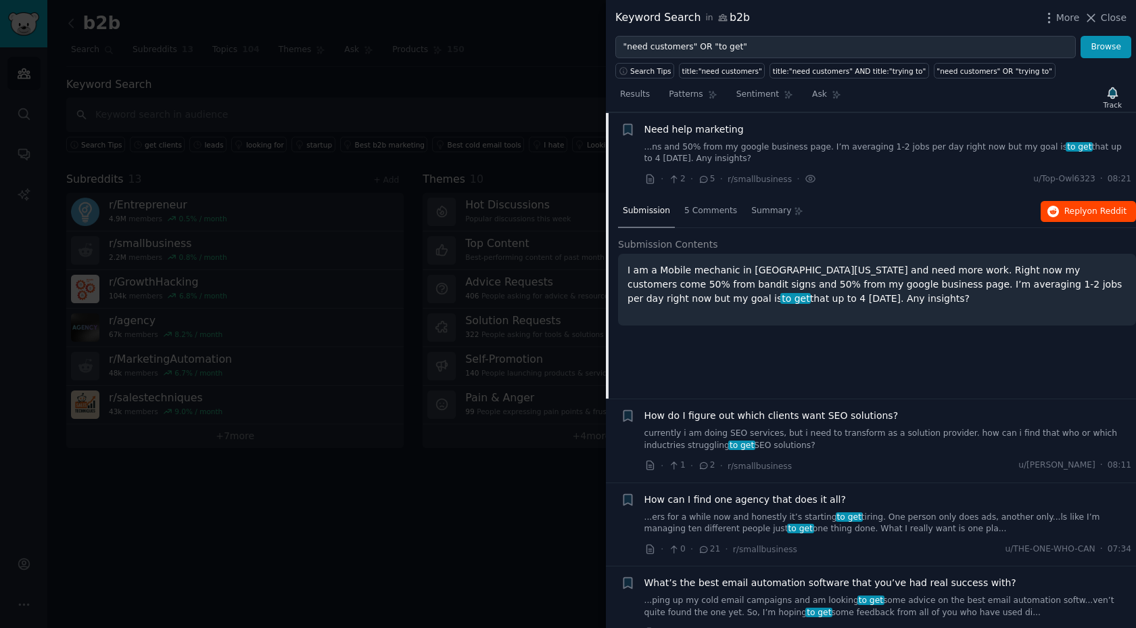
scroll to position [527, 0]
click at [1060, 208] on button "Reply on Reddit" at bounding box center [1088, 212] width 95 height 22
click at [766, 135] on div "Need help marketing" at bounding box center [889, 129] width 488 height 14
click at [726, 134] on span "Need help marketing" at bounding box center [694, 129] width 99 height 14
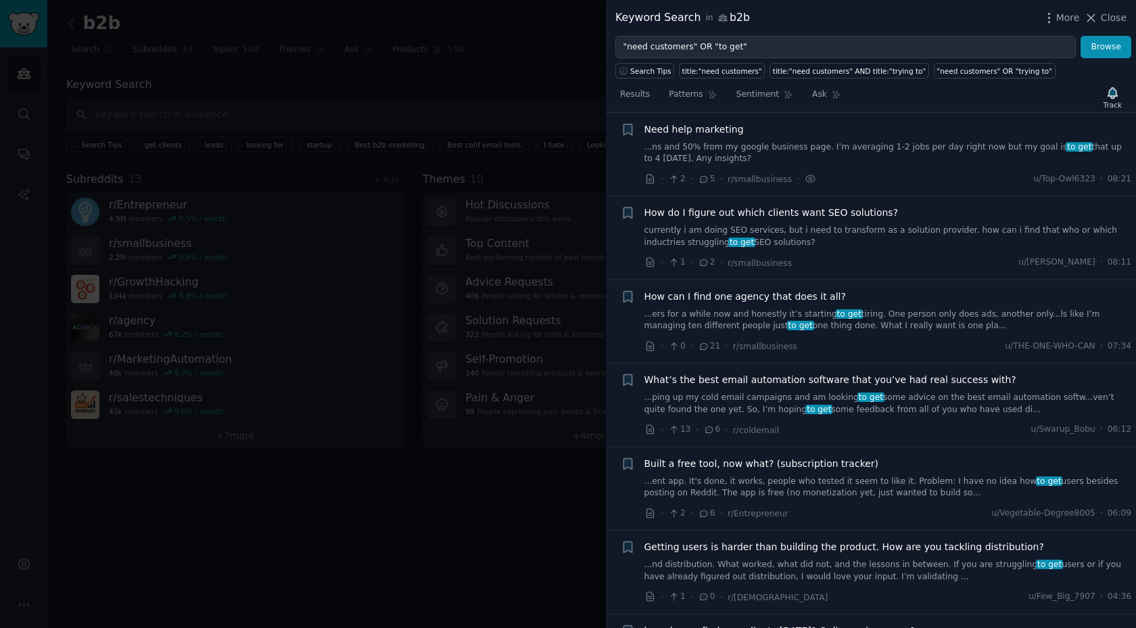
click at [749, 216] on span "How do I figure out which clients want SEO solutions?" at bounding box center [772, 213] width 254 height 14
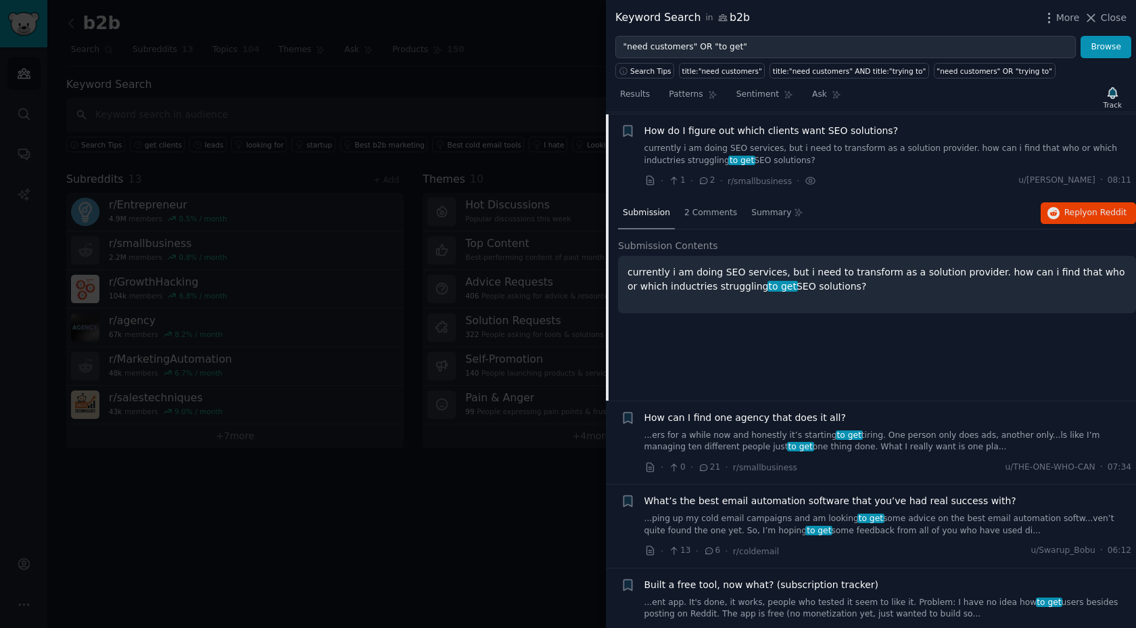
scroll to position [611, 0]
click at [1072, 212] on span "Reply on Reddit" at bounding box center [1096, 211] width 62 height 12
click at [718, 135] on span "How do I figure out which clients want SEO solutions?" at bounding box center [772, 129] width 254 height 14
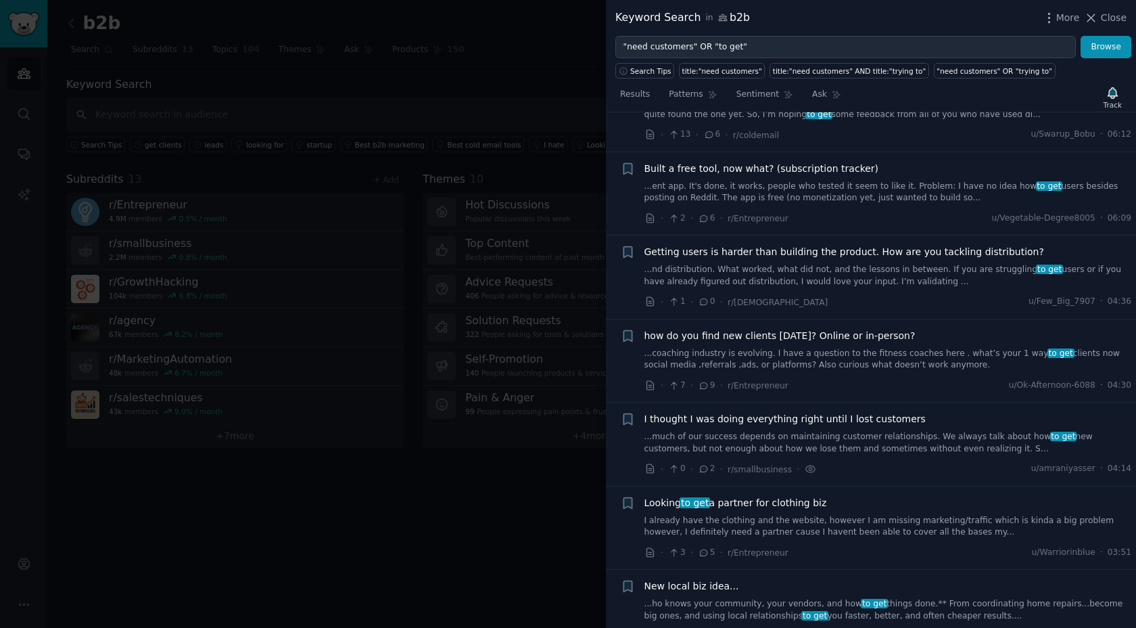
scroll to position [823, 0]
click at [753, 250] on span "Getting users is harder than building the product. How are you tackling distrib…" at bounding box center [845, 250] width 400 height 14
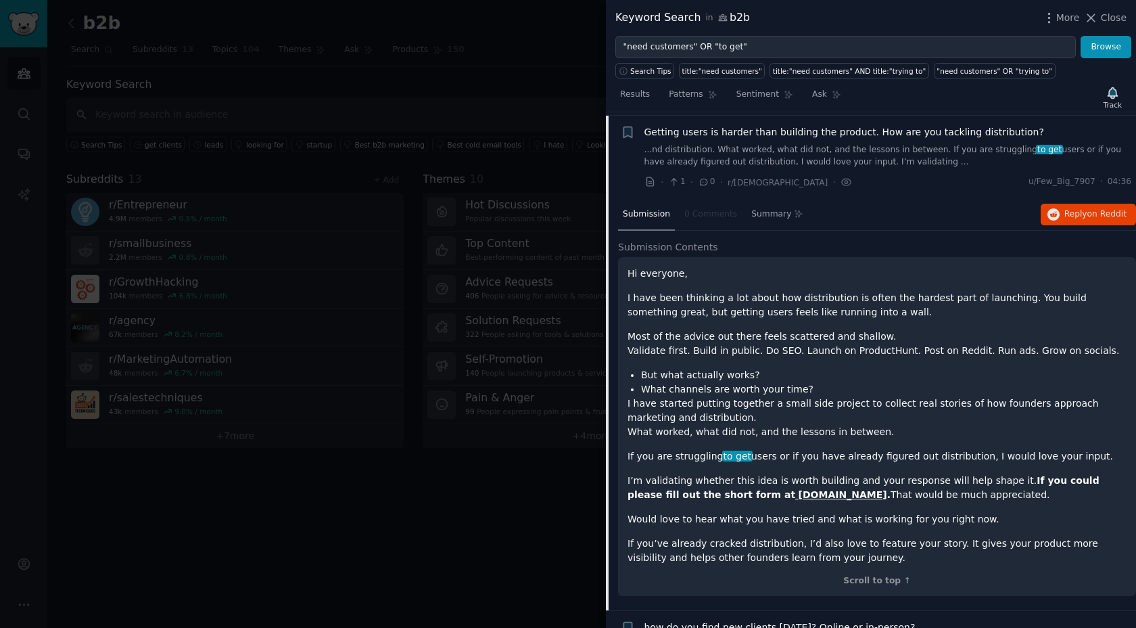
scroll to position [945, 0]
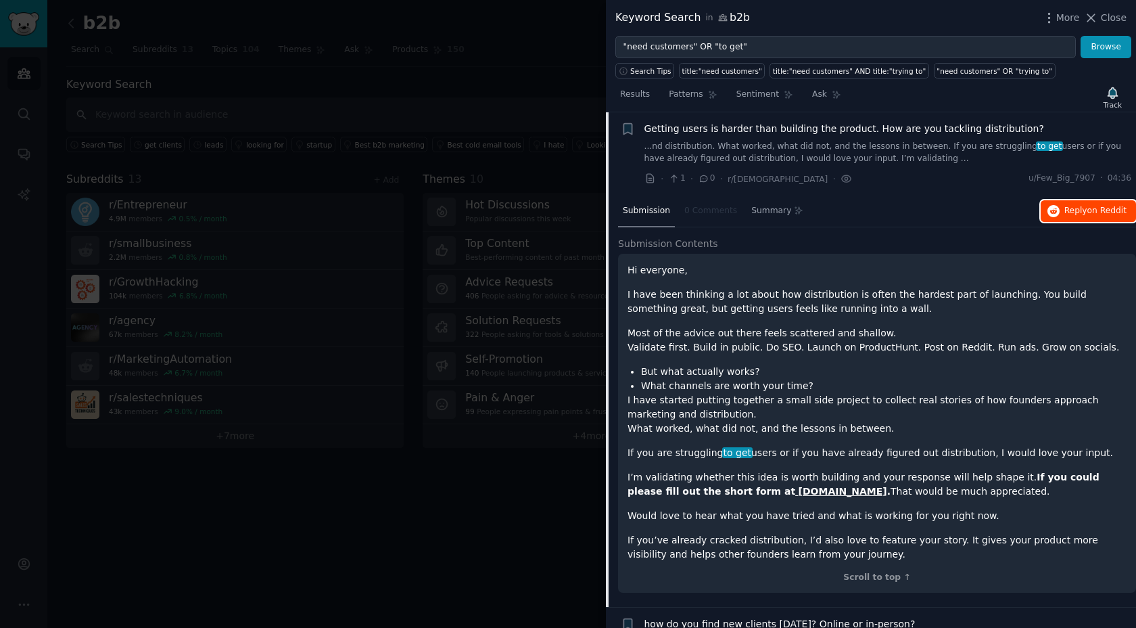
click at [1090, 205] on span "Reply on Reddit" at bounding box center [1096, 211] width 62 height 12
click at [734, 135] on span "Getting users is harder than building the product. How are you tackling distrib…" at bounding box center [845, 129] width 400 height 14
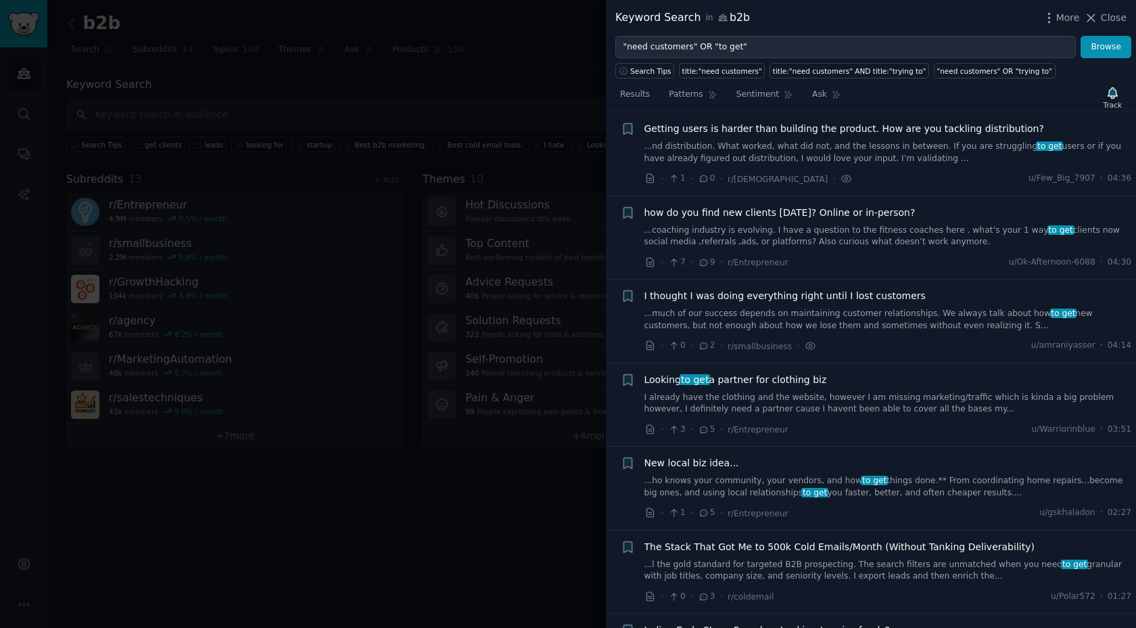
scroll to position [964, 0]
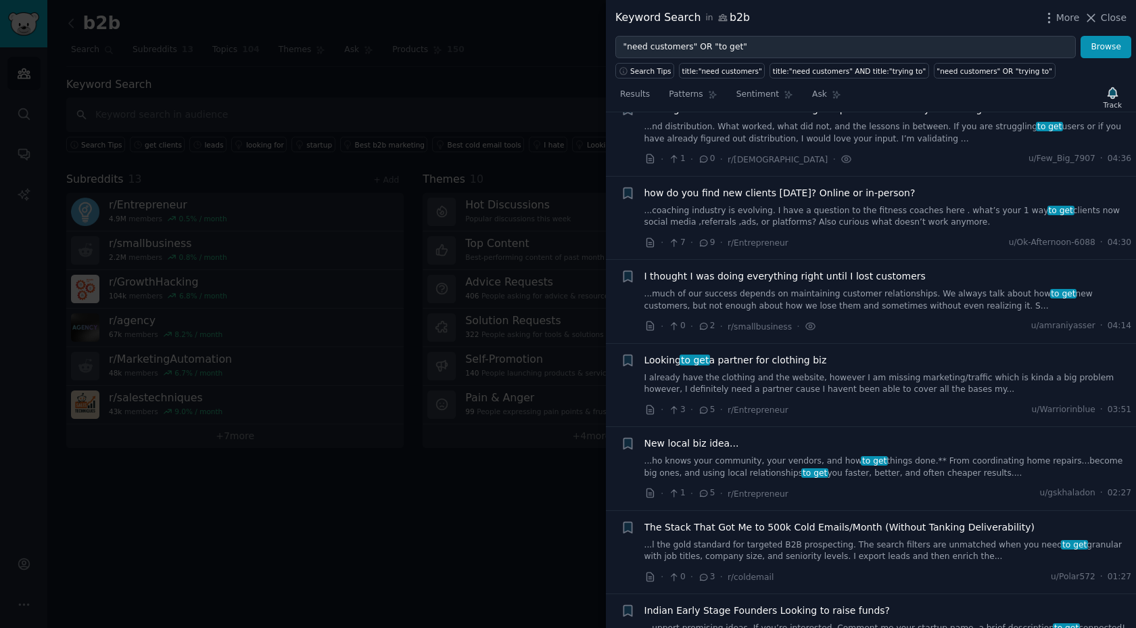
click at [803, 194] on span "how do you find new clients today? Online or in-person?" at bounding box center [780, 193] width 271 height 14
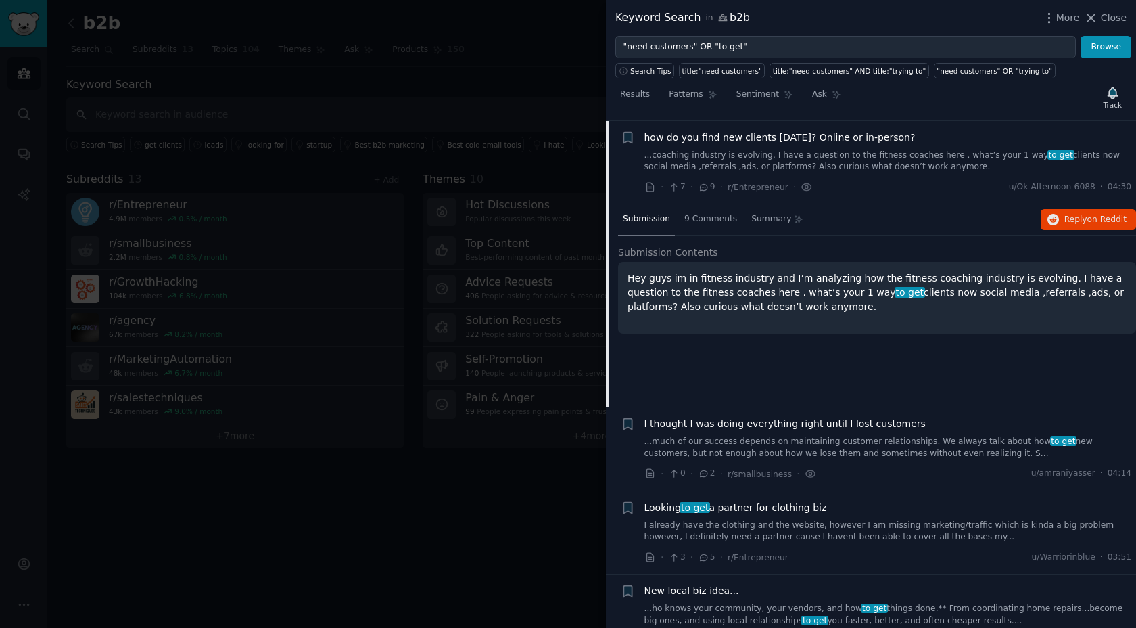
scroll to position [1028, 0]
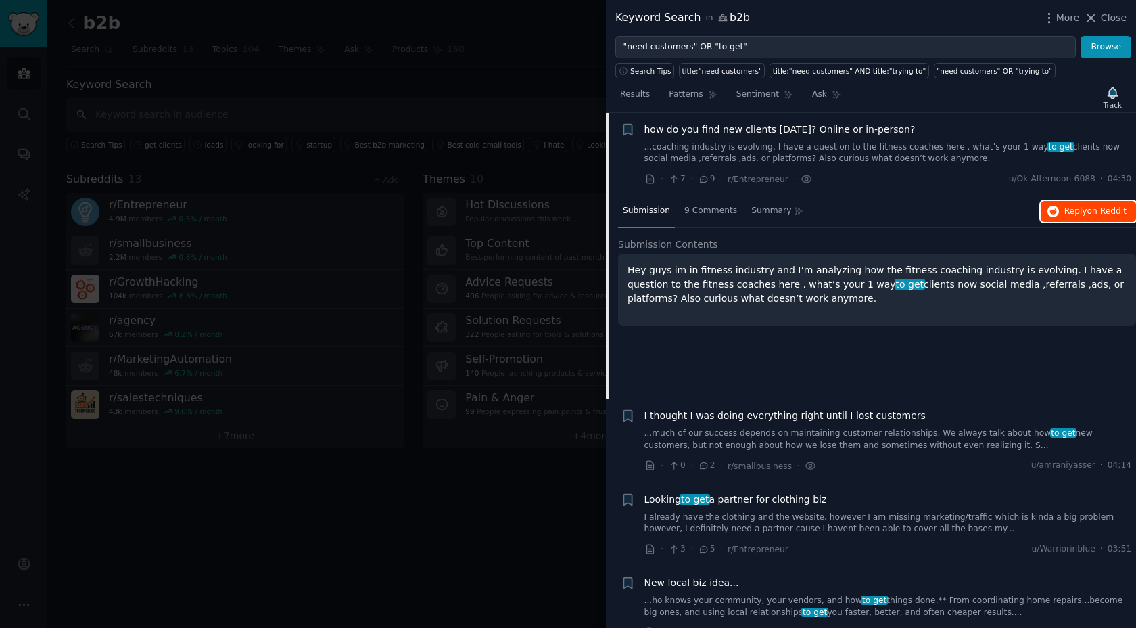
click at [1054, 207] on icon "button" at bounding box center [1054, 212] width 12 height 12
click at [699, 139] on div "how do you find new clients today? Online or in-person? ...coaching industry is…" at bounding box center [889, 143] width 488 height 43
click at [711, 133] on span "how do you find new clients today? Online or in-person?" at bounding box center [780, 129] width 271 height 14
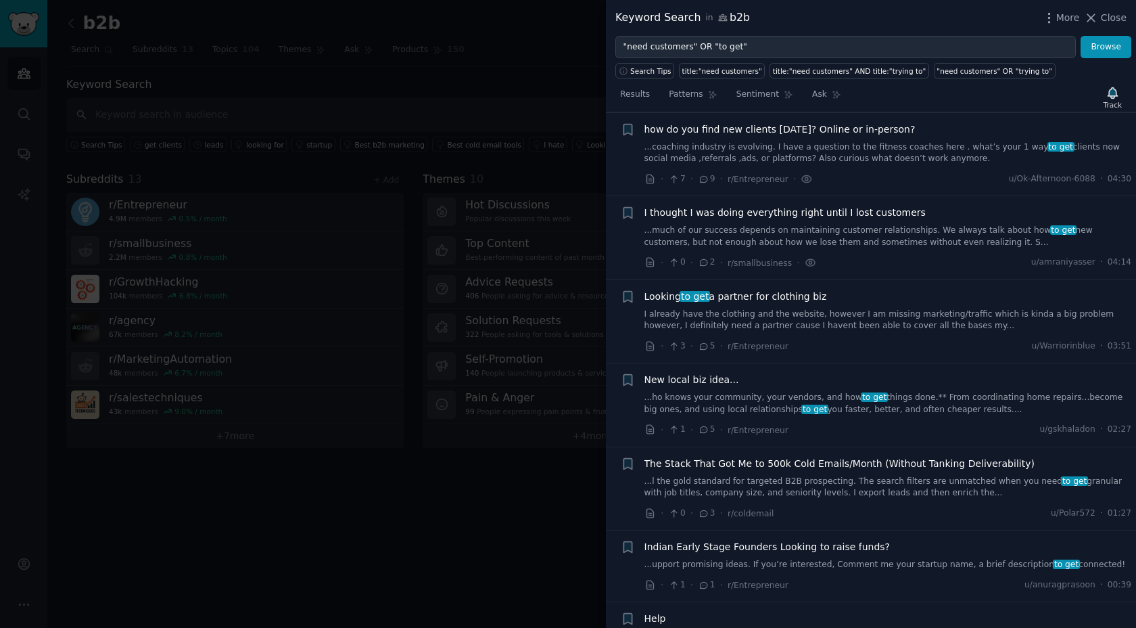
click at [766, 212] on span "I thought I was doing everything right until I lost customers" at bounding box center [785, 213] width 281 height 14
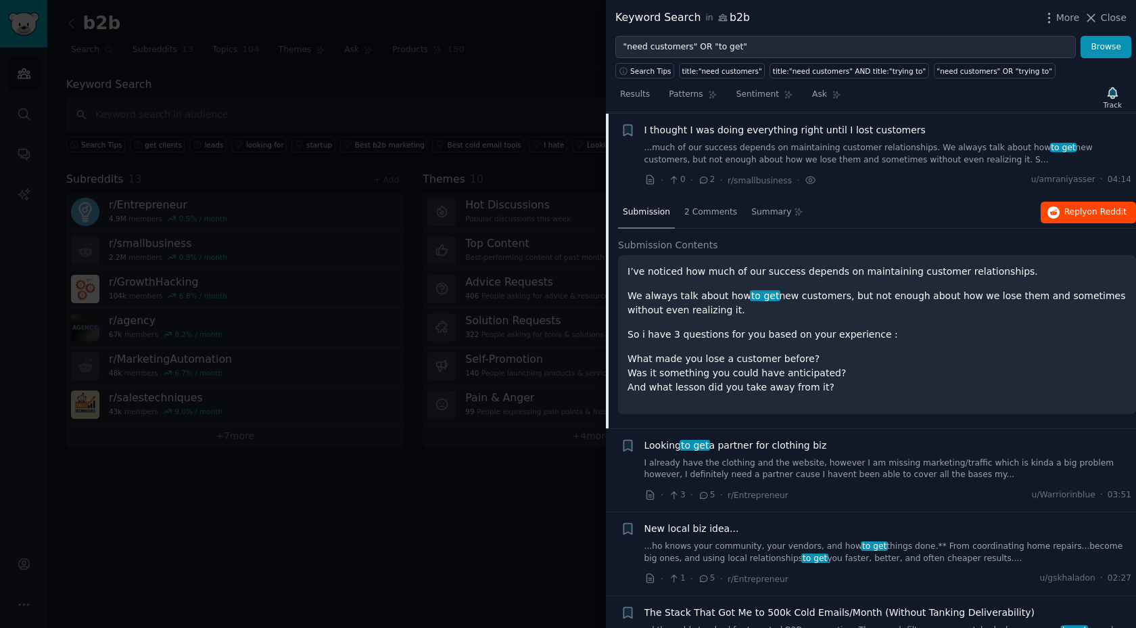
scroll to position [1112, 0]
click at [1069, 206] on span "Reply on Reddit" at bounding box center [1096, 211] width 62 height 12
click at [739, 136] on div "I thought I was doing everything right until I lost customers ...much of our su…" at bounding box center [889, 143] width 488 height 43
click at [743, 129] on span "I thought I was doing everything right until I lost customers" at bounding box center [785, 129] width 281 height 14
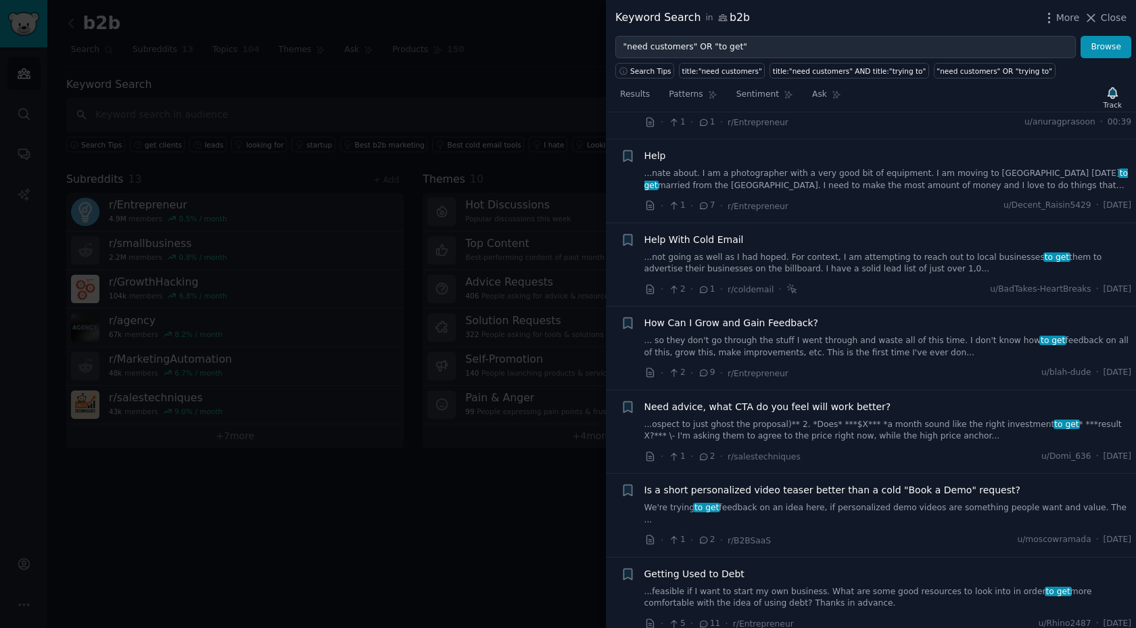
scroll to position [1495, 0]
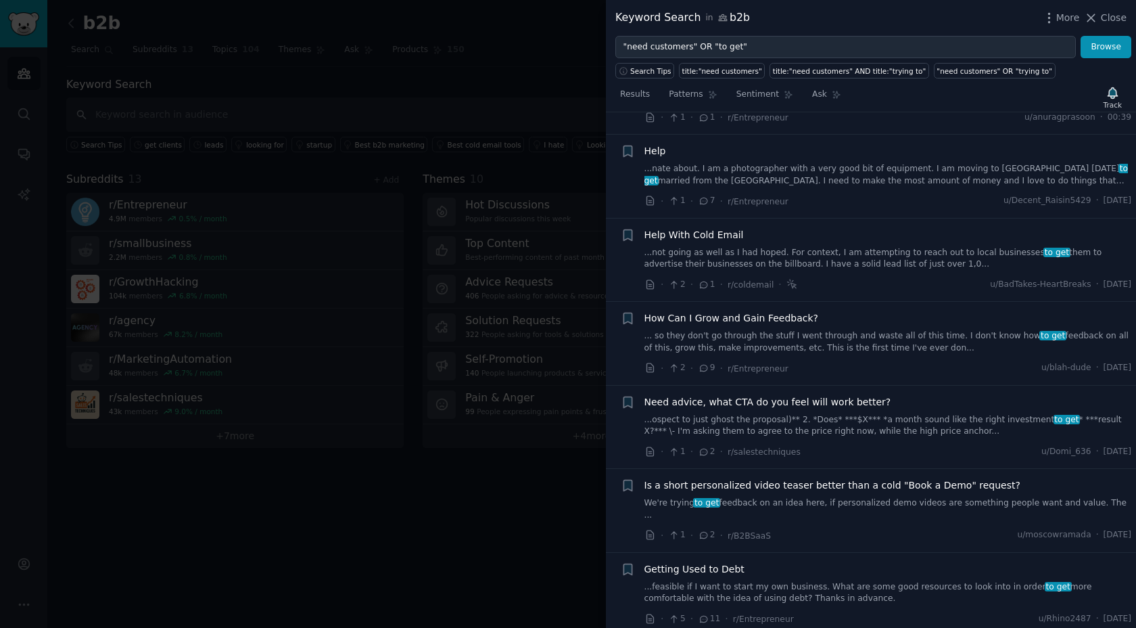
click at [724, 233] on span "Help With Cold Email" at bounding box center [694, 235] width 99 height 14
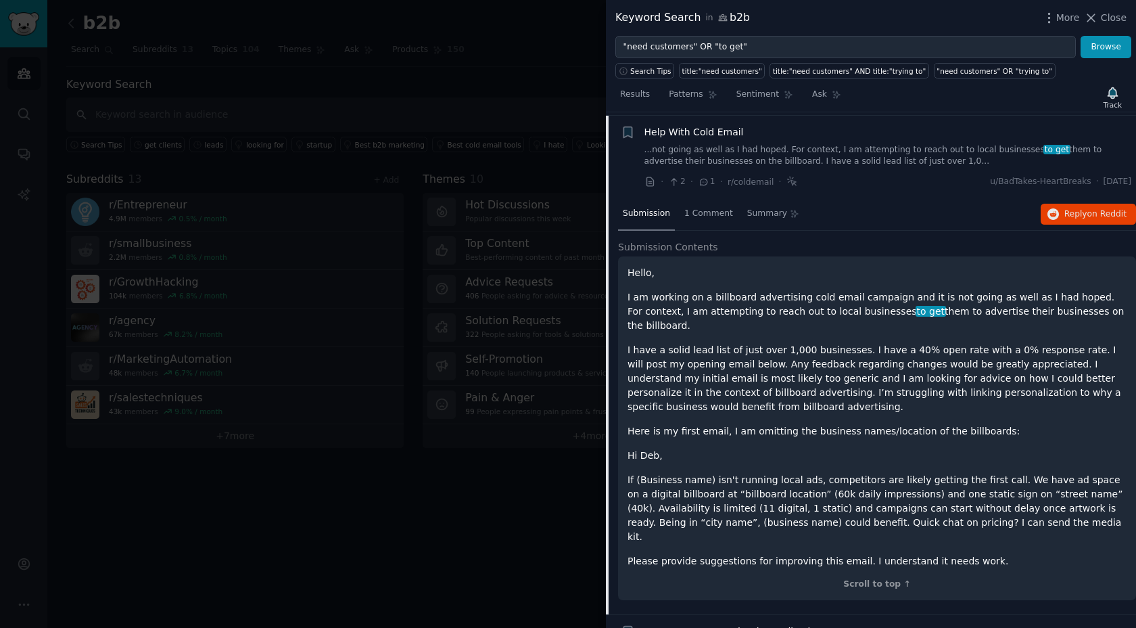
scroll to position [1601, 0]
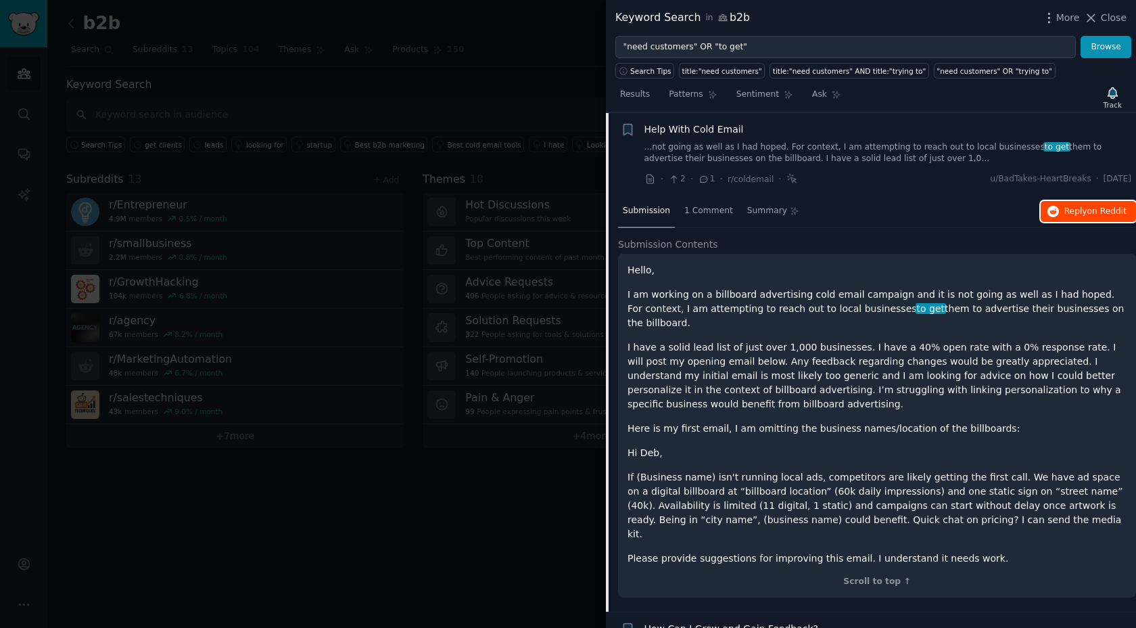
click at [1057, 212] on button "Reply on Reddit" at bounding box center [1088, 212] width 95 height 22
click at [718, 129] on span "Help With Cold Email" at bounding box center [694, 129] width 99 height 14
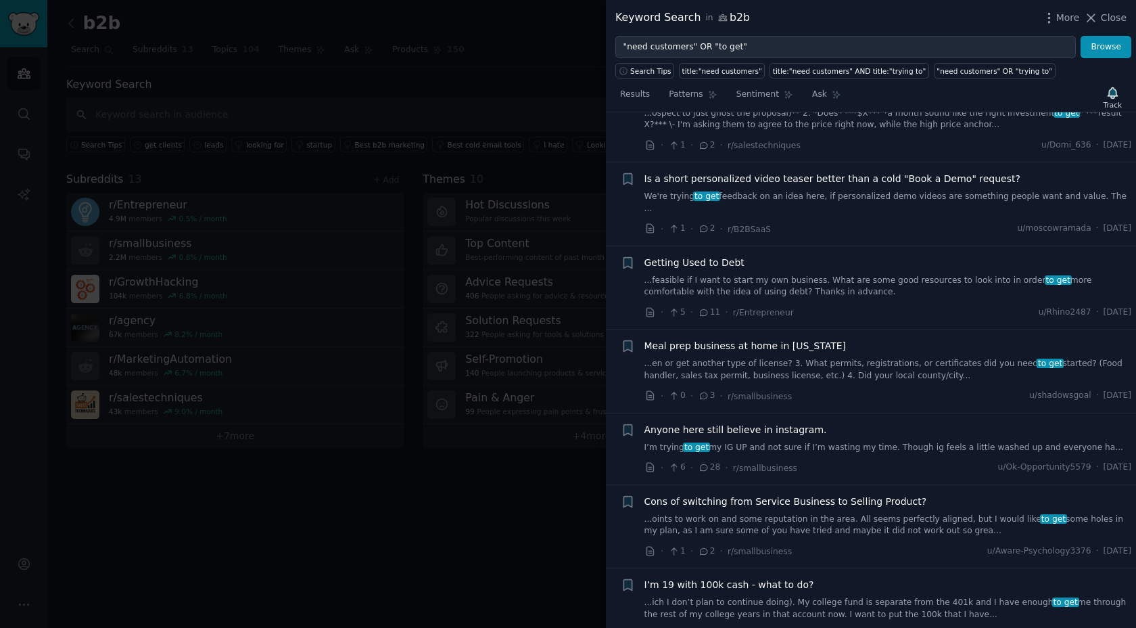
scroll to position [1808, 0]
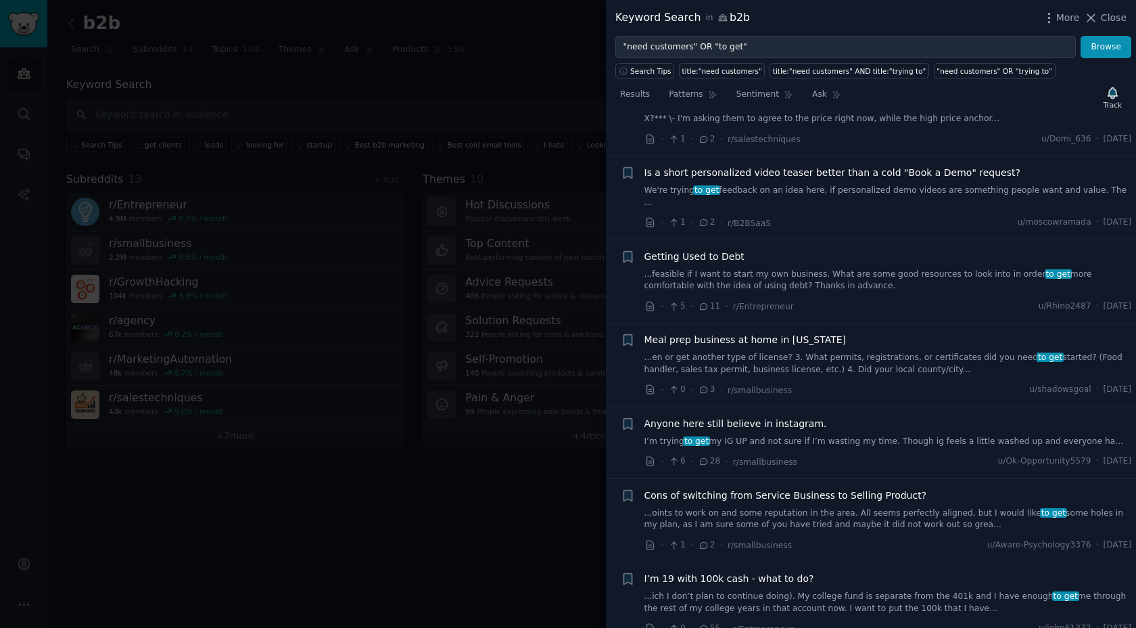
click at [523, 137] on div at bounding box center [568, 314] width 1136 height 628
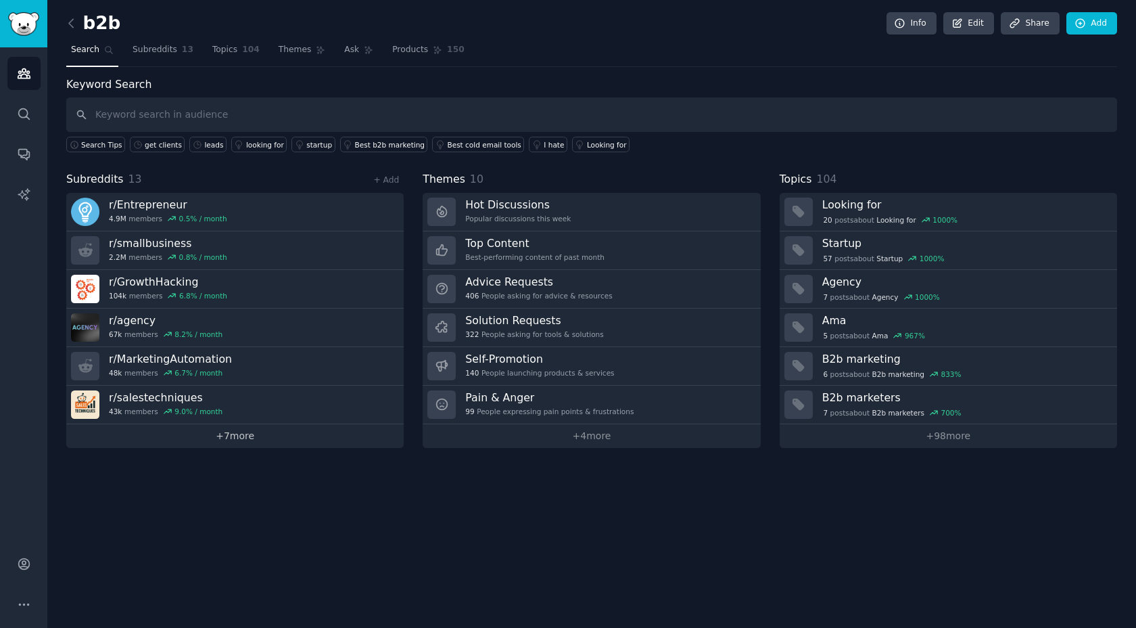
click at [220, 438] on link "+ 7 more" at bounding box center [234, 436] width 337 height 24
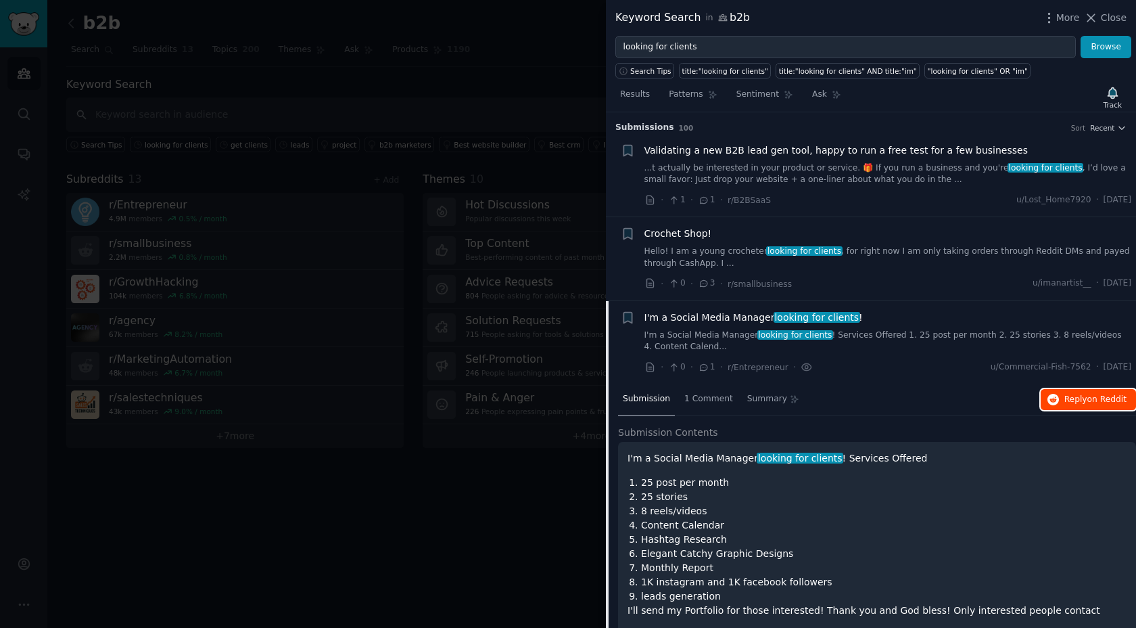
click at [1065, 397] on span "Reply on Reddit" at bounding box center [1096, 400] width 62 height 12
